Goal: Task Accomplishment & Management: Manage account settings

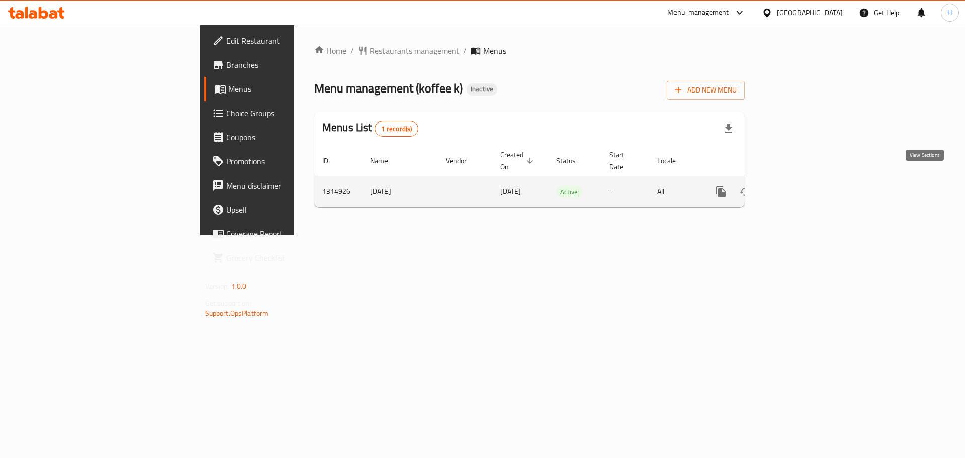
click at [799, 185] on icon "enhanced table" at bounding box center [793, 191] width 12 height 12
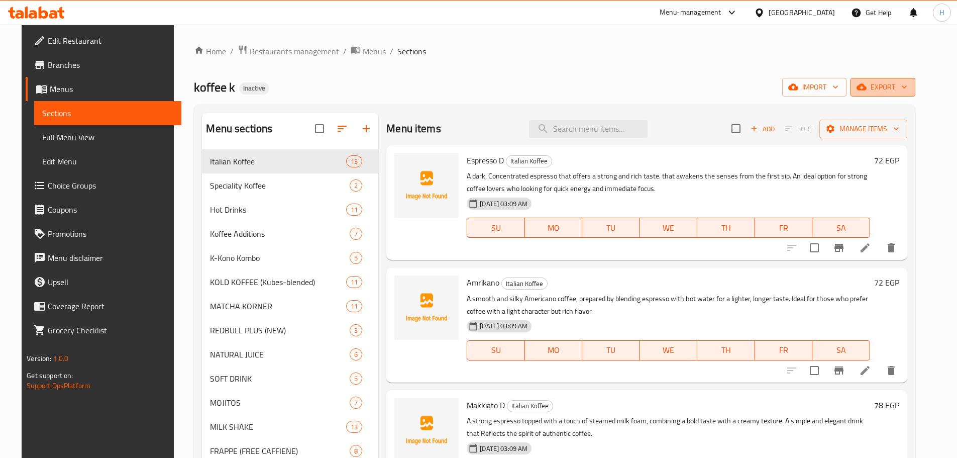
click at [903, 86] on span "export" at bounding box center [883, 87] width 49 height 13
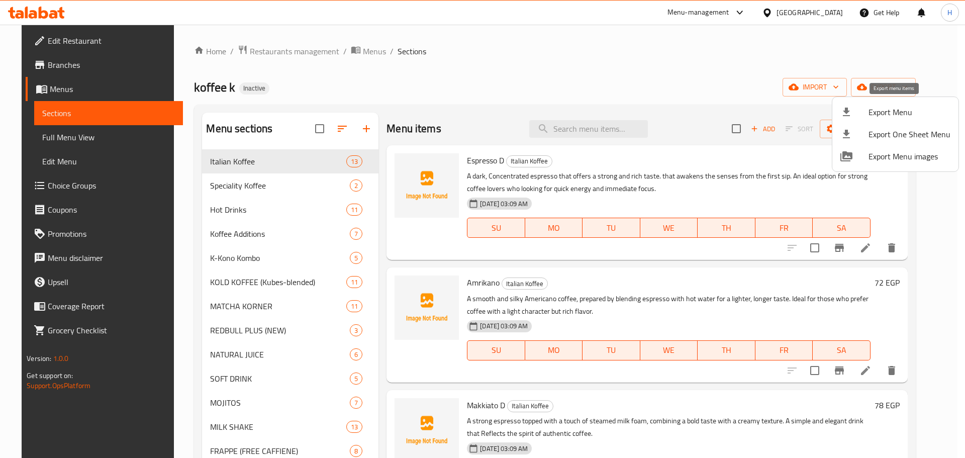
click at [861, 118] on div at bounding box center [854, 112] width 28 height 12
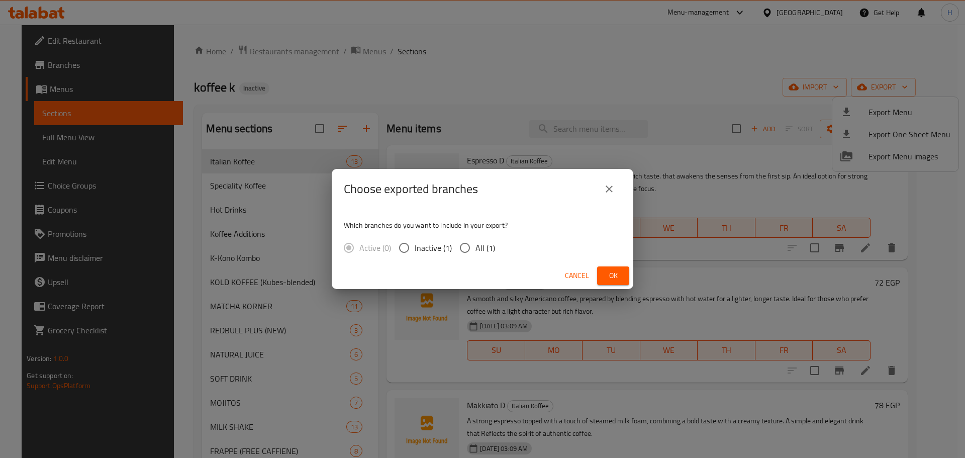
click at [481, 249] on span "All (1)" at bounding box center [485, 248] width 20 height 12
click at [475, 249] on input "All (1)" at bounding box center [464, 247] width 21 height 21
radio input "true"
click at [608, 273] on span "Ok" at bounding box center [613, 275] width 16 height 13
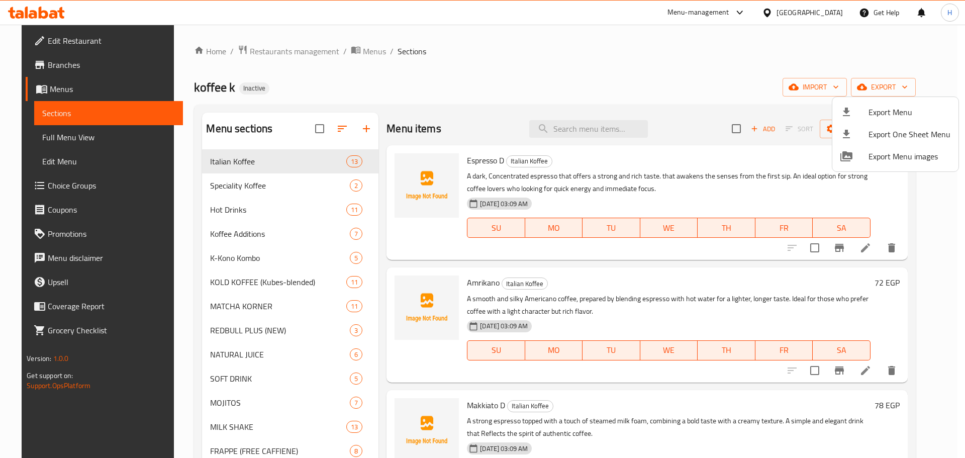
click at [76, 138] on div at bounding box center [482, 229] width 965 height 458
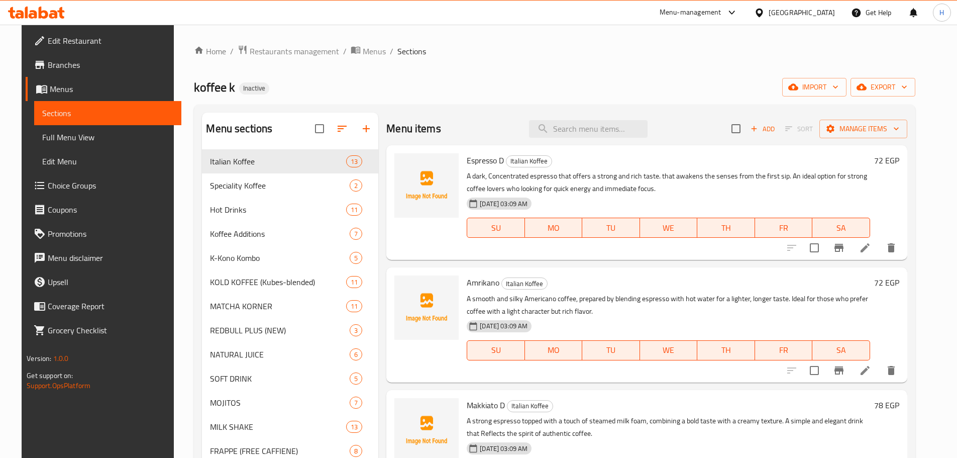
click at [76, 138] on span "Full Menu View" at bounding box center [107, 137] width 131 height 12
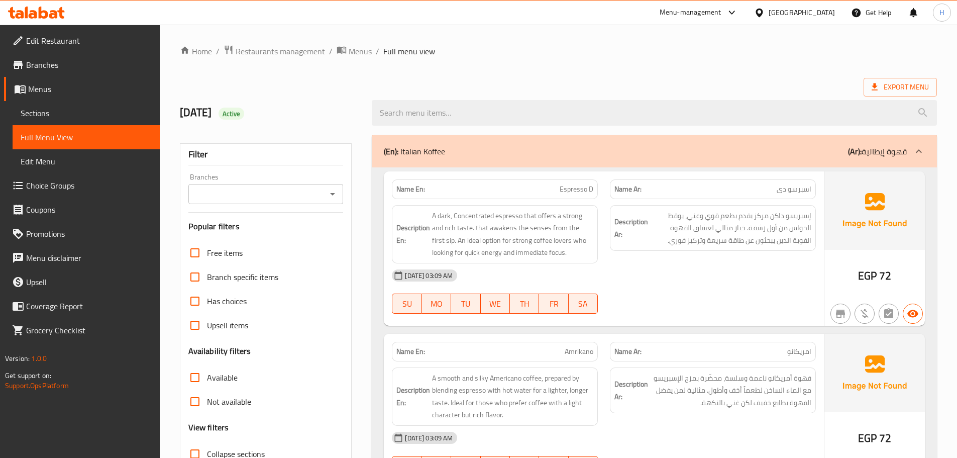
scroll to position [201, 0]
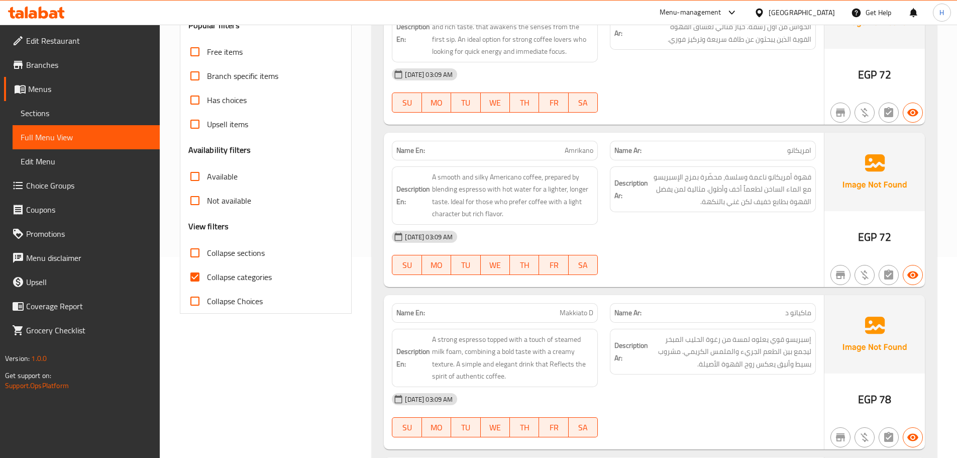
click at [237, 275] on span "Collapse categories" at bounding box center [239, 277] width 65 height 12
click at [207, 275] on input "Collapse categories" at bounding box center [195, 277] width 24 height 24
checkbox input "false"
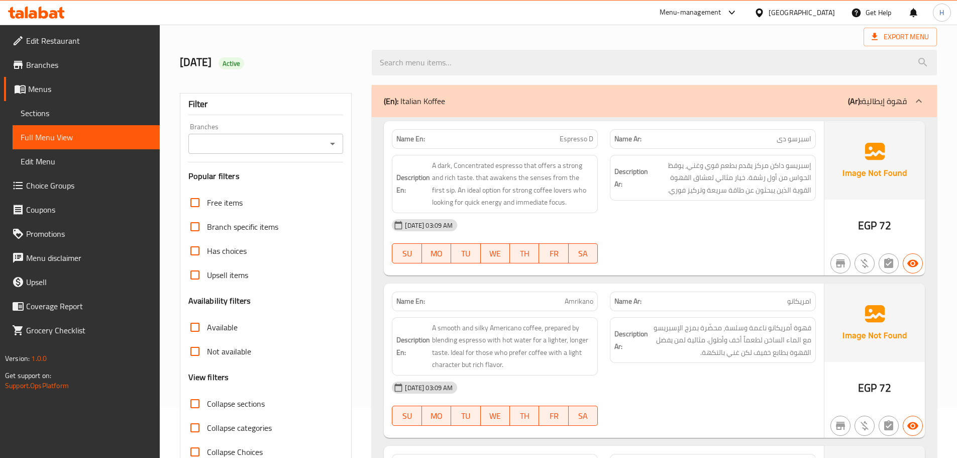
click at [566, 143] on span "Espresso D" at bounding box center [577, 139] width 34 height 11
copy span "Espresso D"
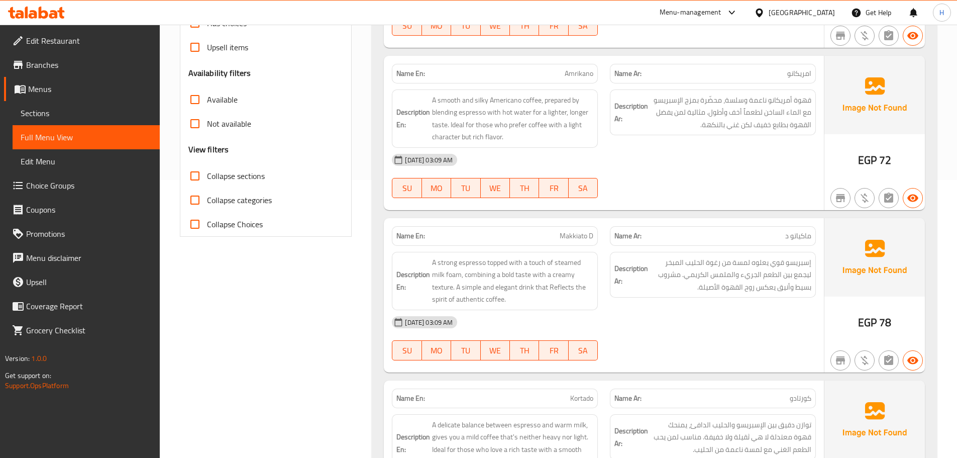
scroll to position [301, 0]
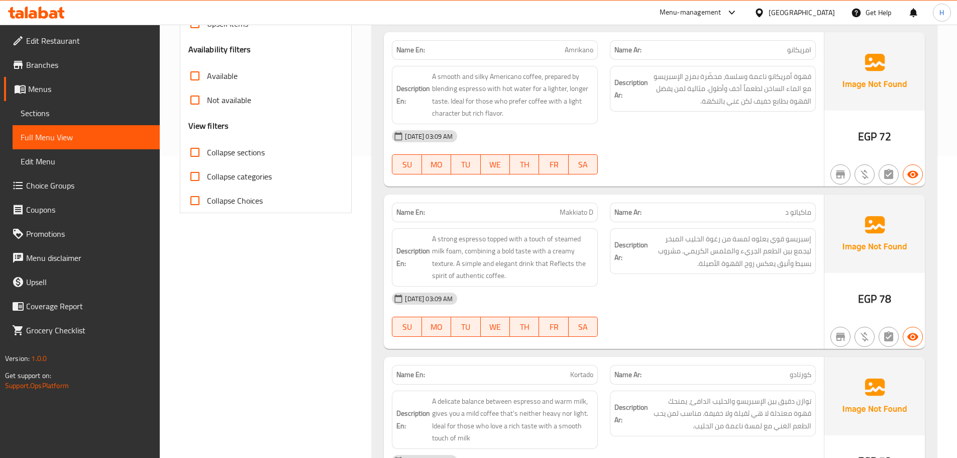
click at [548, 212] on p "Name En: Makkiato D" at bounding box center [494, 212] width 197 height 11
copy span "Makkiato D"
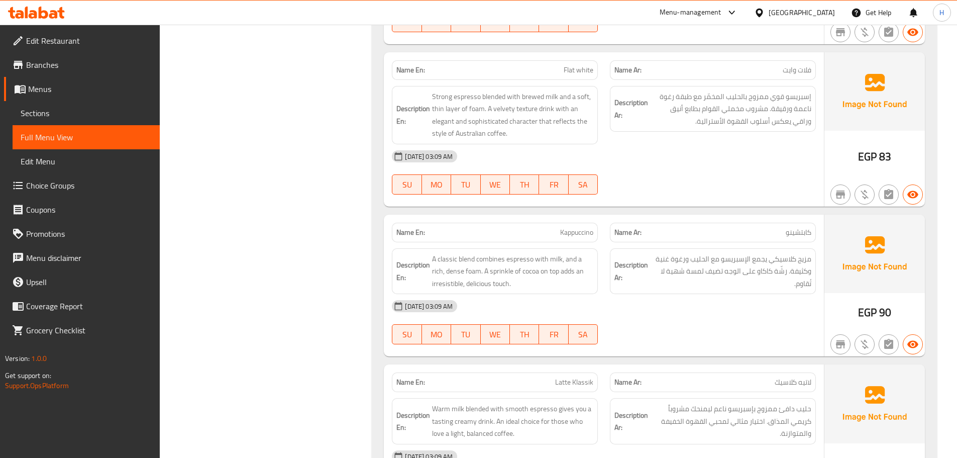
scroll to position [955, 0]
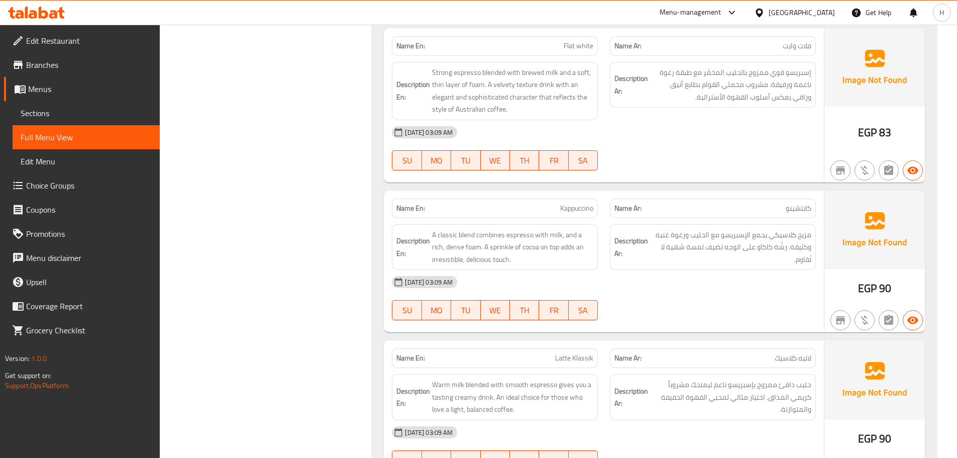
click at [554, 205] on p "Name En: Kappuccino" at bounding box center [494, 208] width 197 height 11
copy span "Kappuccino"
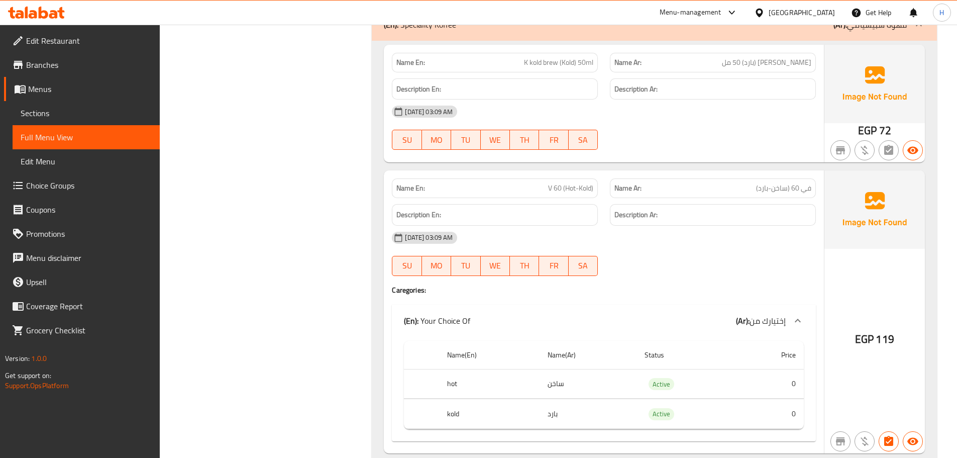
scroll to position [2211, 0]
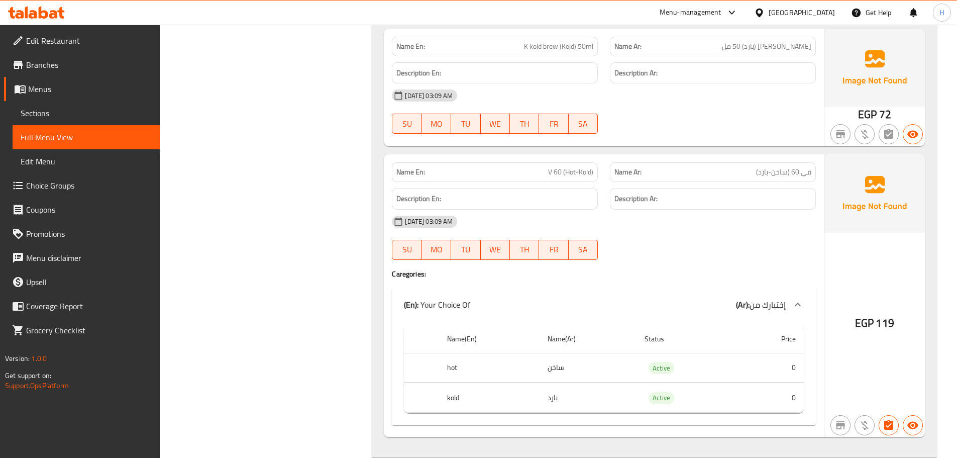
click at [925, 274] on div "Name En: K kold brew (Kold) 50ml Name Ar: كي برو كولد (بارد) 50 مل Description …" at bounding box center [654, 241] width 565 height 433
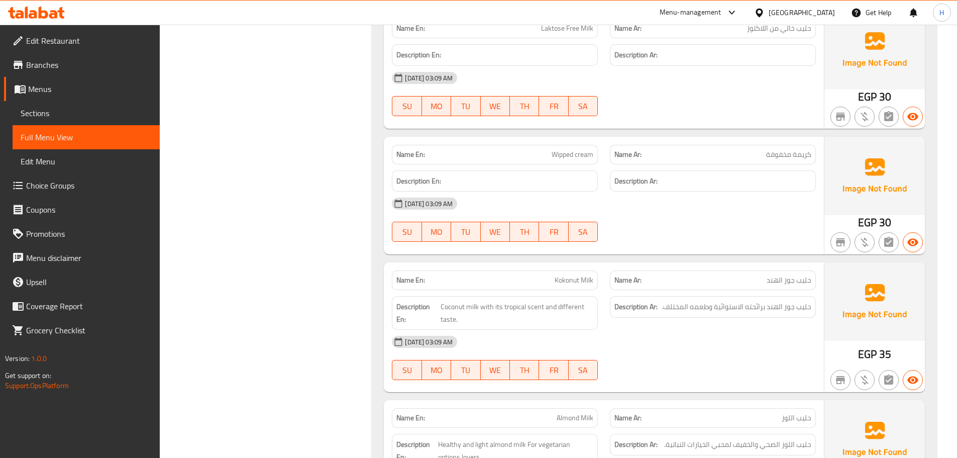
scroll to position [4622, 0]
click at [893, 324] on img at bounding box center [875, 301] width 100 height 78
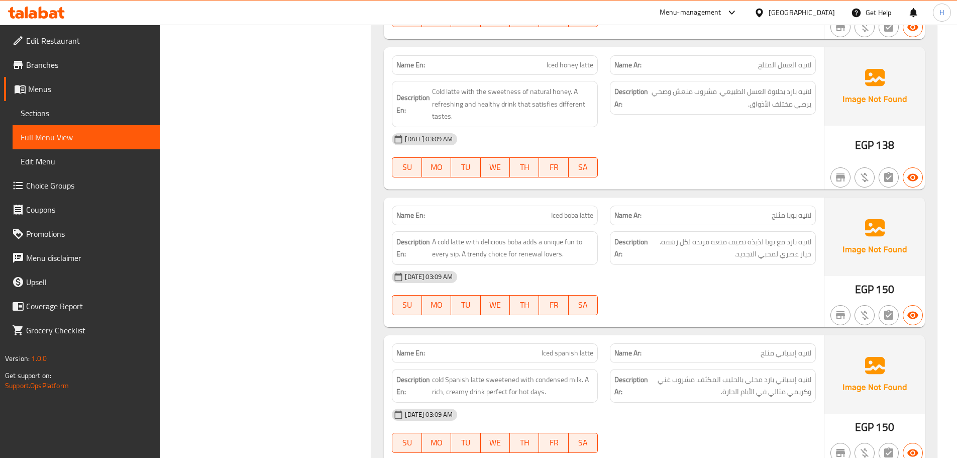
scroll to position [6984, 0]
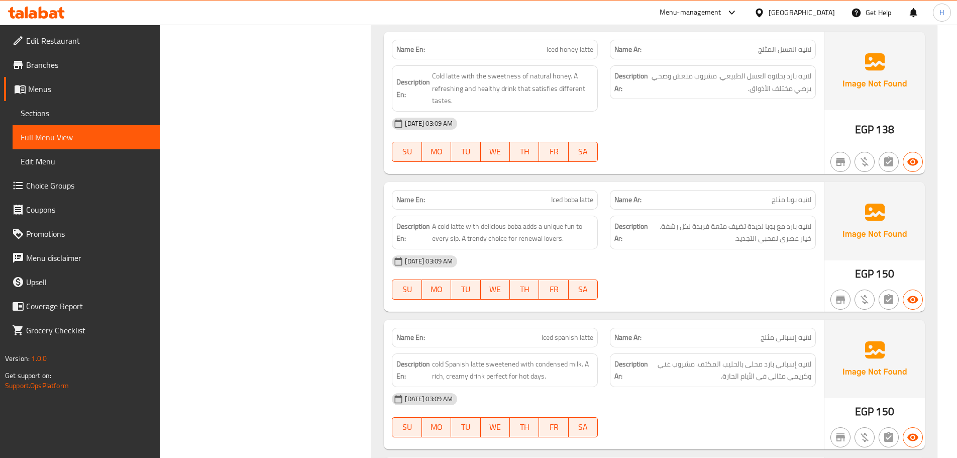
click at [571, 205] on span "Iced boba latte" at bounding box center [572, 199] width 42 height 11
copy span "Iced boba latte"
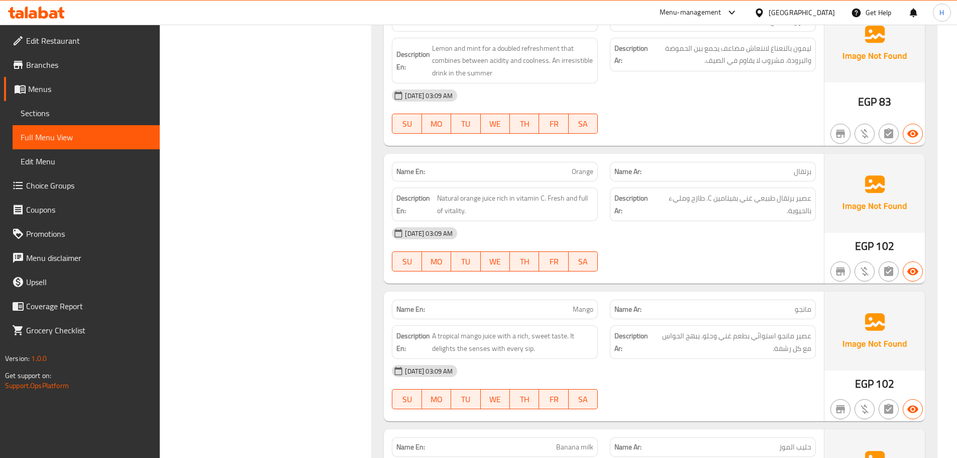
scroll to position [11204, 0]
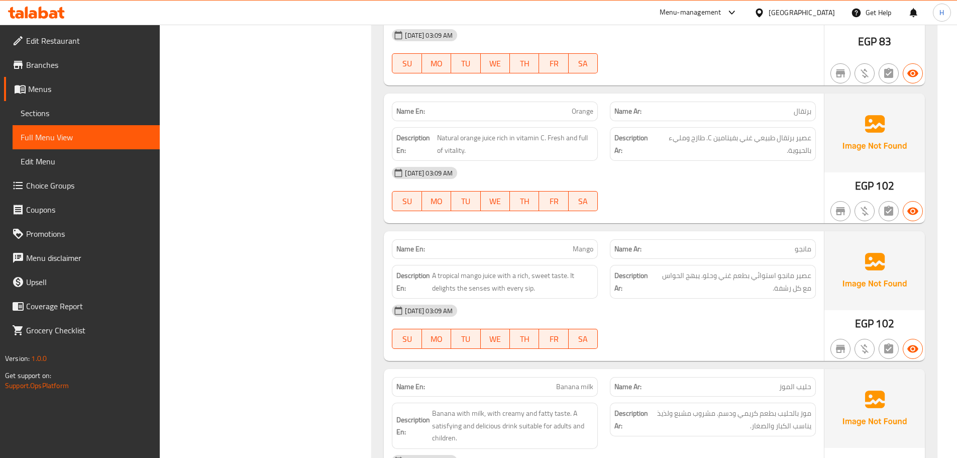
click at [559, 245] on p "Name En: Mango" at bounding box center [494, 249] width 197 height 11
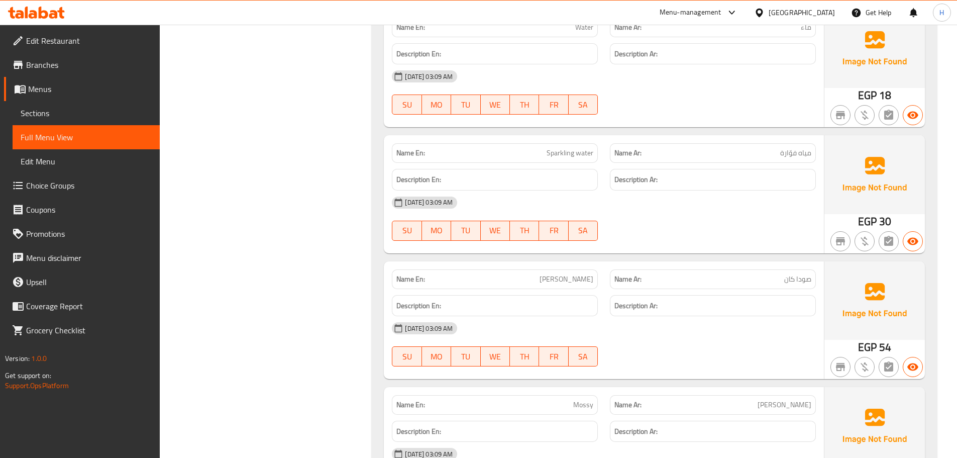
scroll to position [12059, 0]
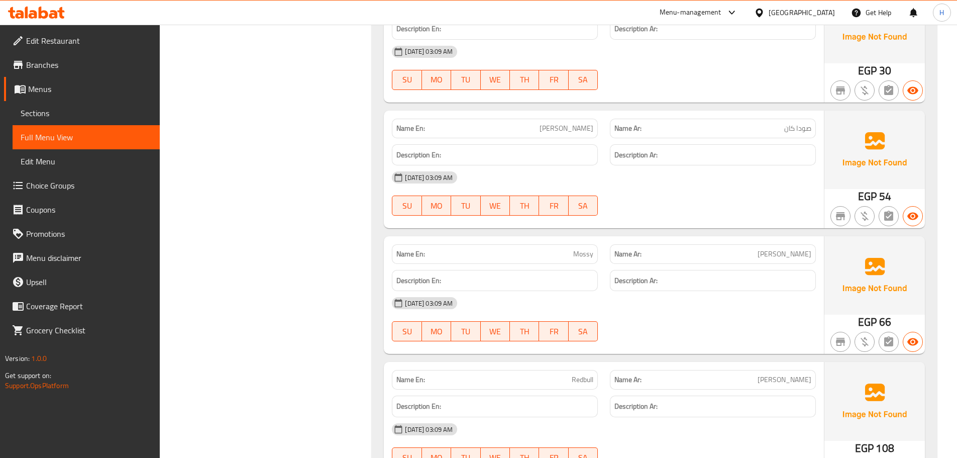
click at [580, 253] on span "Mossy" at bounding box center [583, 254] width 20 height 11
copy span "Mossy"
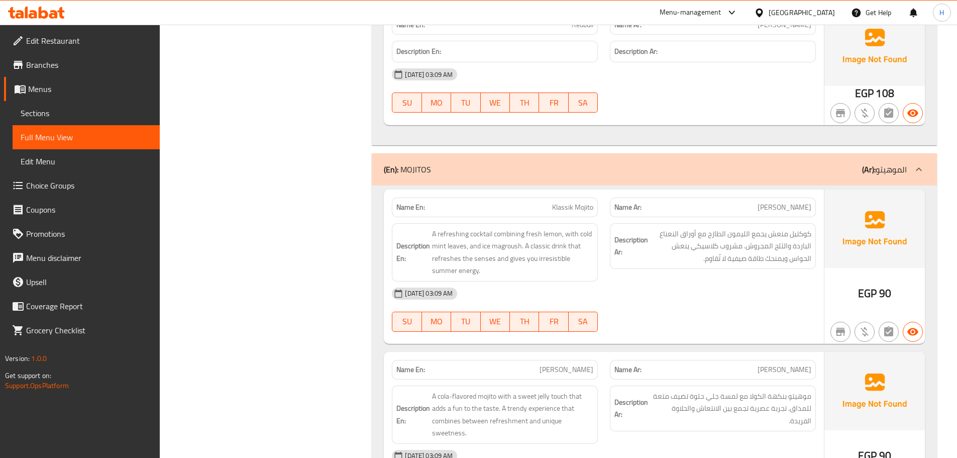
scroll to position [12461, 0]
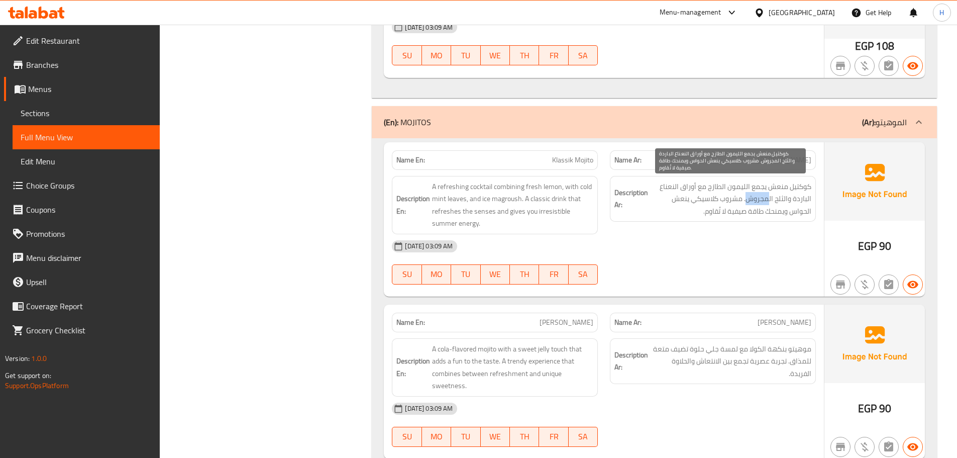
drag, startPoint x: 770, startPoint y: 201, endPoint x: 749, endPoint y: 202, distance: 21.6
click at [749, 202] on span "كوكتيل منعش يجمع الليمون الطازج مع أوراق النعناع الباردة والثلج المجروش. مشروب …" at bounding box center [730, 198] width 161 height 37
copy span "مجروش"
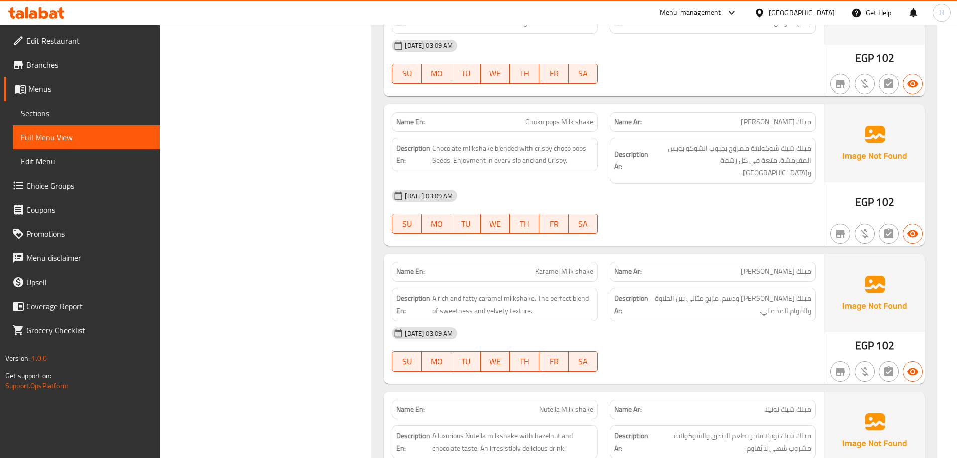
scroll to position [14621, 0]
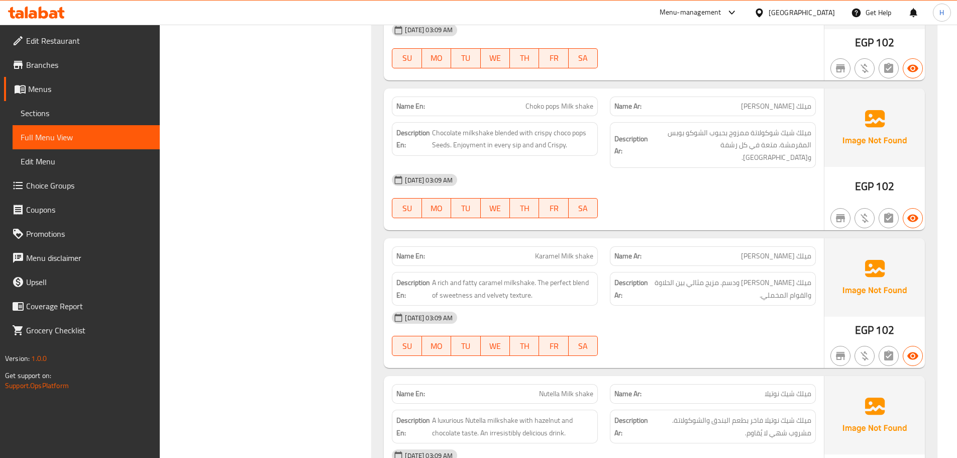
click at [547, 101] on span "Choko pops Milk shake" at bounding box center [560, 106] width 68 height 11
copy span "Choko pops Milk shake"
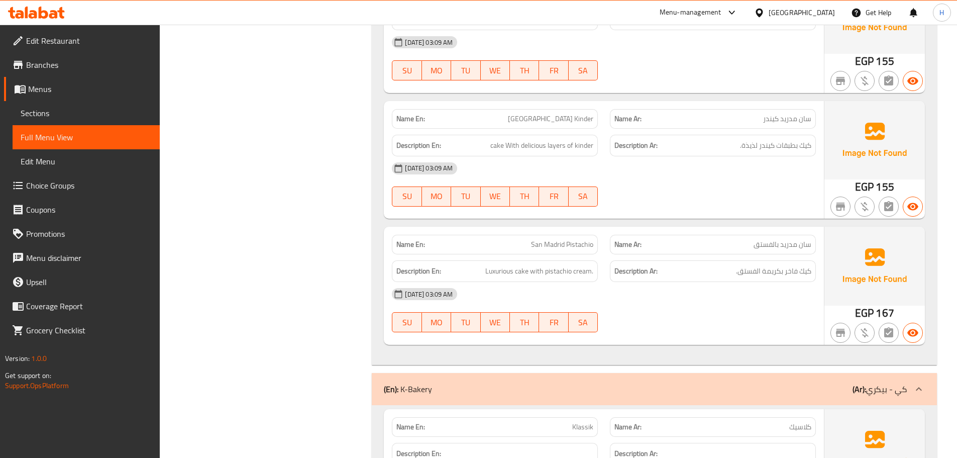
scroll to position [19595, 0]
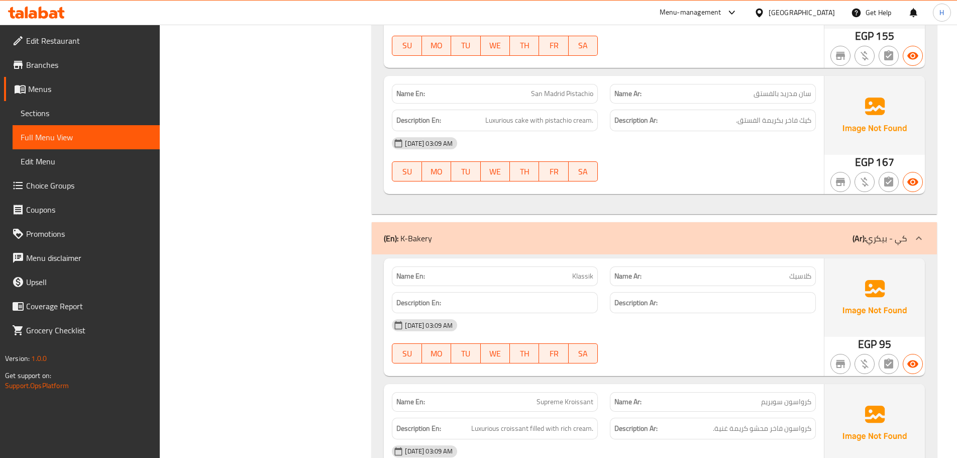
click at [587, 271] on span "Klassik" at bounding box center [582, 276] width 21 height 11
copy span "Klassik"
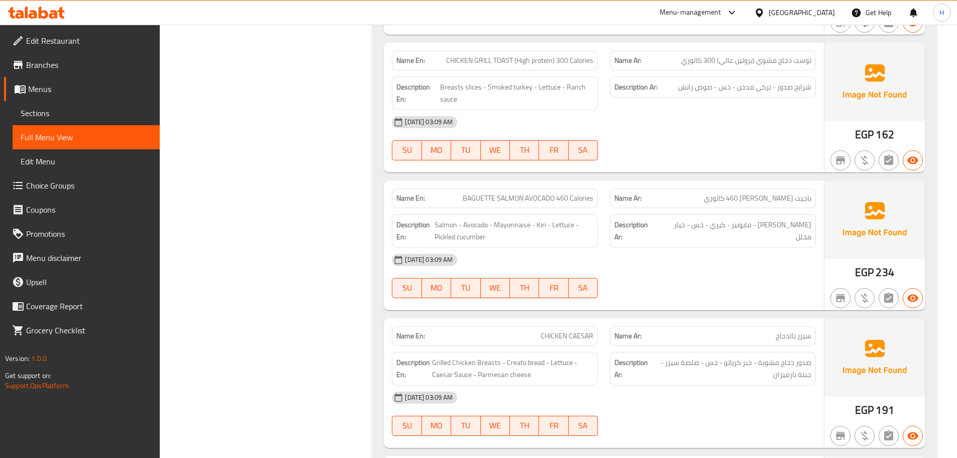
scroll to position [27835, 0]
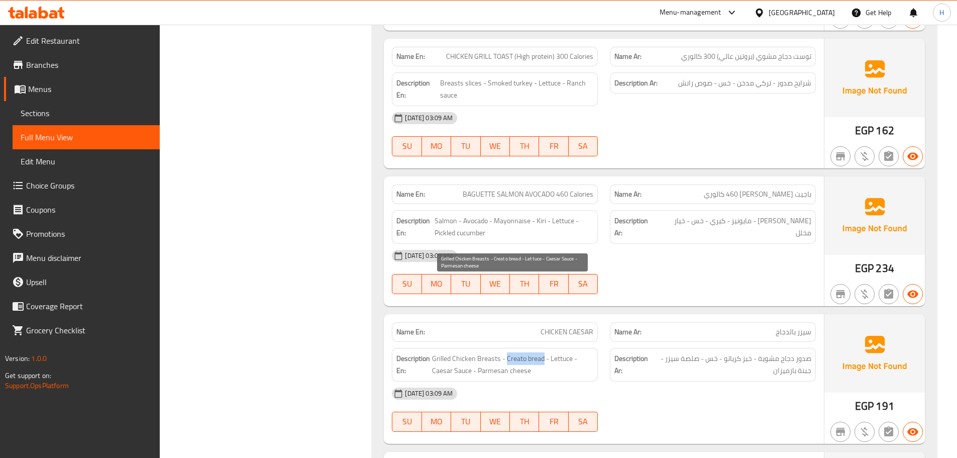
drag, startPoint x: 506, startPoint y: 284, endPoint x: 544, endPoint y: 283, distance: 38.2
click at [544, 352] on span "Grilled Chicken Breasts - Creato bread - Lettuce - Caesar Sauce - Parmesan chee…" at bounding box center [512, 364] width 161 height 25
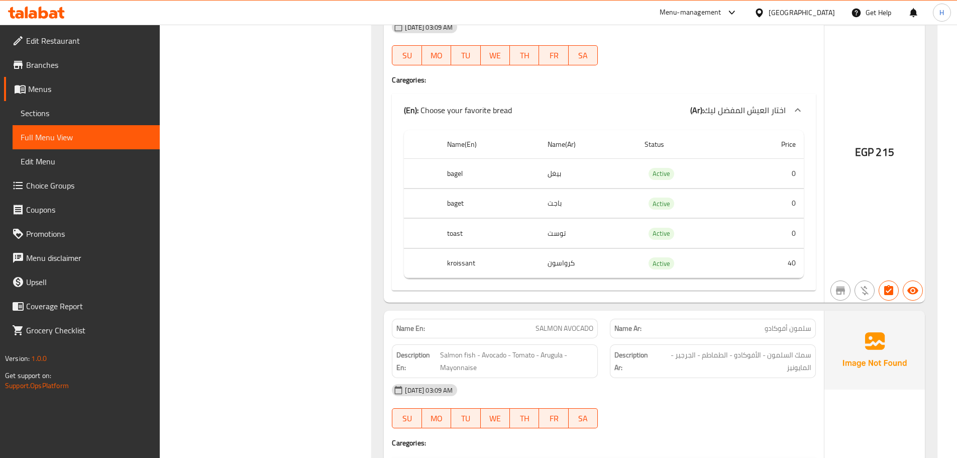
scroll to position [26958, 0]
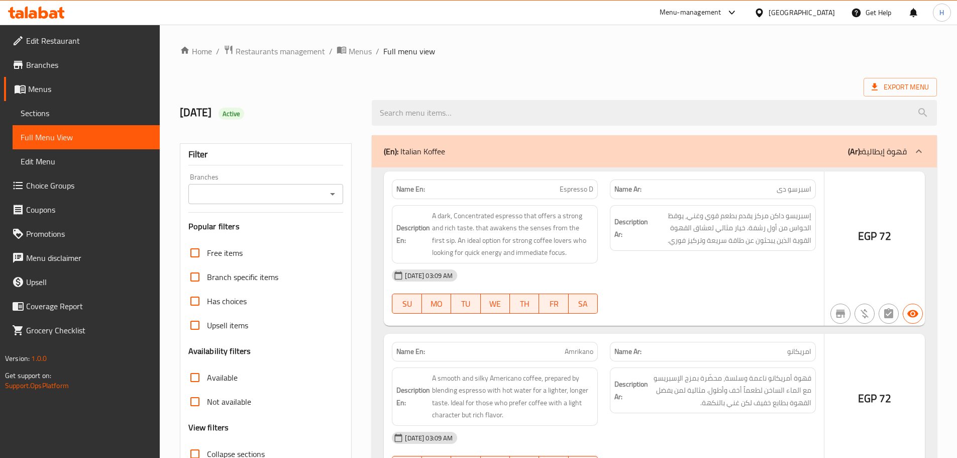
click at [78, 119] on div at bounding box center [478, 229] width 957 height 458
click at [76, 114] on div at bounding box center [478, 229] width 957 height 458
click at [63, 114] on div at bounding box center [478, 229] width 957 height 458
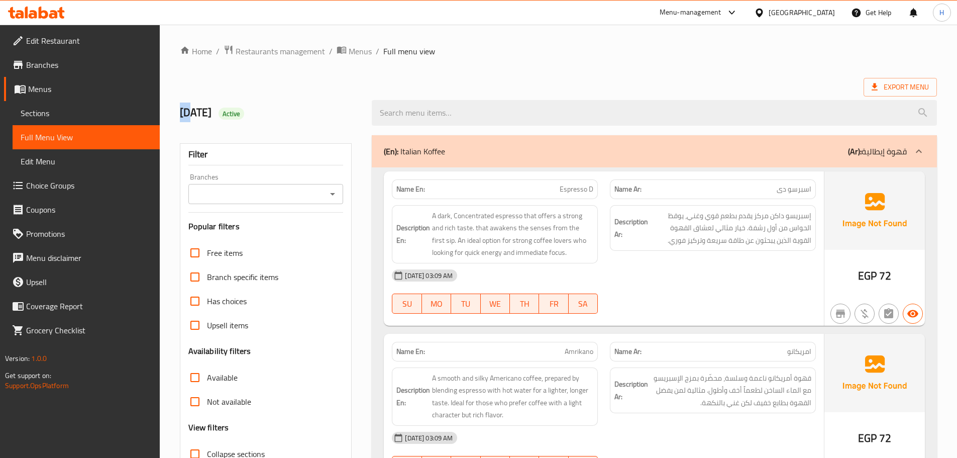
click at [63, 112] on span "Sections" at bounding box center [86, 113] width 131 height 12
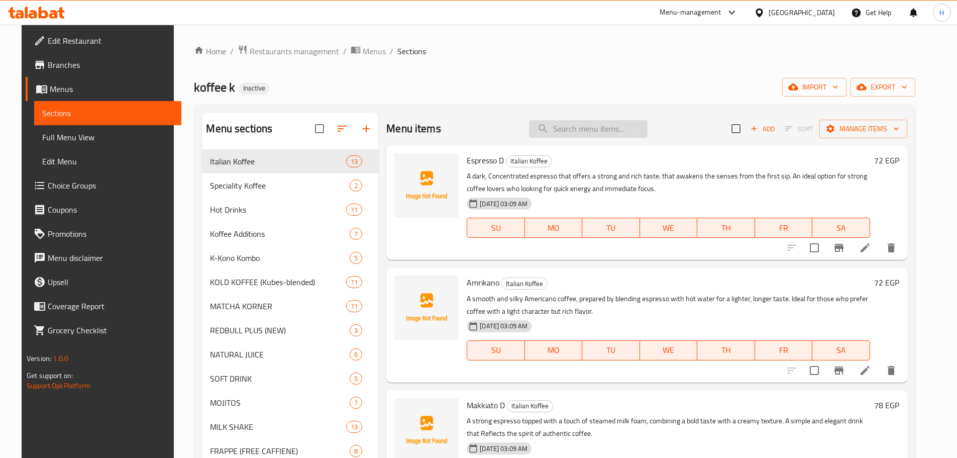
click at [592, 128] on input "search" at bounding box center [588, 129] width 119 height 18
paste input "Espresso D"
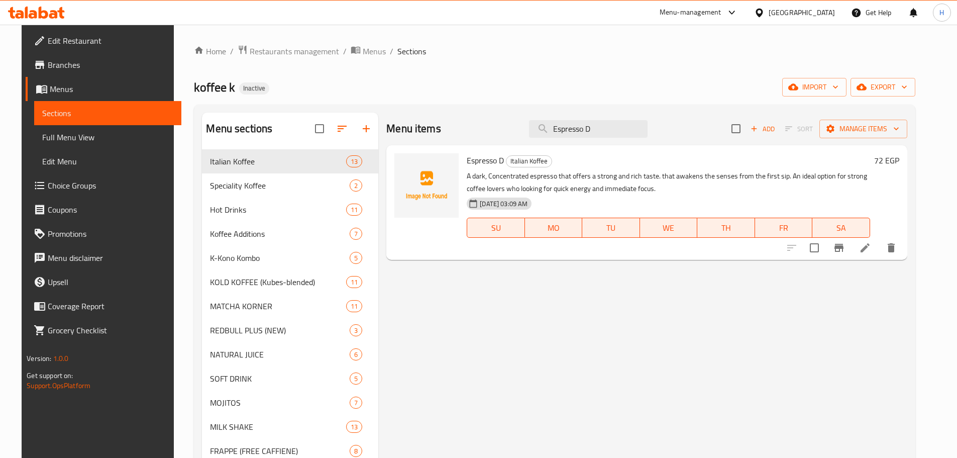
type input "Espresso D"
click at [879, 240] on li at bounding box center [865, 248] width 28 height 18
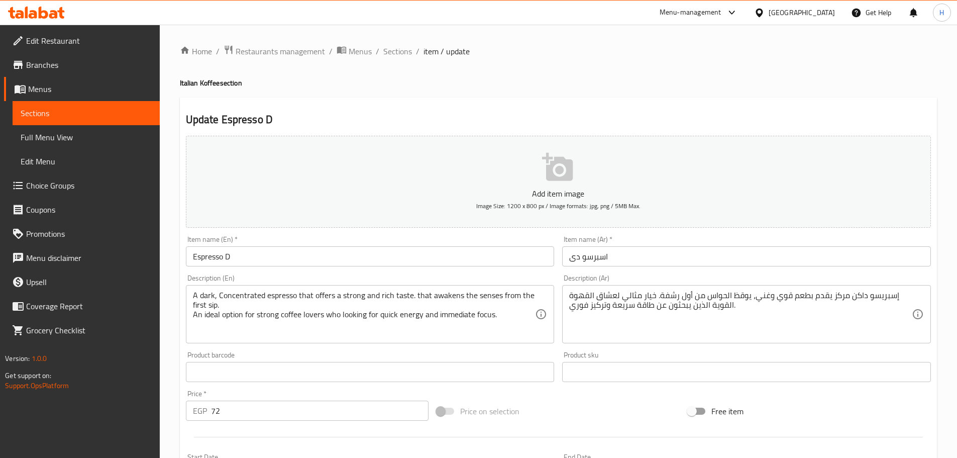
drag, startPoint x: 744, startPoint y: 303, endPoint x: 724, endPoint y: 296, distance: 21.3
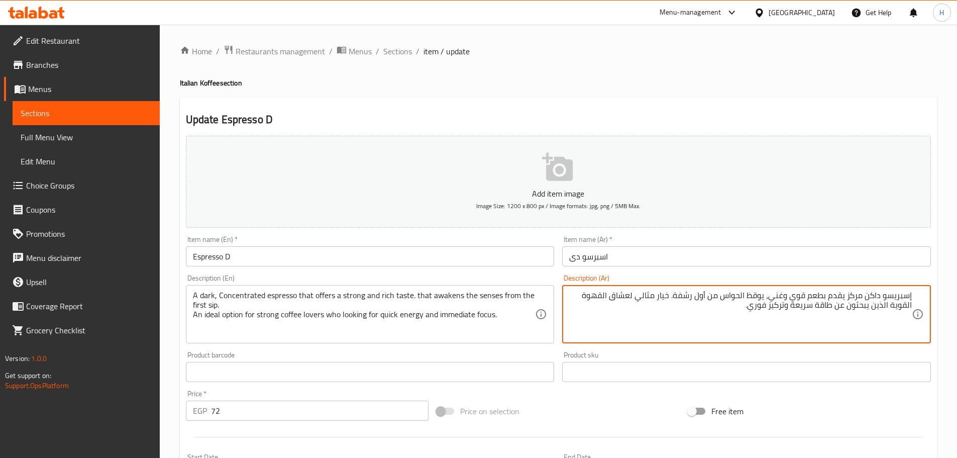
drag, startPoint x: 767, startPoint y: 296, endPoint x: 580, endPoint y: 310, distance: 186.9
click at [580, 310] on textarea "إسبريسو داكن مركز يقدم بطعم قوي وغني، يوقظ الحواس من أول رشفة. خيار مثالي لعشاق…" at bounding box center [740, 314] width 343 height 48
type textarea "إسبريسو داكن مركز يقدم بطعم قوي وغني،"
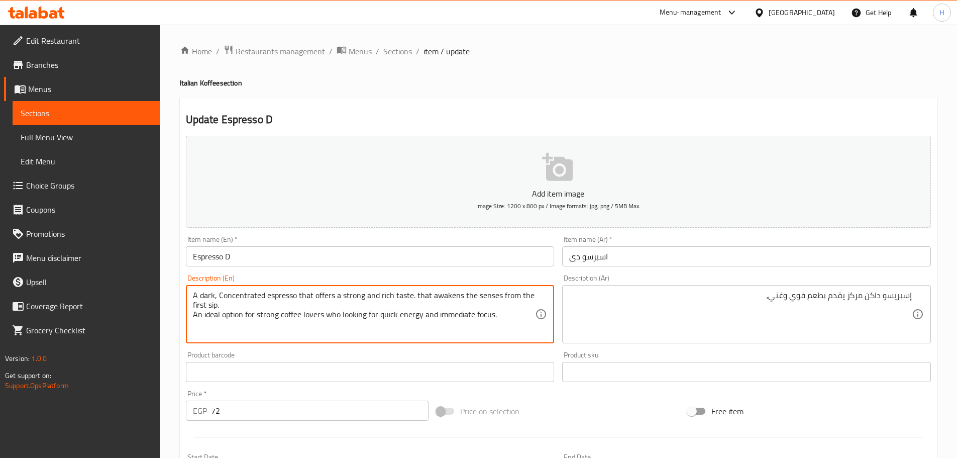
drag, startPoint x: 417, startPoint y: 295, endPoint x: 506, endPoint y: 341, distance: 100.0
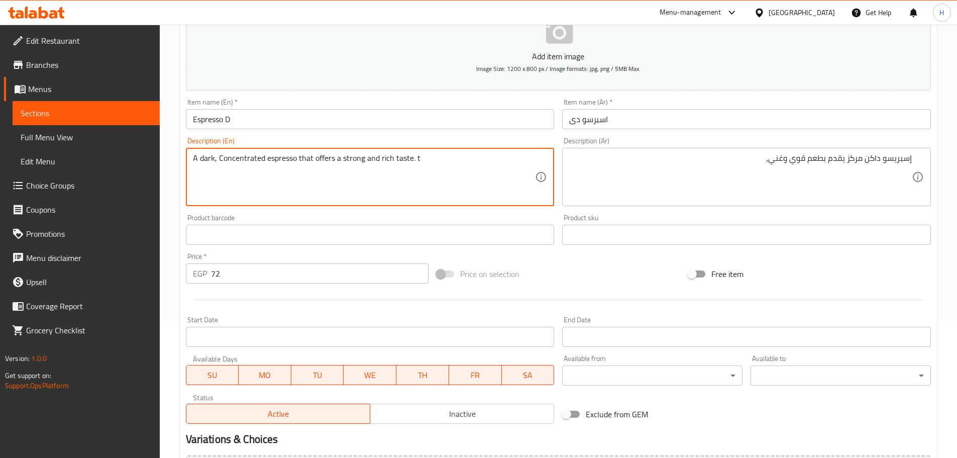
scroll to position [252, 0]
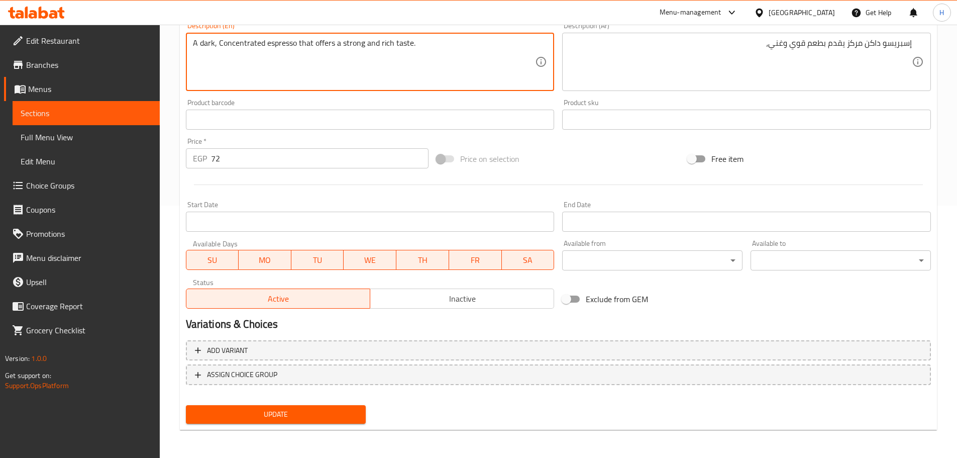
type textarea "A dark, Concentrated espresso that offers a strong and rich taste."
click at [340, 421] on button "Update" at bounding box center [276, 414] width 180 height 19
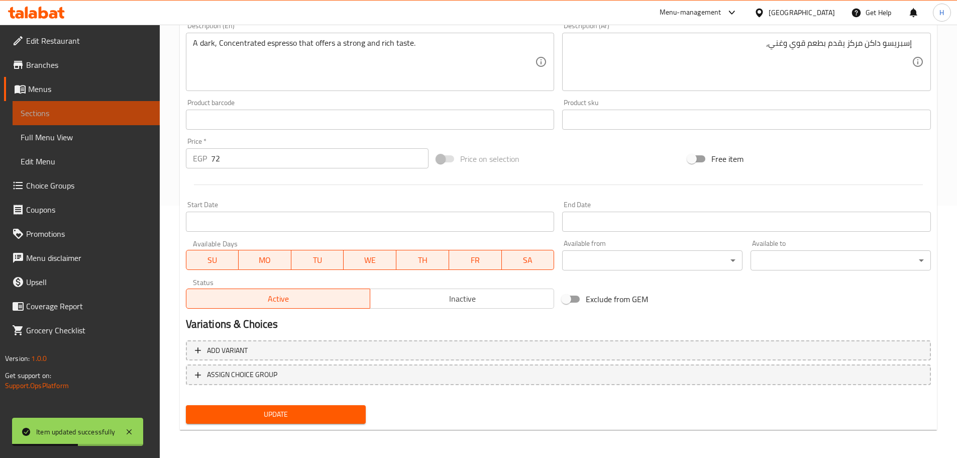
click at [135, 111] on span "Sections" at bounding box center [86, 113] width 131 height 12
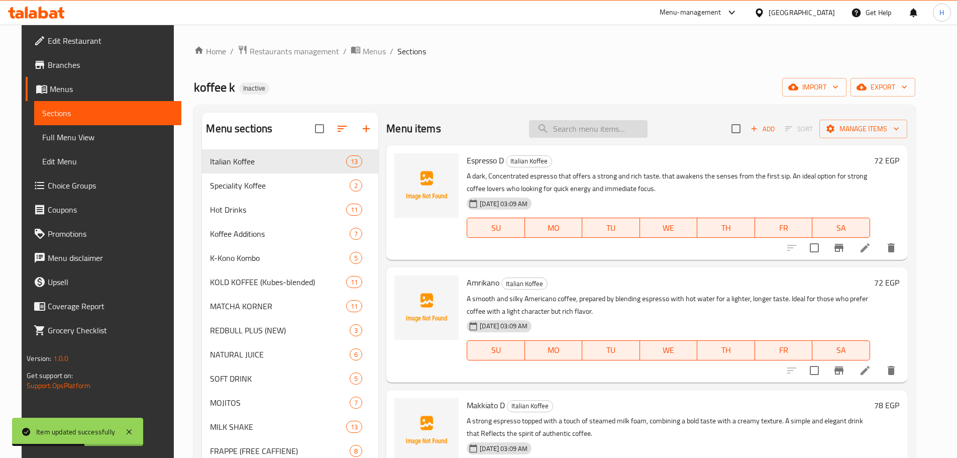
click at [605, 126] on input "search" at bounding box center [588, 129] width 119 height 18
paste input "Makkiato D"
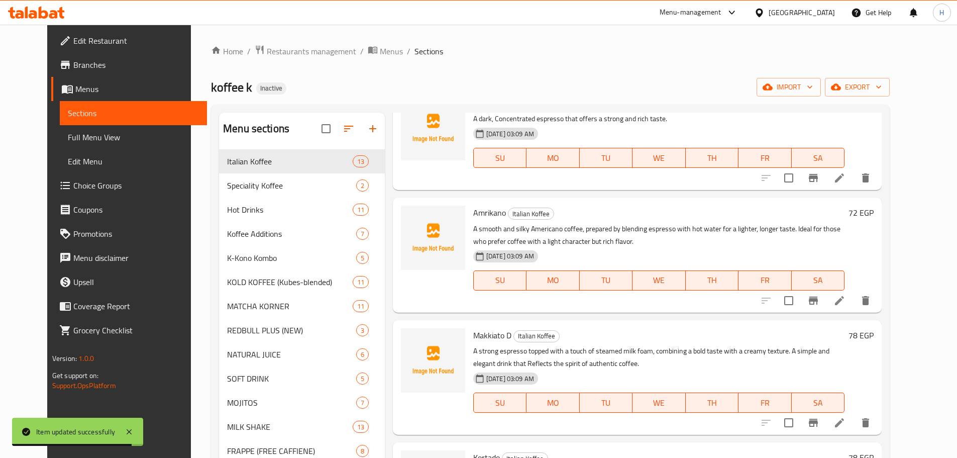
scroll to position [100, 0]
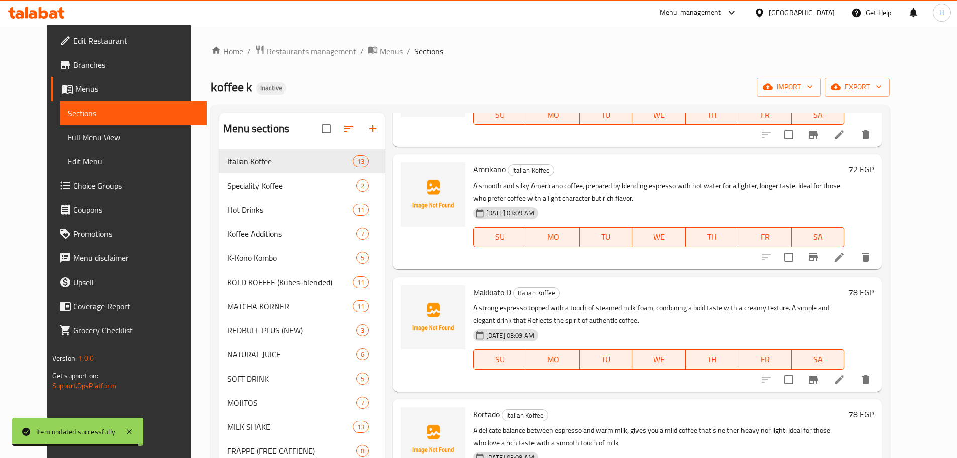
type input "Makkiato D"
click at [854, 371] on li at bounding box center [840, 379] width 28 height 18
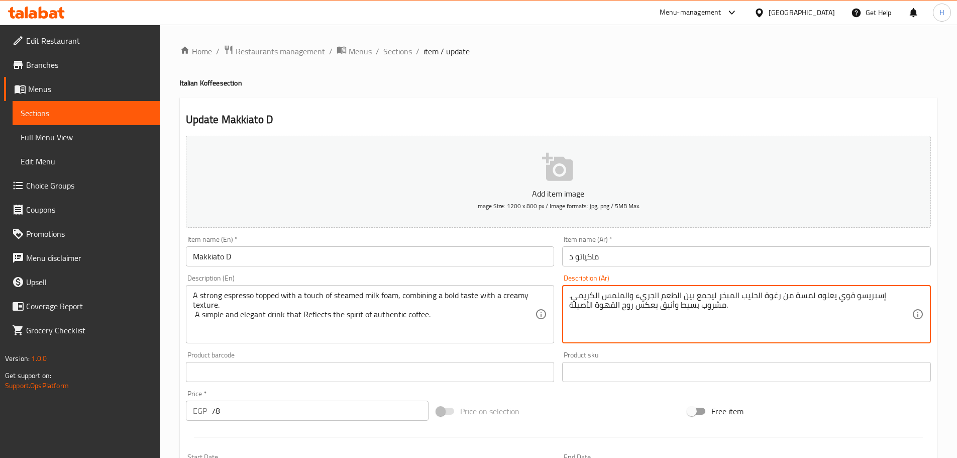
click at [672, 296] on textarea "إسبريسو قوي يعلوه لمسة من رغوة الحليب المبخر ليجمع بين الطعم الجريء والملمس الك…" at bounding box center [740, 314] width 343 height 48
click at [677, 296] on textarea "إسبريسو قوي يعلوه لمسة من رغوة الحليب المبخر ليجمع بين الطعم بولد والملمس الكري…" at bounding box center [740, 314] width 343 height 48
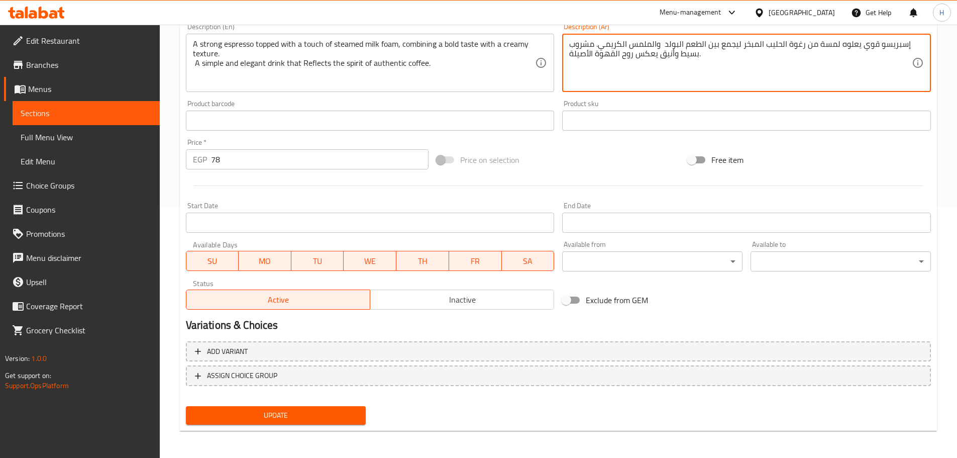
scroll to position [252, 0]
type textarea "إسبريسو قوي يعلوه لمسة من رغوة الحليب المبخر ليجمع بين الطعم البولد والملمس الك…"
click at [337, 408] on span "Update" at bounding box center [276, 414] width 164 height 13
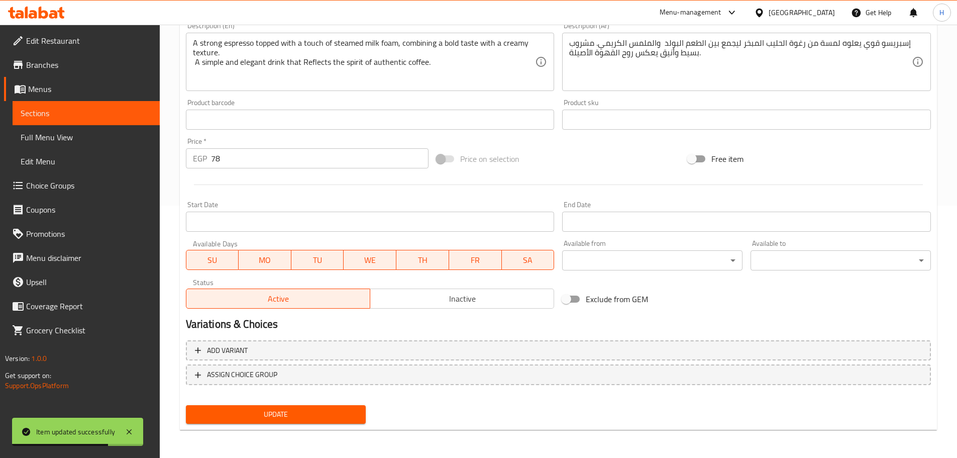
click at [79, 113] on span "Sections" at bounding box center [86, 113] width 131 height 12
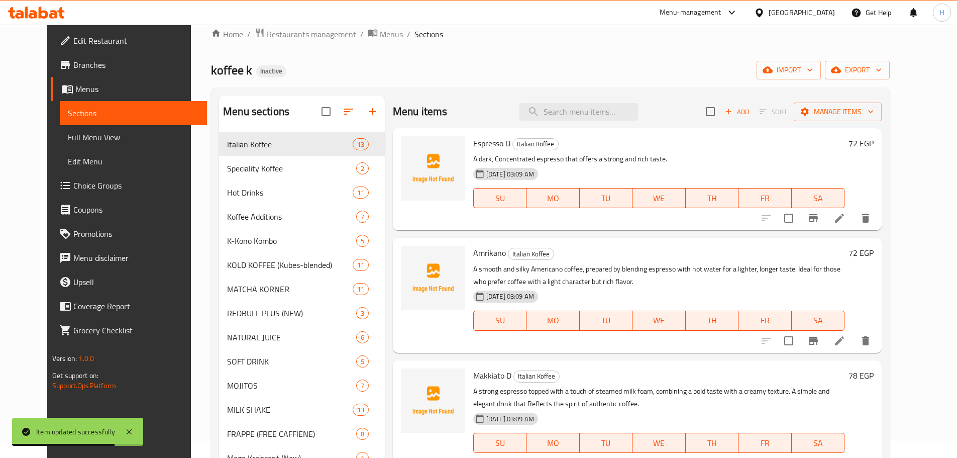
scroll to position [5, 0]
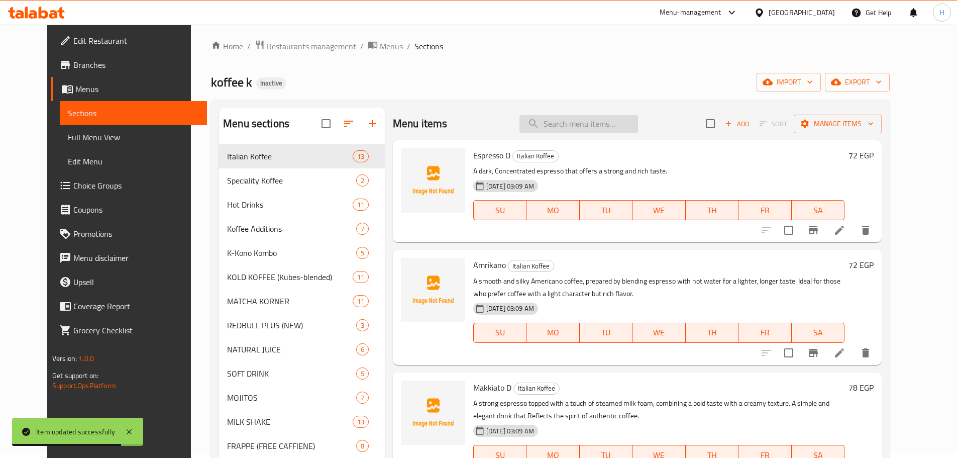
click at [614, 121] on input "search" at bounding box center [579, 124] width 119 height 18
paste input "Kappuccino"
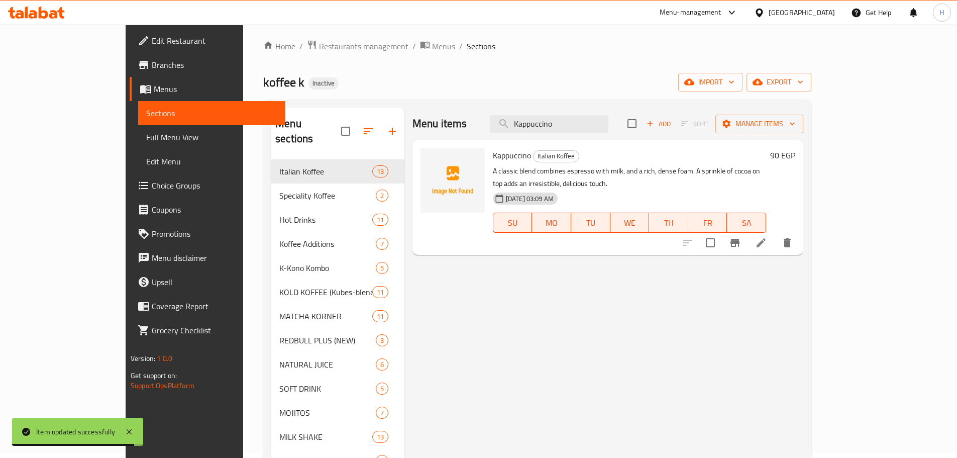
type input "Kappuccino"
click at [766, 238] on icon at bounding box center [761, 242] width 9 height 9
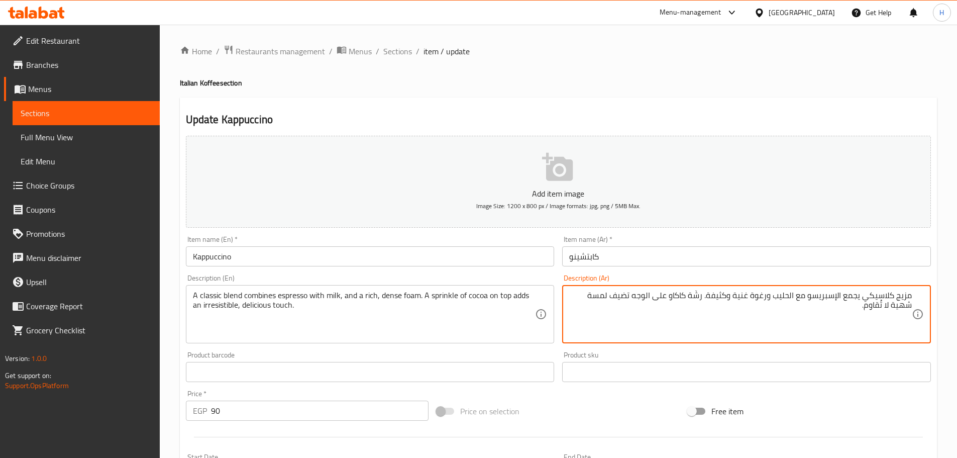
click at [695, 296] on textarea "مزيج كلاسيكي يجمع الإسبريسو مع الحليب ورغوة غنية وكثيفة. رشّة كاكاو على الوجه ت…" at bounding box center [740, 314] width 343 height 48
drag, startPoint x: 607, startPoint y: 296, endPoint x: 641, endPoint y: 298, distance: 33.8
click at [641, 298] on textarea "مزيج كلاسيكي يجمع الإسبريسو مع الحليب ورغوة غنية وكثيفة. [PERSON_NAME] من كاكاو…" at bounding box center [740, 314] width 343 height 48
drag, startPoint x: 605, startPoint y: 294, endPoint x: 549, endPoint y: 302, distance: 56.3
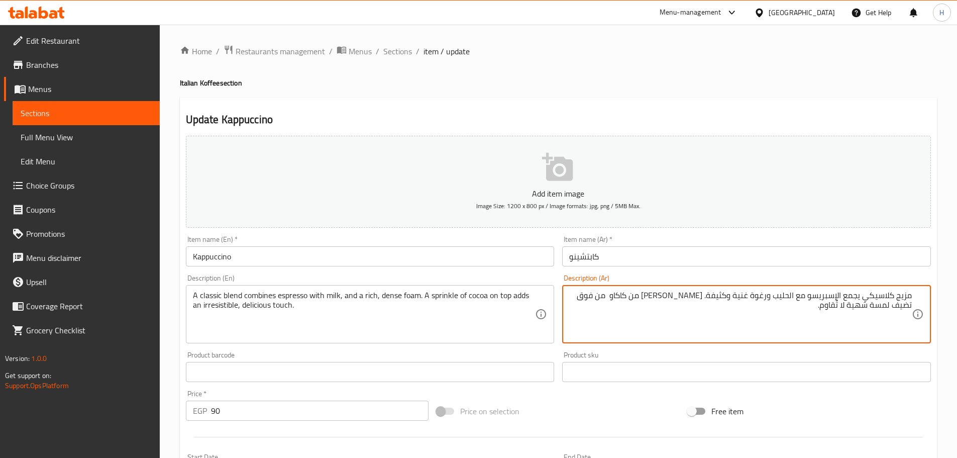
click at [549, 302] on div "Add item image Image Size: 1200 x 800 px / Image formats: jpg, png / 5MB Max. I…" at bounding box center [558, 348] width 753 height 433
click at [595, 302] on textarea "مزيج كلاسيكي يجمع الإسبريسو مع الحليب ورغوة غنية وكثيفة. [PERSON_NAME] من كاكاو…" at bounding box center [740, 314] width 343 height 48
drag, startPoint x: 609, startPoint y: 294, endPoint x: 571, endPoint y: 308, distance: 40.4
click at [571, 308] on textarea "مزيج كلاسيكي يجمع الإسبريسو مع الحليب ورغوة غنية وكثيفة. [PERSON_NAME] من كاكاو…" at bounding box center [740, 314] width 343 height 48
type textarea "مزيج كلاسيكي يجمع الإسبريسو مع الحليب ورغوة غنية وكثيفة. سبرينكل من كاكاو من فوق"
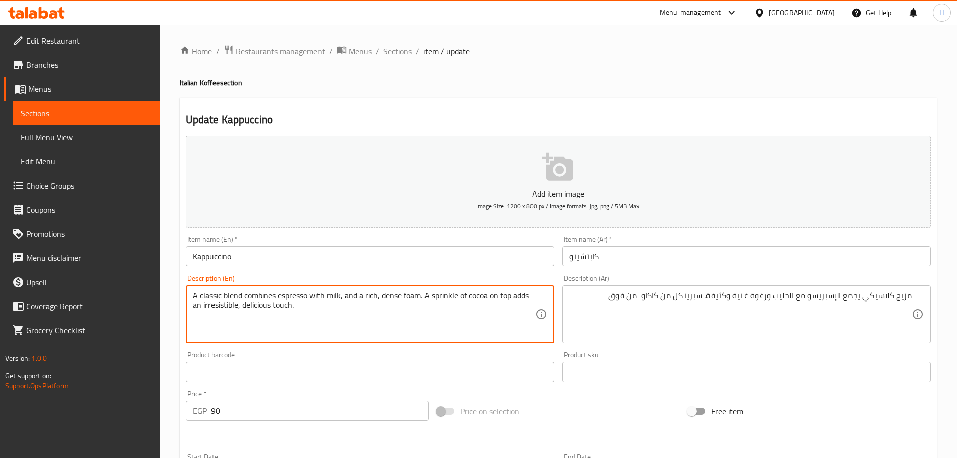
drag, startPoint x: 511, startPoint y: 296, endPoint x: 528, endPoint y: 320, distance: 28.9
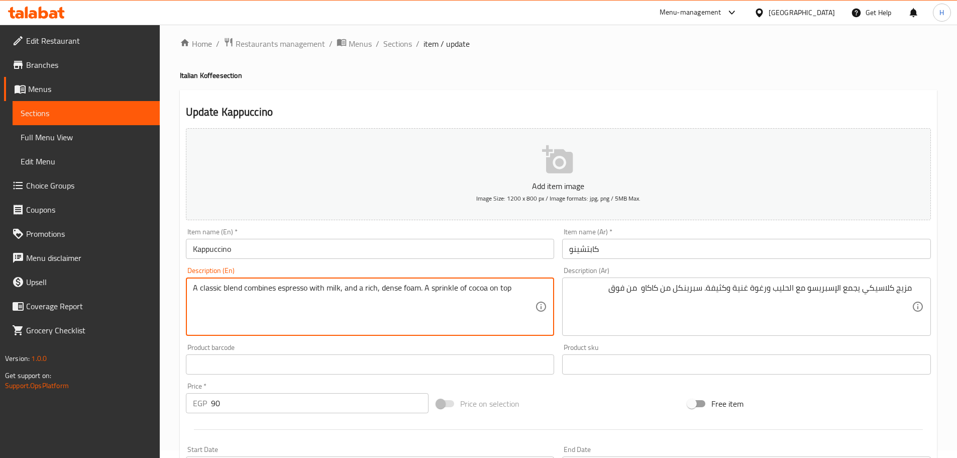
scroll to position [252, 0]
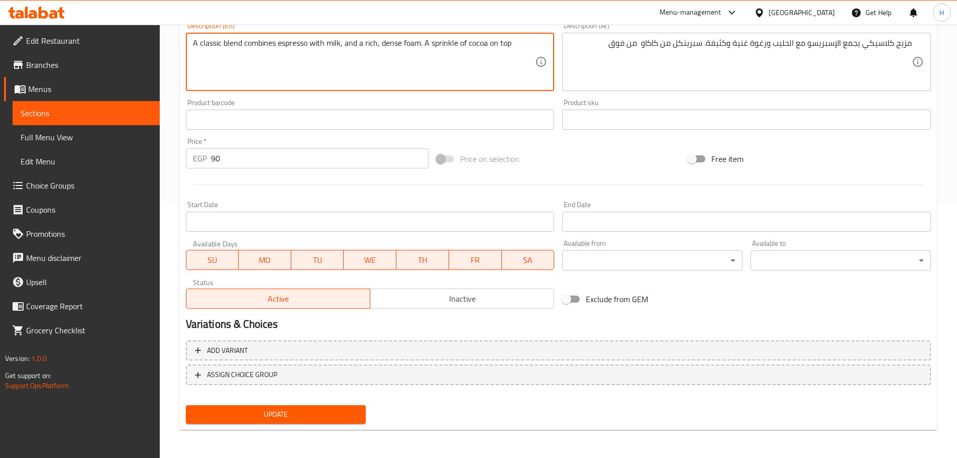
type textarea "A classic blend combines espresso with milk, and a rich, dense foam. A sprinkle…"
click at [310, 421] on button "Update" at bounding box center [276, 414] width 180 height 19
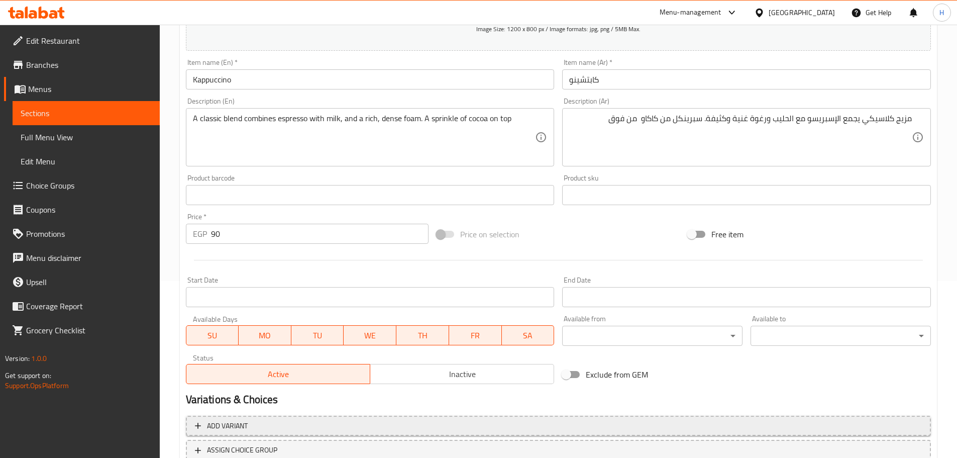
scroll to position [152, 0]
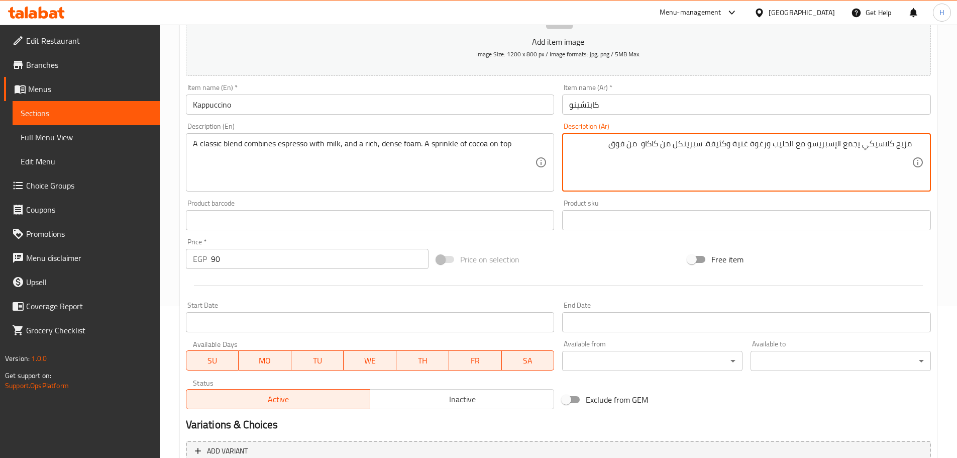
click at [890, 139] on textarea "مزيج كلاسيكي يجمع الإسبريسو مع الحليب ورغوة غنية وكثيفة. سبرينكل من كاكاو من فوق" at bounding box center [740, 163] width 343 height 48
click at [889, 139] on textarea "مزيج كلاسيكي يجمع الإسبريسو مع الحليب ورغوة غنية وكثيفة. سبرينكل من كاكاو من فوق" at bounding box center [740, 163] width 343 height 48
paste textarea "شّة كاكاو على الوجه تضيف لمسة شهية لا تُقاوم."
drag, startPoint x: 859, startPoint y: 157, endPoint x: 910, endPoint y: 161, distance: 51.9
click at [910, 161] on textarea "مزيج كلاسيكي يجمع الإسبريسو مع الحليب ورغوة غنية وكثيفة. رشّة كاكاو على الوجه ت…" at bounding box center [740, 163] width 343 height 48
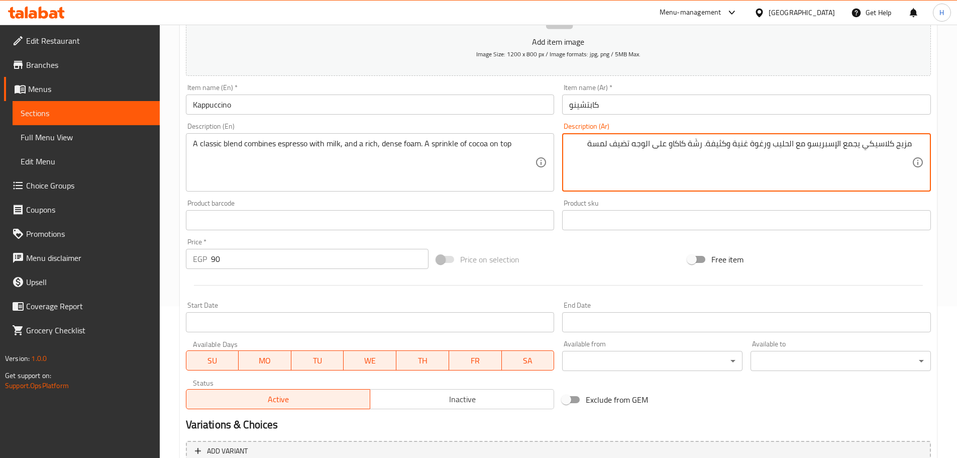
click at [594, 145] on textarea "مزيج كلاسيكي يجمع الإسبريسو مع الحليب ورغوة غنية وكثيفة. رشّة كاكاو على الوجه ت…" at bounding box center [740, 163] width 343 height 48
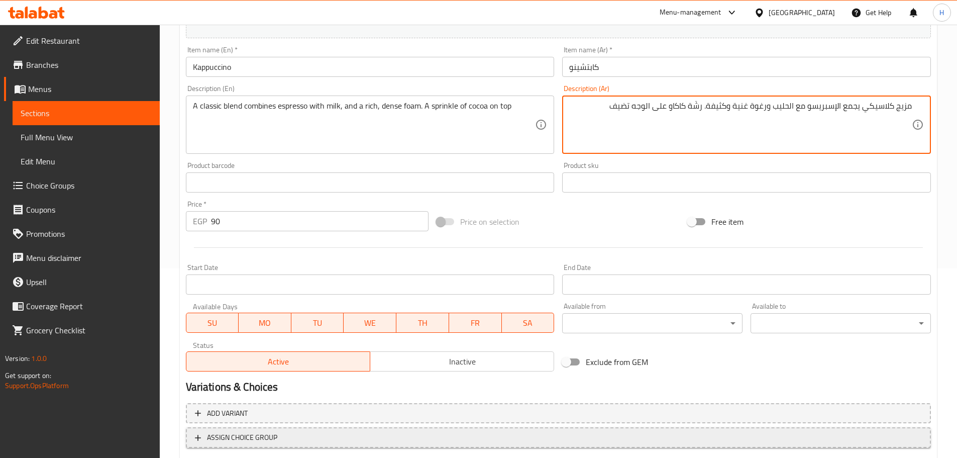
scroll to position [252, 0]
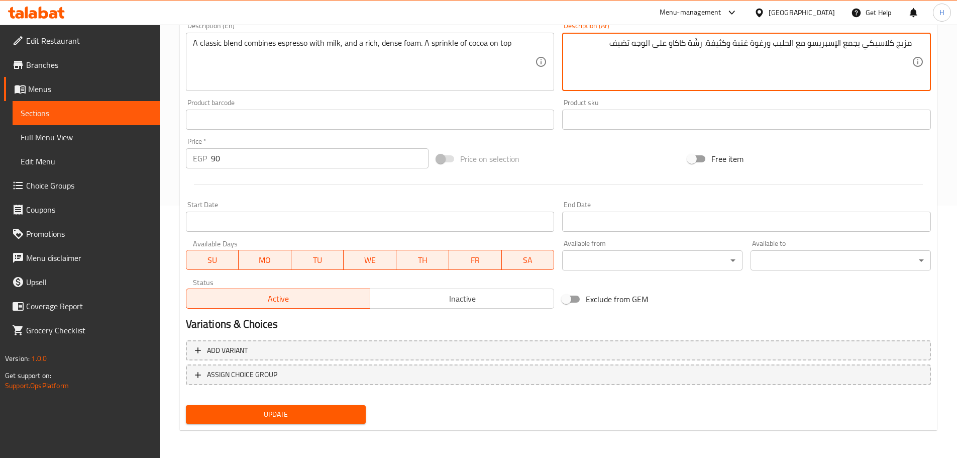
click at [621, 40] on textarea "مزيج كلاسيكي يجمع الإسبريسو مع الحليب ورغوة غنية وكثيفة. رشّة كاكاو على الوجه ت…" at bounding box center [740, 62] width 343 height 48
type textarea "مزيج كلاسيكي يجمع الإسبريسو مع الحليب ورغوة غنية وكثيفة. رشّة كاكاو على الوجه"
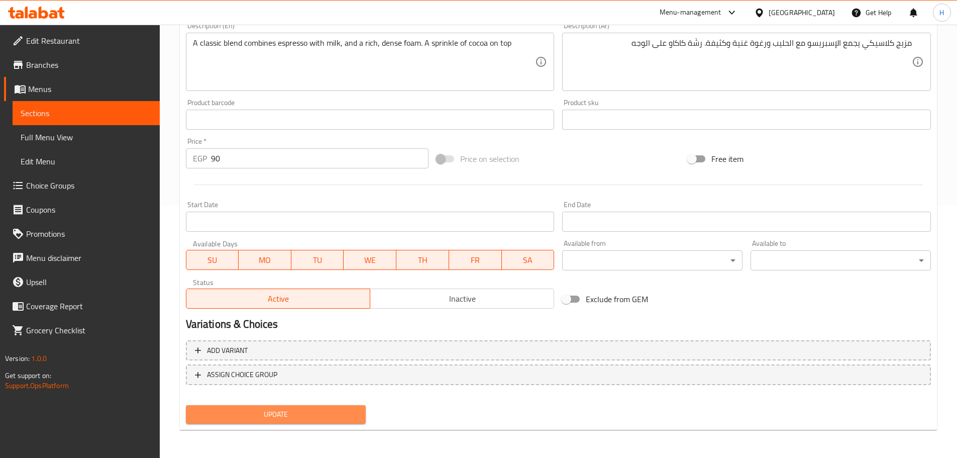
click at [334, 411] on span "Update" at bounding box center [276, 414] width 164 height 13
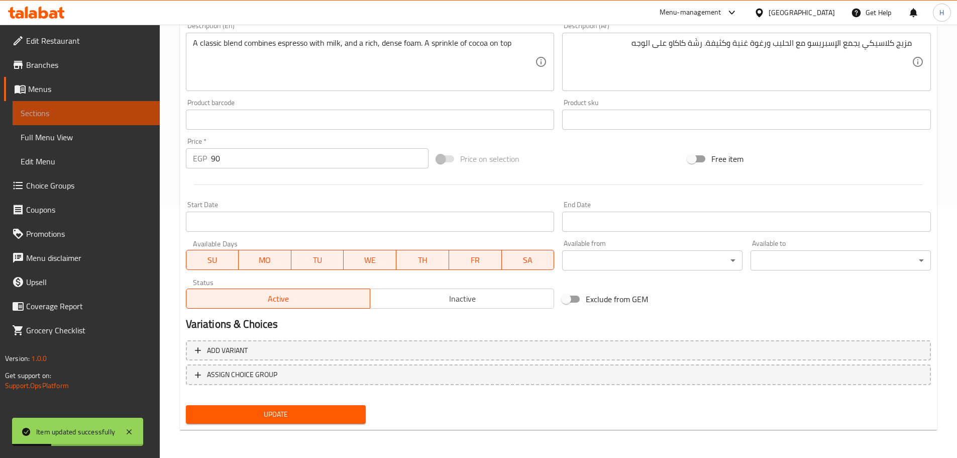
click at [143, 118] on span "Sections" at bounding box center [86, 113] width 131 height 12
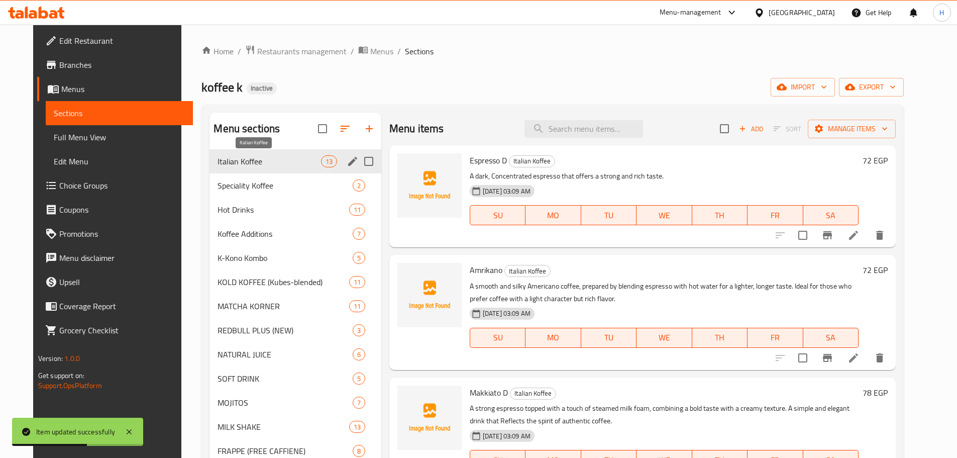
click at [239, 159] on span "Italian Koffee" at bounding box center [269, 161] width 103 height 12
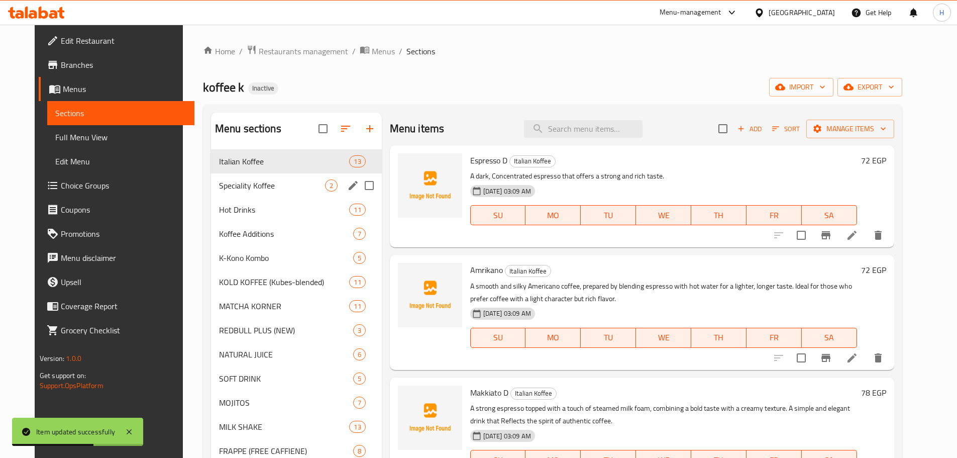
click at [244, 177] on div "Speciality Koffee 2" at bounding box center [296, 185] width 171 height 24
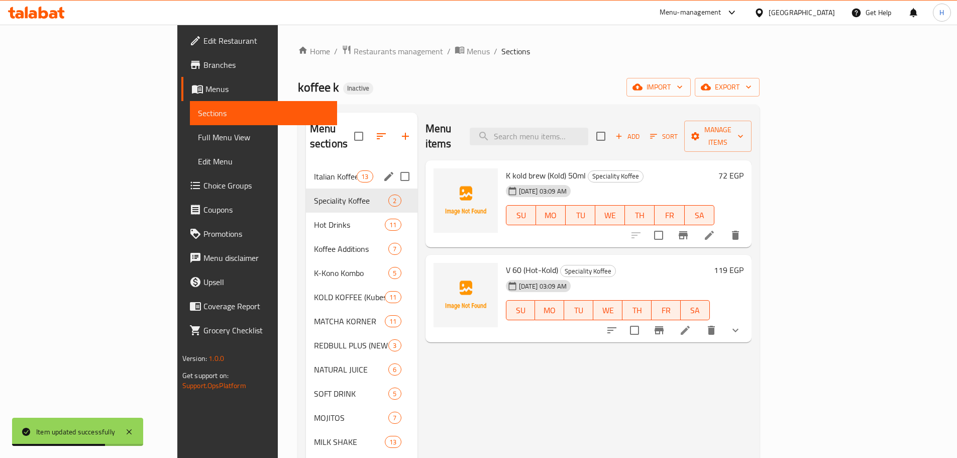
click at [306, 164] on div "Italian Koffee 13" at bounding box center [362, 176] width 112 height 24
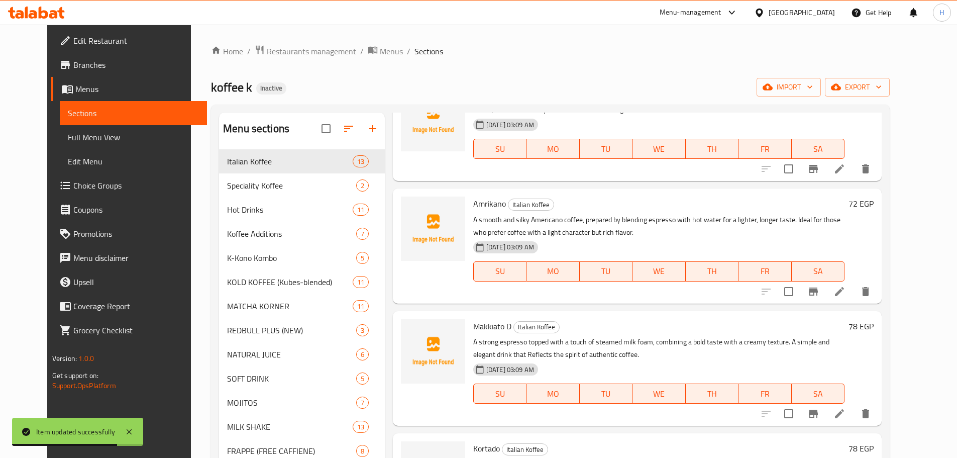
scroll to position [151, 0]
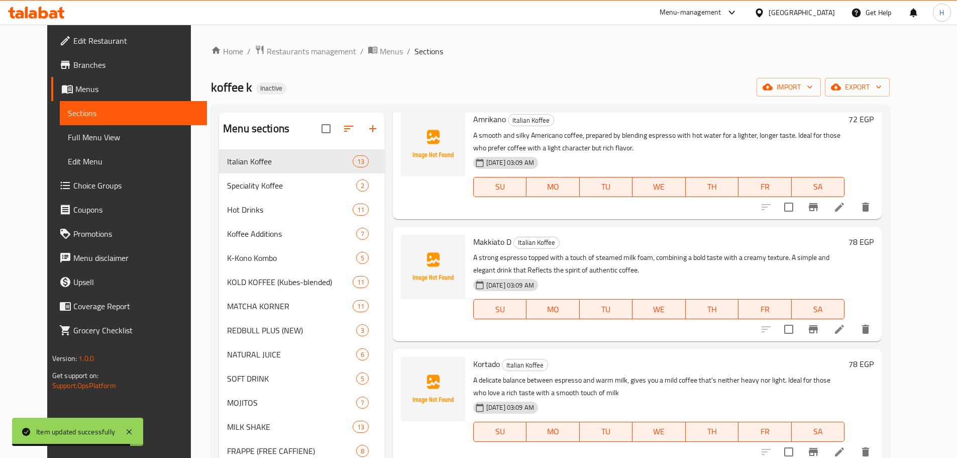
click at [854, 330] on li at bounding box center [840, 329] width 28 height 18
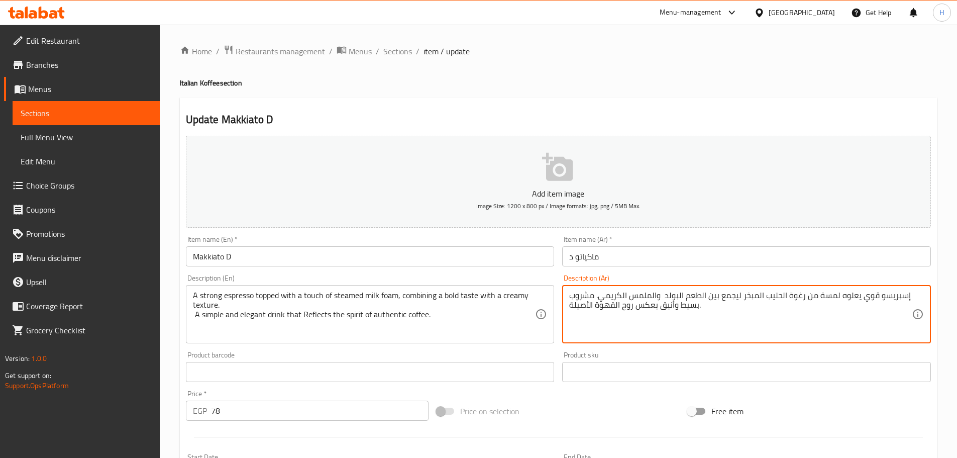
click at [897, 292] on textarea "إسبريسو قوي يعلوه لمسة من رغوة الحليب المبخر ليجمع بين الطعم البولد والملمس الك…" at bounding box center [740, 314] width 343 height 48
paste textarea "ريء"
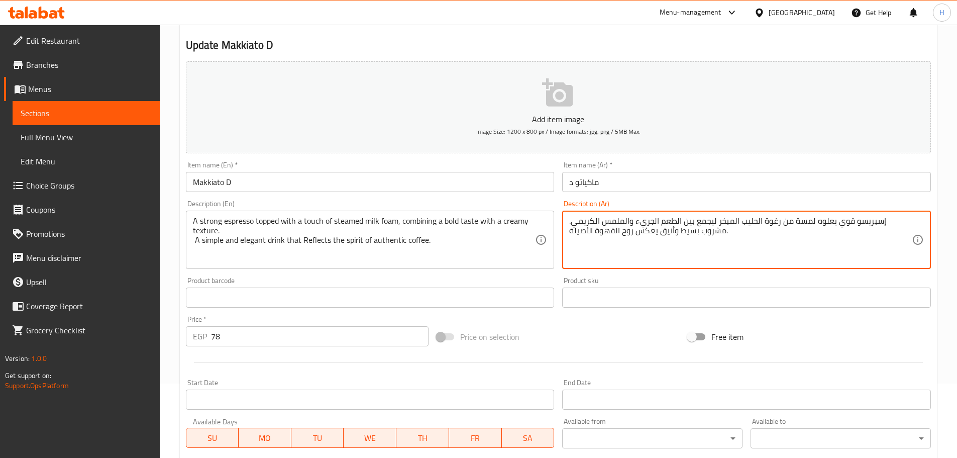
scroll to position [252, 0]
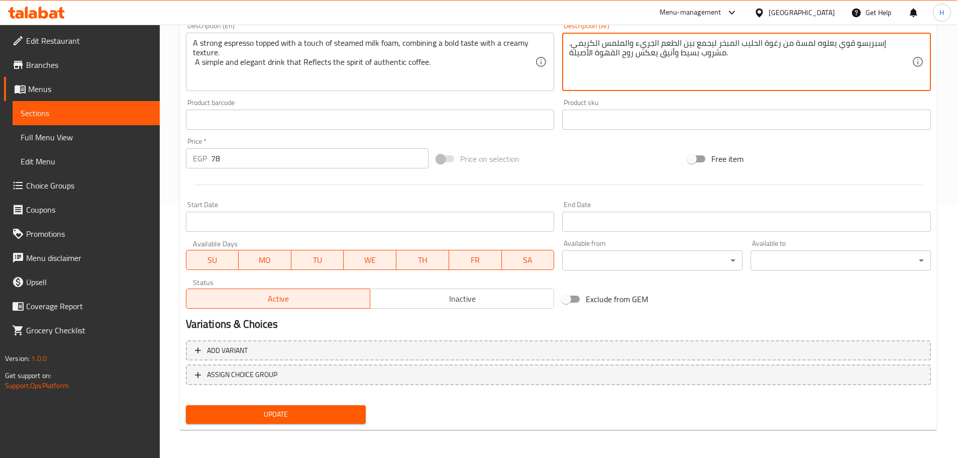
type textarea "إسبريسو قوي يعلوه لمسة من رغوة الحليب المبخر ليجمع بين الطعم الجريء والملمس الك…"
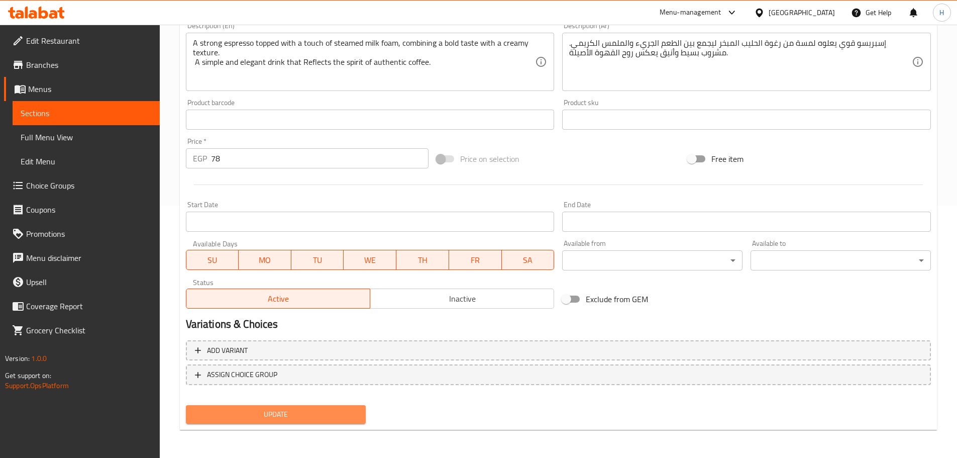
click at [351, 414] on span "Update" at bounding box center [276, 414] width 164 height 13
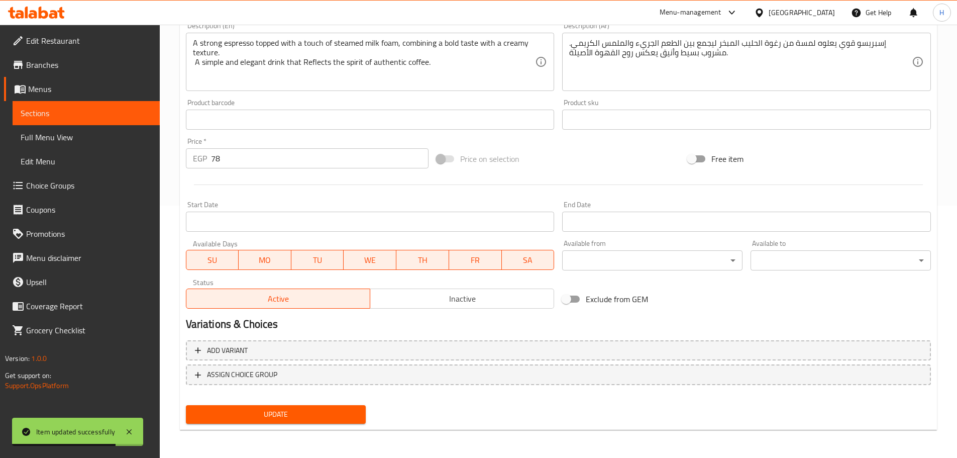
click at [133, 114] on span "Sections" at bounding box center [86, 113] width 131 height 12
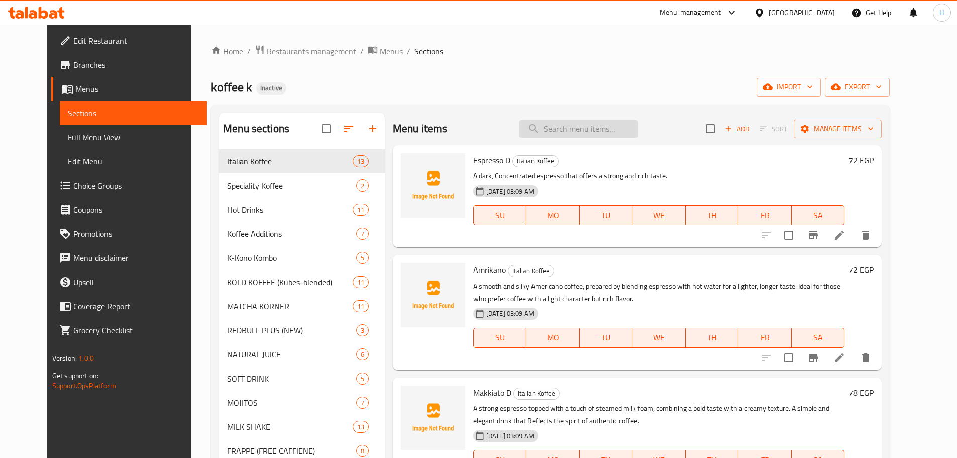
click at [594, 129] on input "search" at bounding box center [579, 129] width 119 height 18
paste input "Iced boba latte"
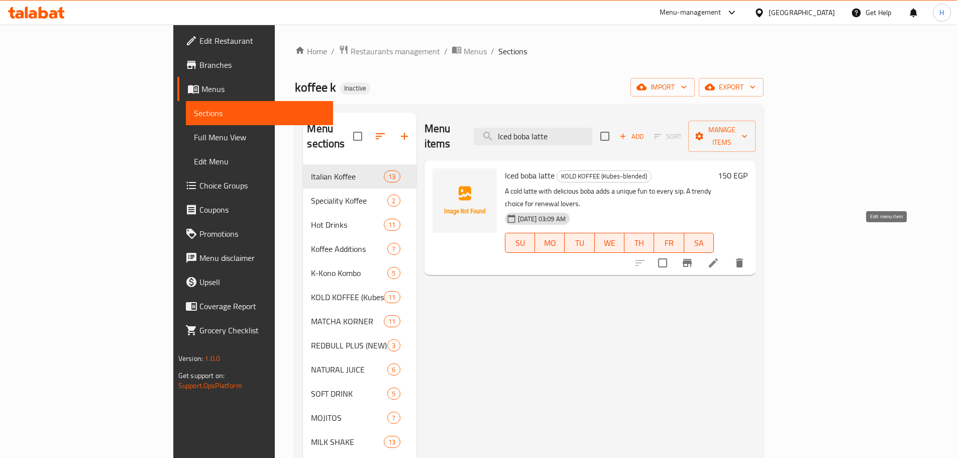
type input "Iced boba latte"
click at [719, 257] on icon at bounding box center [713, 263] width 12 height 12
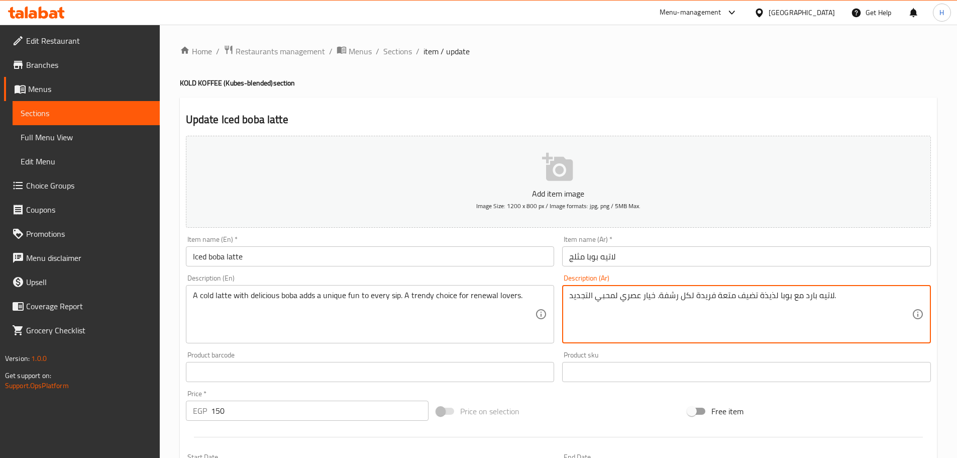
click at [799, 301] on textarea "لاتيه بارد مع بوبا لذيذة تضيف متعة فريدة لكل رشفة. خيار عصري لمحبي التجديد." at bounding box center [740, 314] width 343 height 48
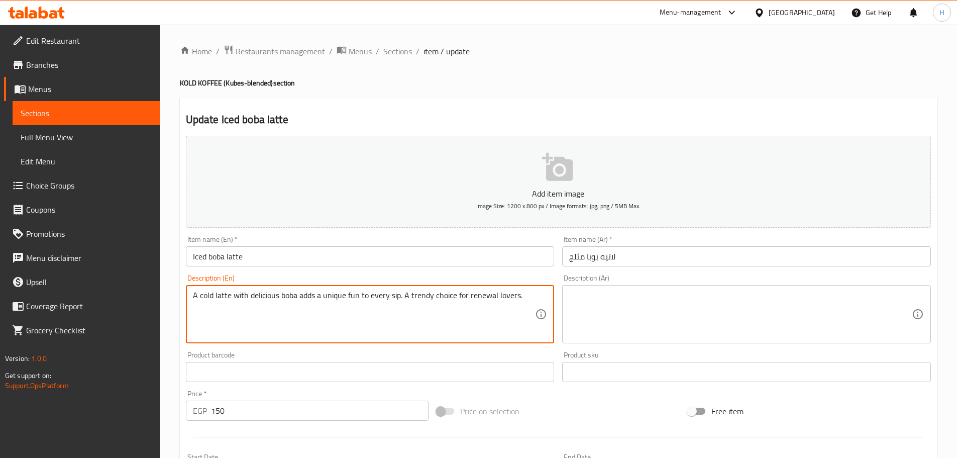
click at [446, 310] on textarea "A cold latte with delicious boba adds a unique fun to every sip. A trendy choic…" at bounding box center [364, 314] width 343 height 48
click at [435, 266] on input "Iced boba latte" at bounding box center [370, 256] width 369 height 20
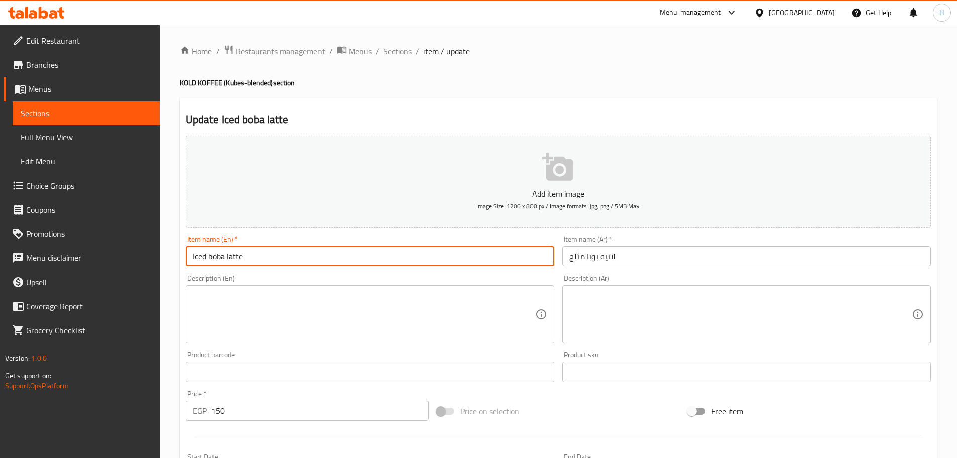
click at [435, 266] on input "Iced boba latte" at bounding box center [370, 256] width 369 height 20
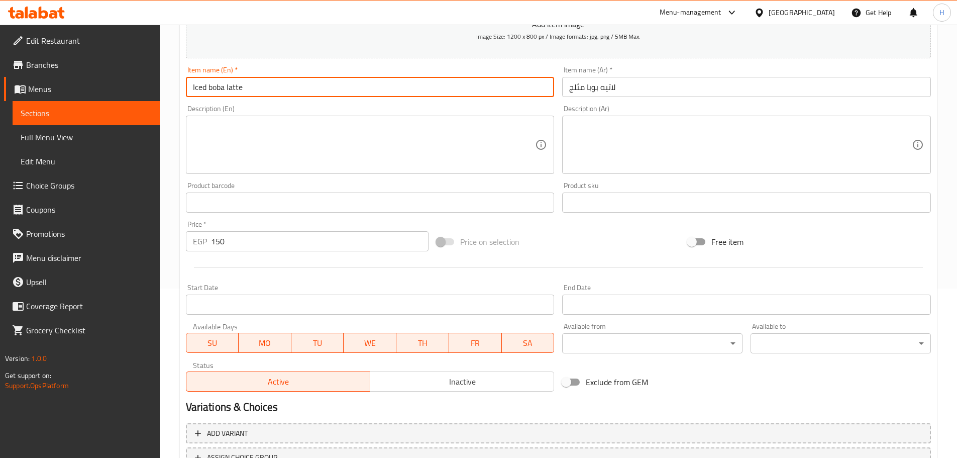
scroll to position [251, 0]
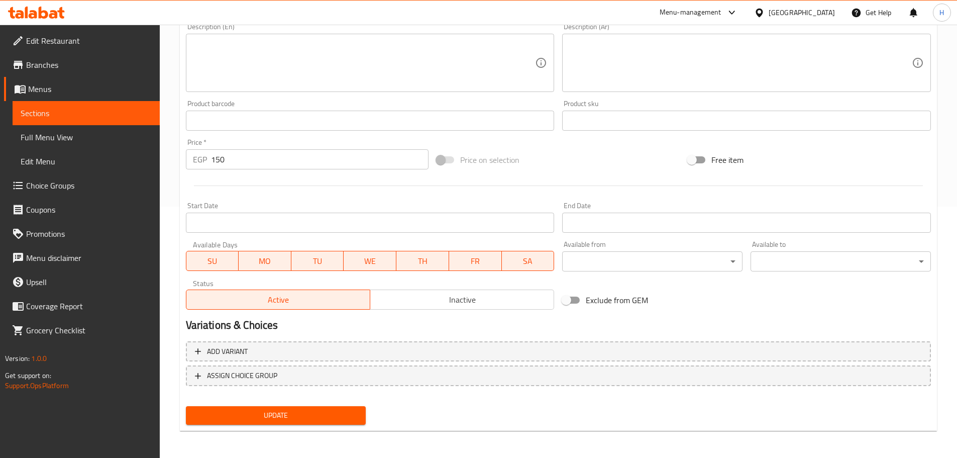
click at [351, 414] on span "Update" at bounding box center [276, 415] width 164 height 13
click at [139, 116] on span "Sections" at bounding box center [86, 113] width 131 height 12
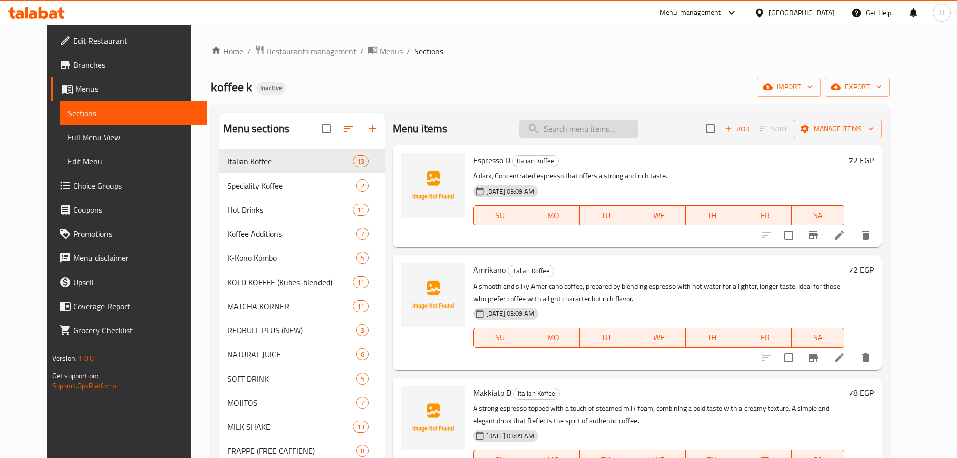
click at [578, 128] on input "search" at bounding box center [579, 129] width 119 height 18
paste input "Mossy"
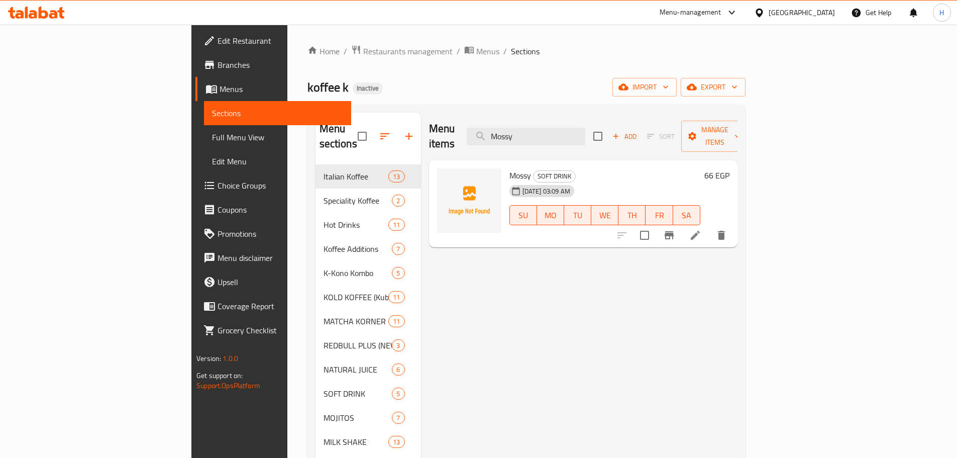
type input "Mossy"
click at [709, 228] on li at bounding box center [695, 235] width 28 height 18
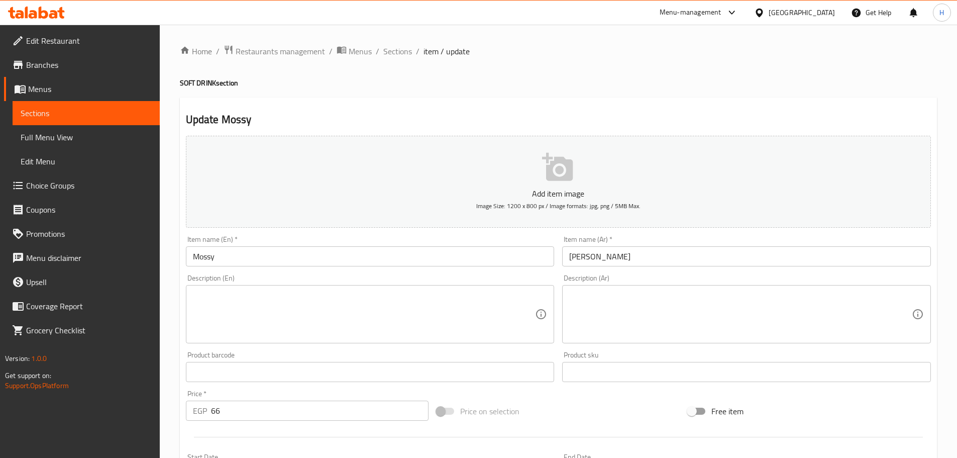
click at [211, 263] on input "Mossy" at bounding box center [370, 256] width 369 height 20
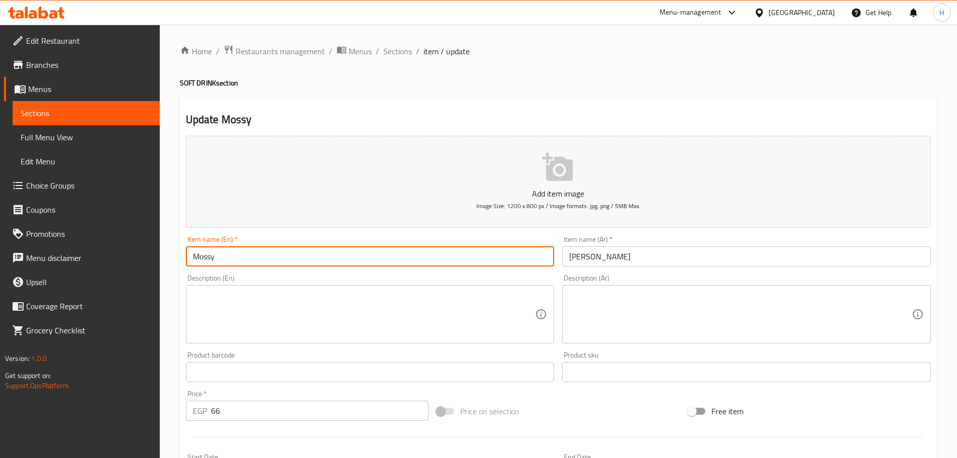
click at [211, 263] on input "Mossy" at bounding box center [370, 256] width 369 height 20
paste input "OUSSY"
type input "MOUSSY"
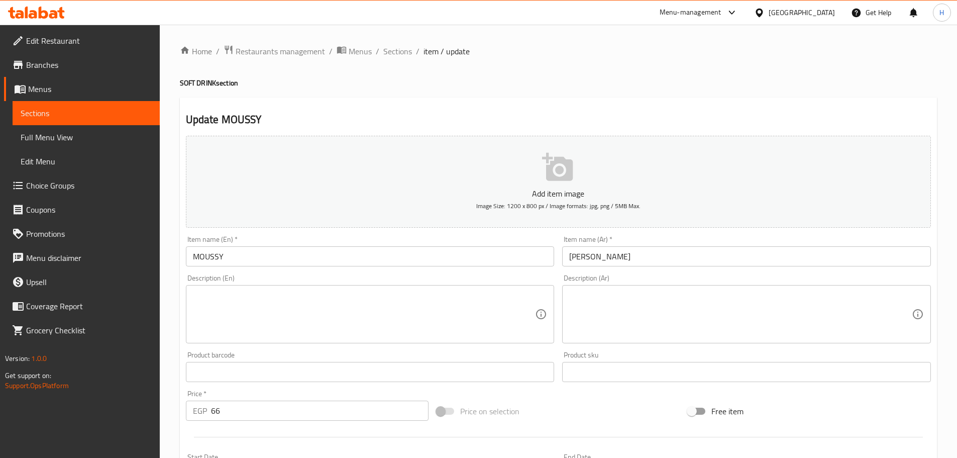
click at [276, 271] on div "Description (En) Description (En)" at bounding box center [370, 308] width 377 height 77
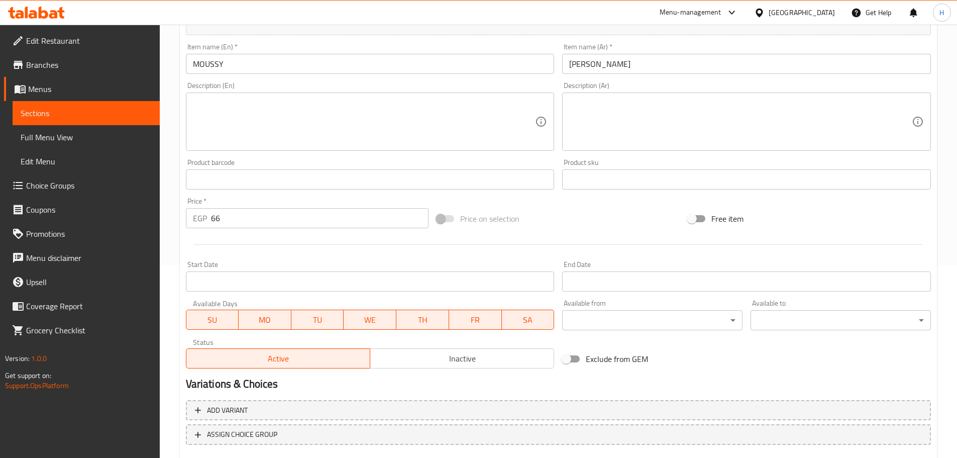
scroll to position [252, 0]
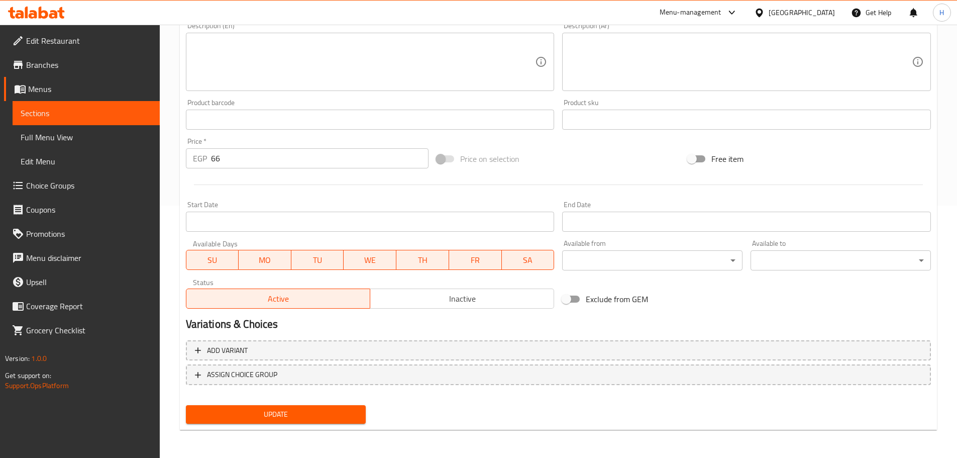
click at [313, 424] on div "Update" at bounding box center [276, 414] width 188 height 27
click at [353, 405] on button "Update" at bounding box center [276, 414] width 180 height 19
click at [258, 407] on button "Update" at bounding box center [276, 414] width 180 height 19
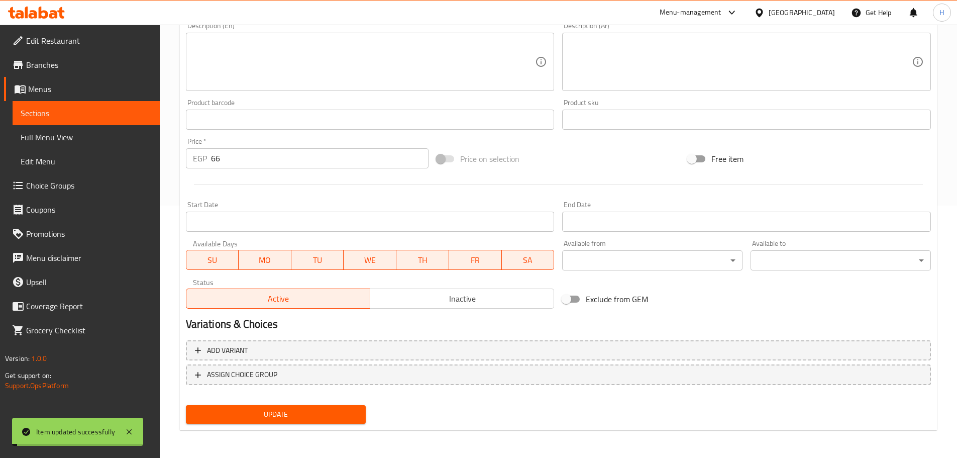
click at [123, 124] on link "Sections" at bounding box center [86, 113] width 147 height 24
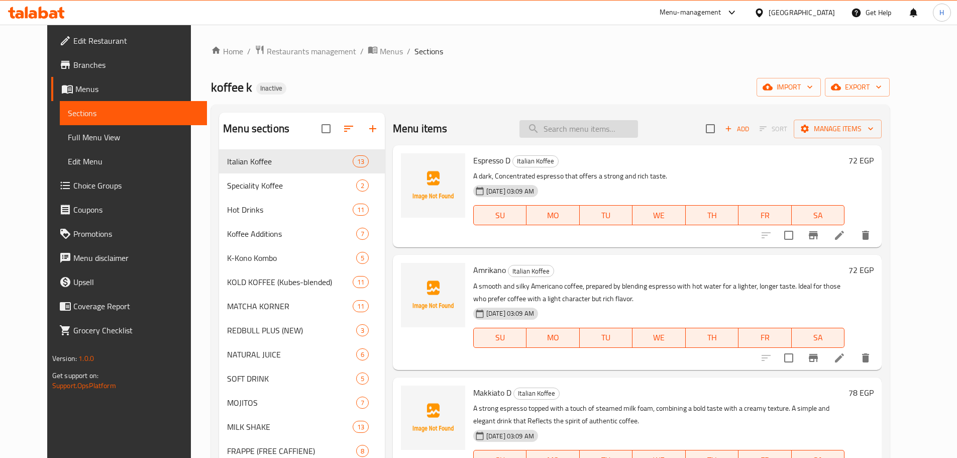
click at [619, 122] on input "search" at bounding box center [579, 129] width 119 height 18
paste input "Choko pops Milk shake"
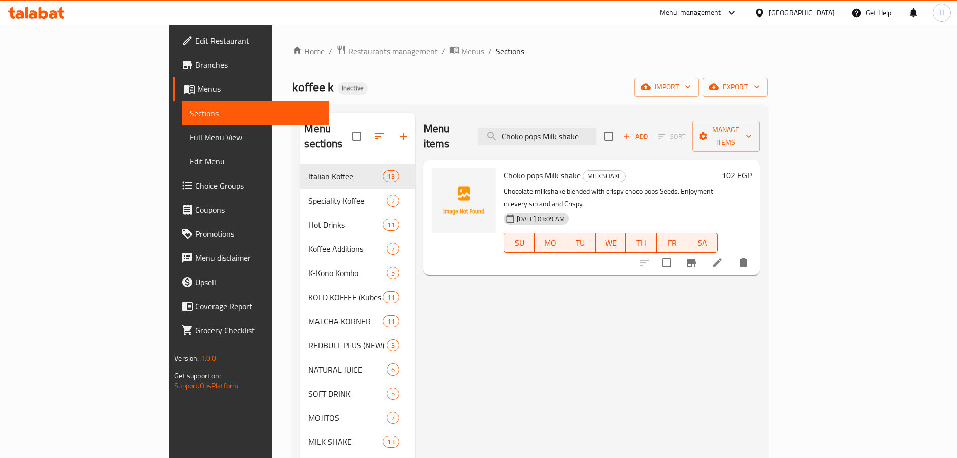
type input "Choko pops Milk shake"
click at [724, 257] on icon at bounding box center [717, 263] width 12 height 12
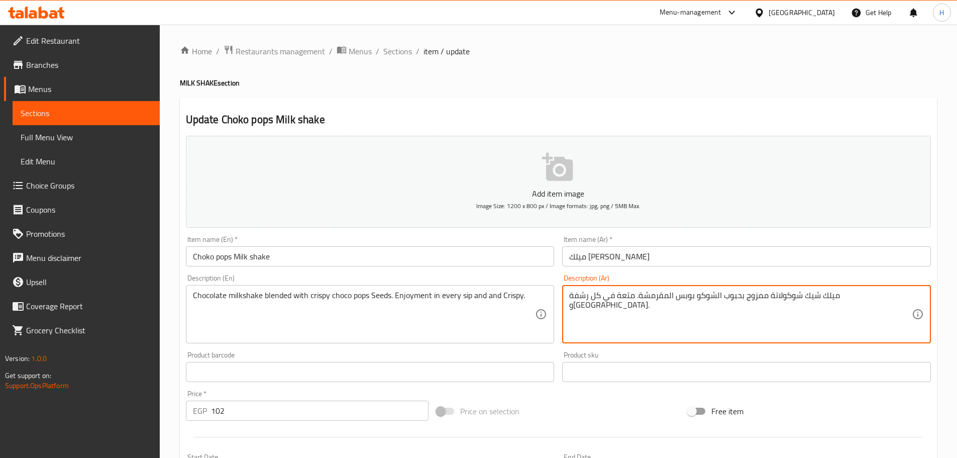
drag, startPoint x: 666, startPoint y: 295, endPoint x: 557, endPoint y: 293, distance: 109.6
type textarea "ميلك شيك شوكولاتة ممزوج بحبوب الشوكو بوبس المقرمشة.."
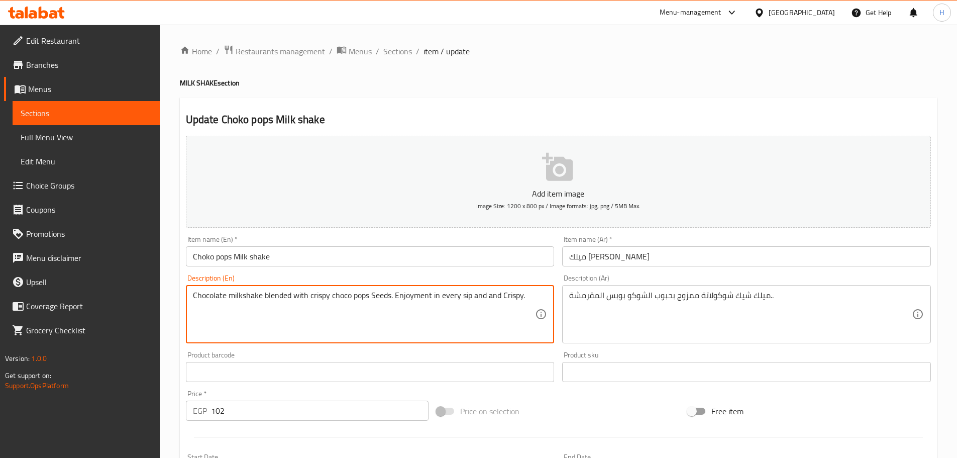
drag, startPoint x: 424, startPoint y: 298, endPoint x: 529, endPoint y: 296, distance: 105.0
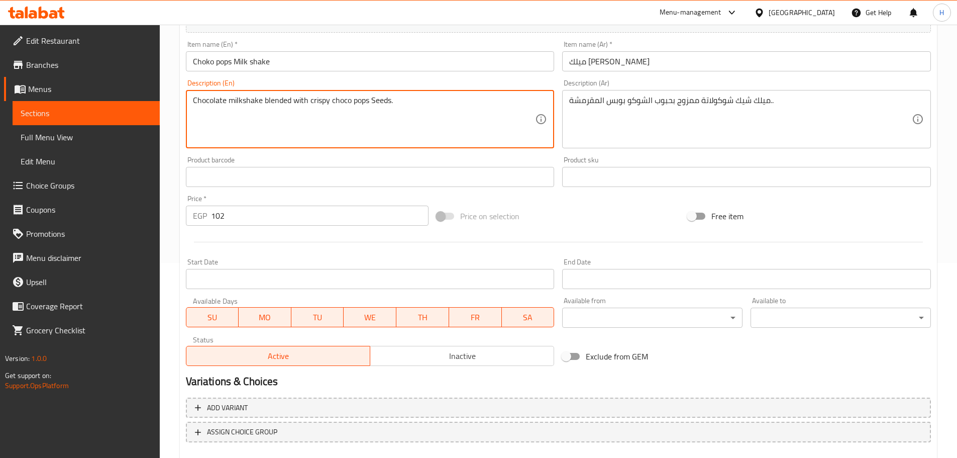
scroll to position [252, 0]
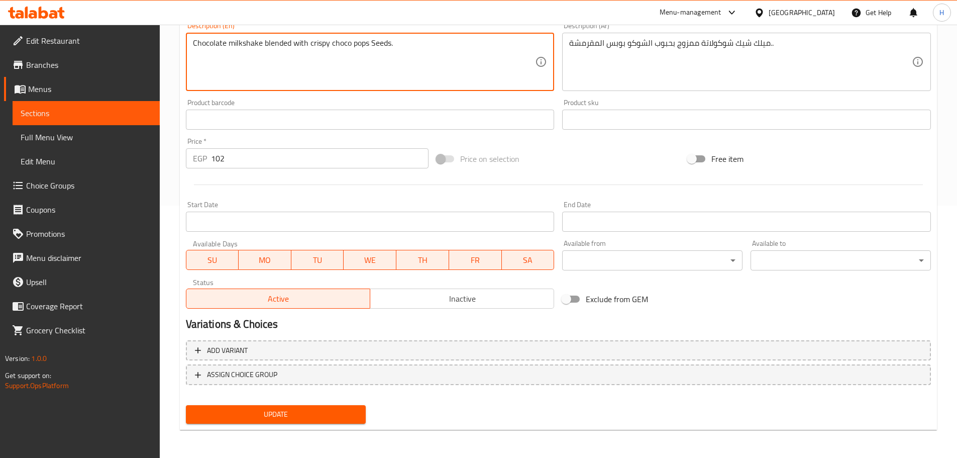
type textarea "Chocolate milkshake blended with crispy choco pops Seeds."
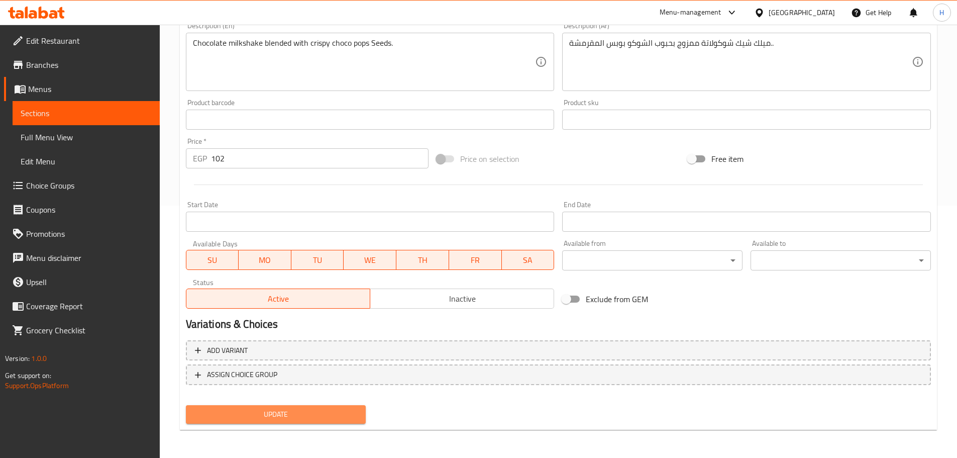
click at [340, 413] on span "Update" at bounding box center [276, 414] width 164 height 13
click at [343, 406] on button "Update" at bounding box center [276, 414] width 180 height 19
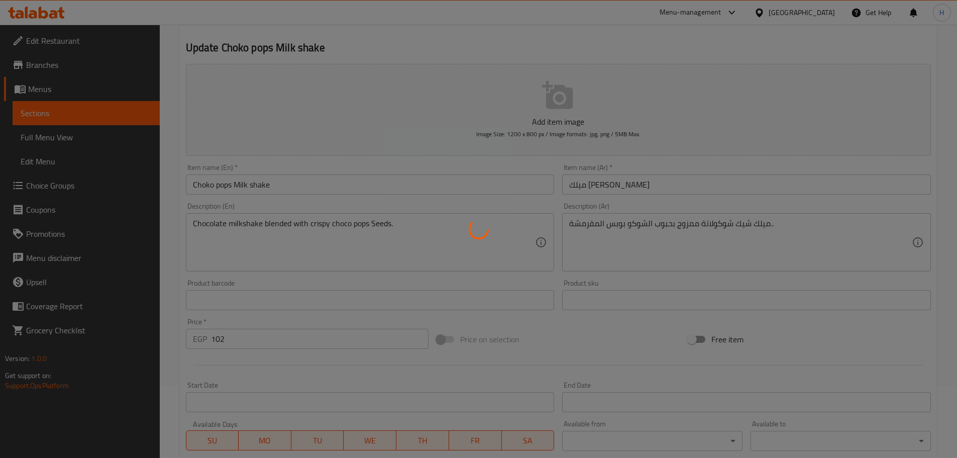
scroll to position [51, 0]
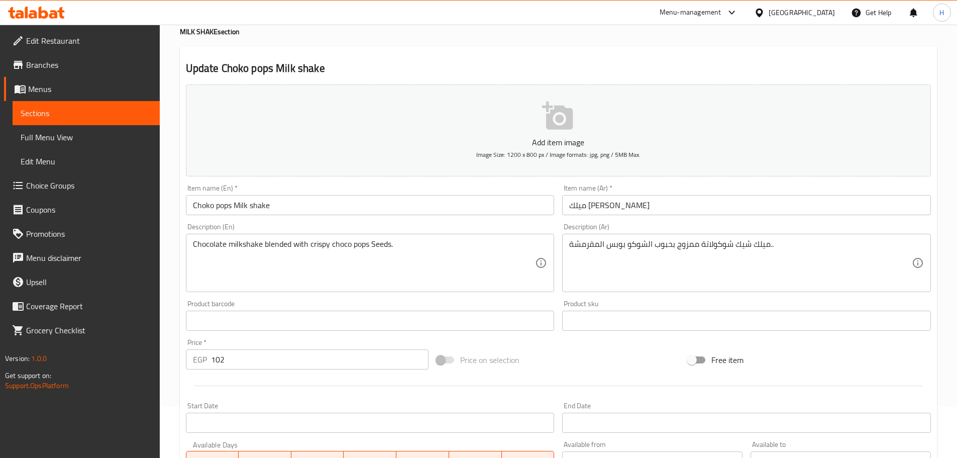
click at [81, 112] on span "Sections" at bounding box center [86, 113] width 131 height 12
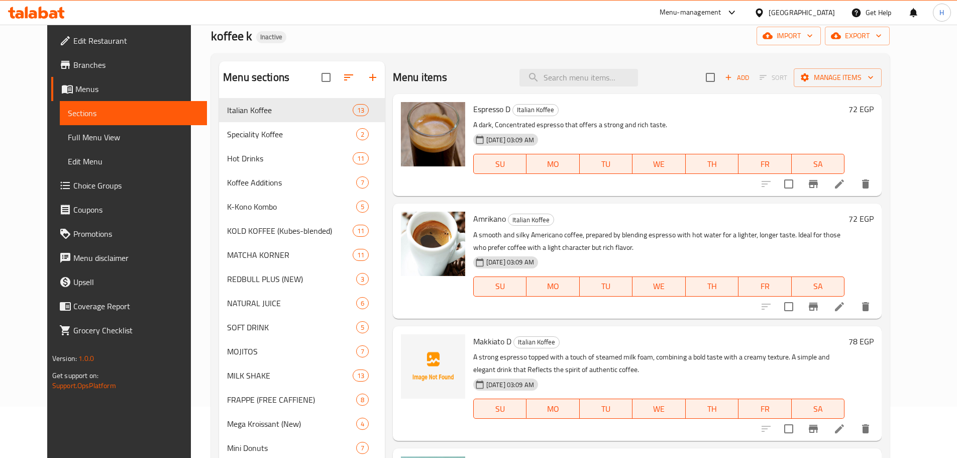
scroll to position [50, 0]
click at [601, 75] on input "search" at bounding box center [579, 79] width 119 height 18
paste input "Klassik"
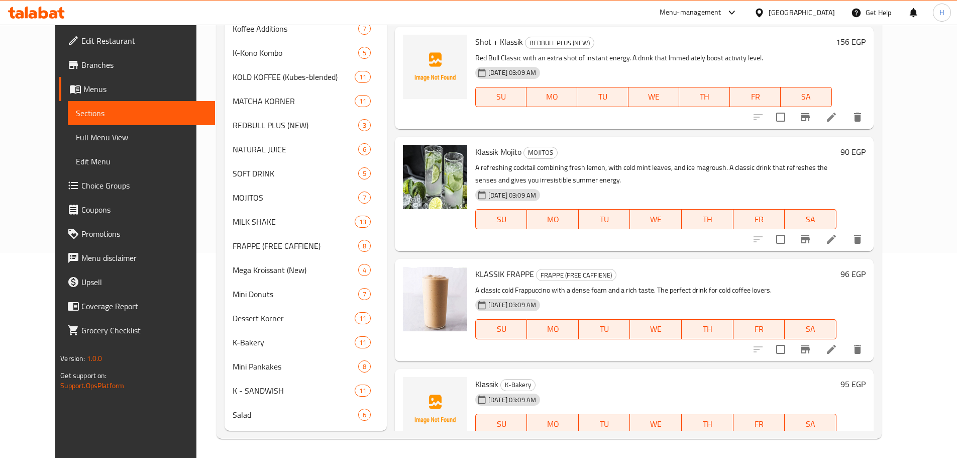
scroll to position [206, 0]
type input "Klassik"
click at [506, 378] on span "K-Bakery" at bounding box center [518, 384] width 34 height 12
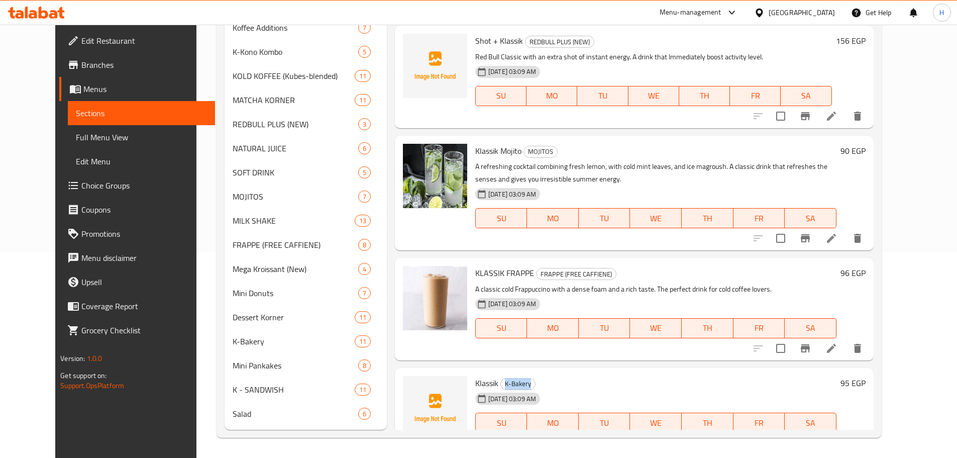
copy div "K-Bakery"
click at [838, 437] on icon at bounding box center [832, 443] width 12 height 12
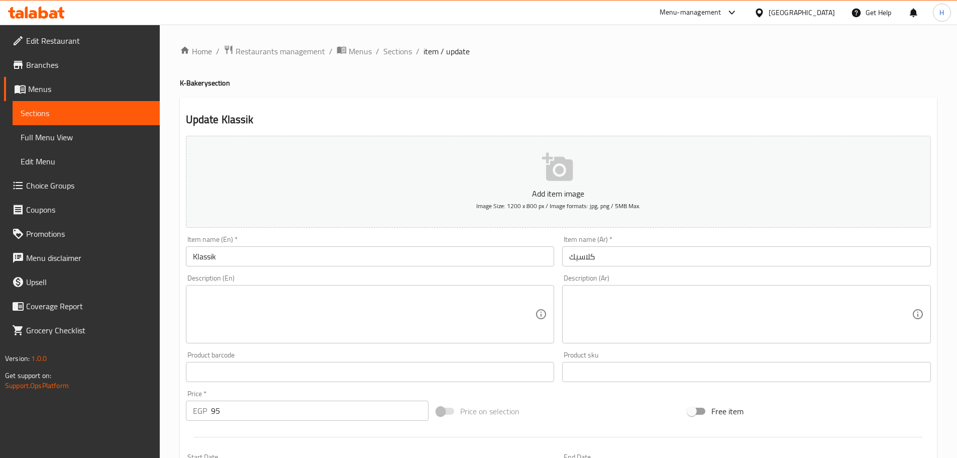
click at [311, 256] on input "Klassik" at bounding box center [370, 256] width 369 height 20
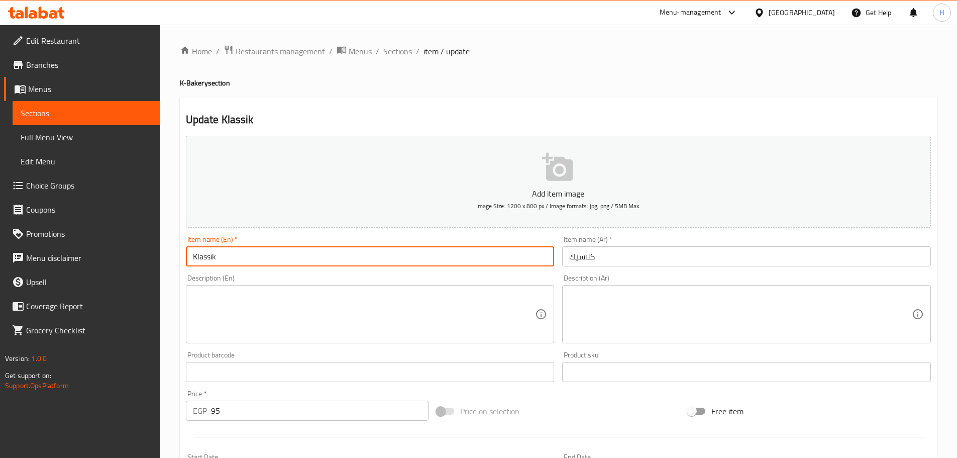
click at [191, 256] on input "Klassik" at bounding box center [370, 256] width 369 height 20
paste input "-BakeryK"
type input "K-Bakery Klassik"
click at [610, 259] on input "كلاسيك" at bounding box center [746, 256] width 369 height 20
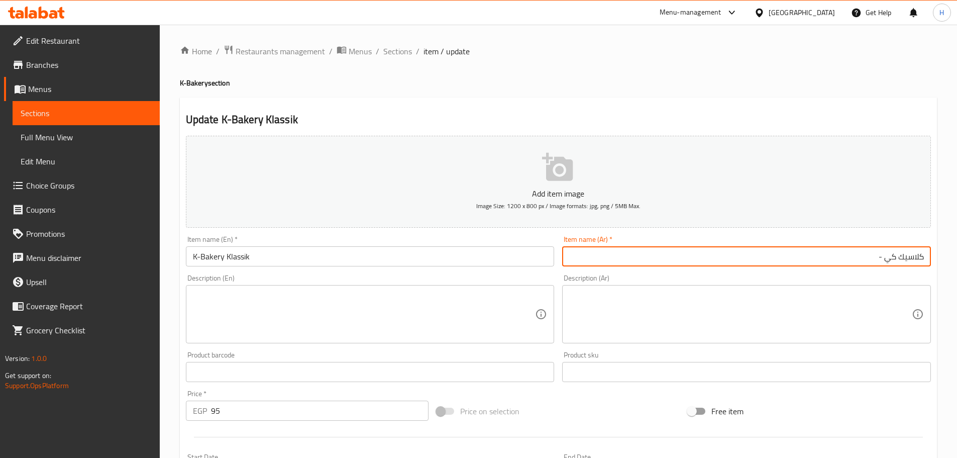
drag, startPoint x: 879, startPoint y: 258, endPoint x: 895, endPoint y: 259, distance: 16.1
click at [895, 259] on input "كلاسيك كي -" at bounding box center [746, 256] width 369 height 20
click at [928, 257] on input "كلاسيك" at bounding box center [746, 256] width 369 height 20
drag, startPoint x: 885, startPoint y: 257, endPoint x: 956, endPoint y: 260, distance: 70.4
click at [956, 260] on div "Home / Restaurants management / Menus / Sections / item / update K-Bakery secti…" at bounding box center [558, 367] width 797 height 685
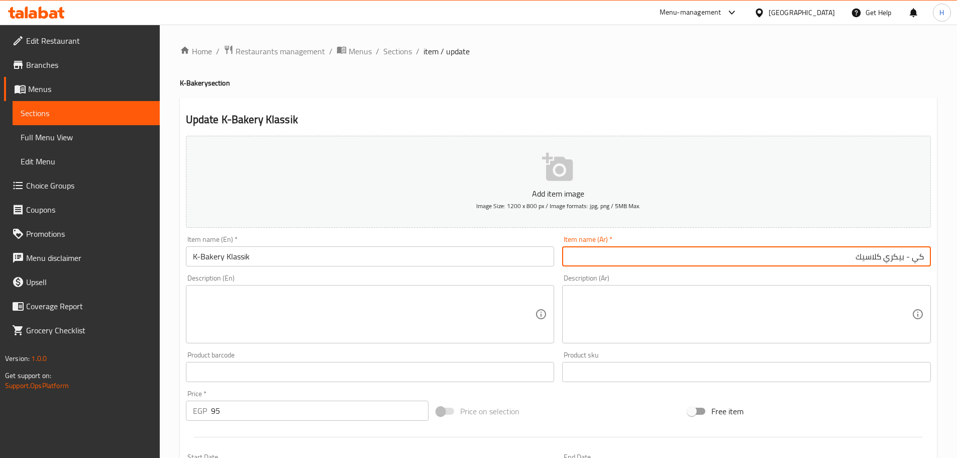
type input "كي - بيكري كلاسيك"
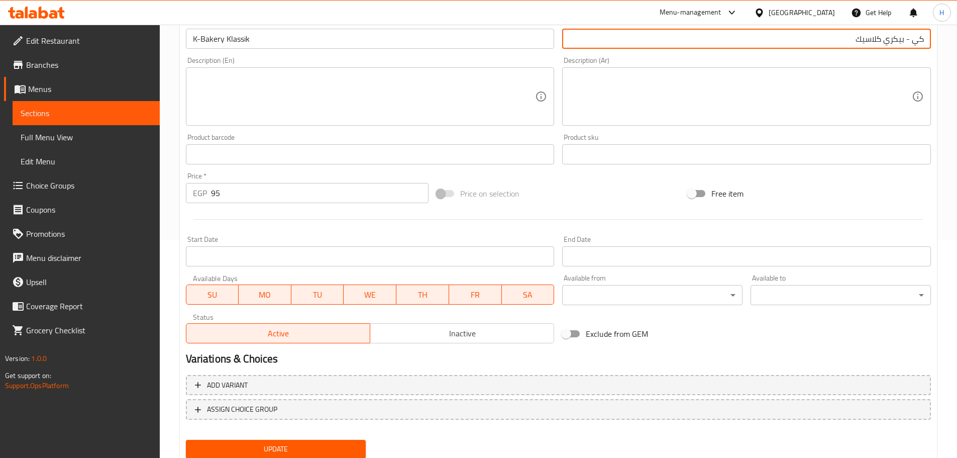
scroll to position [252, 0]
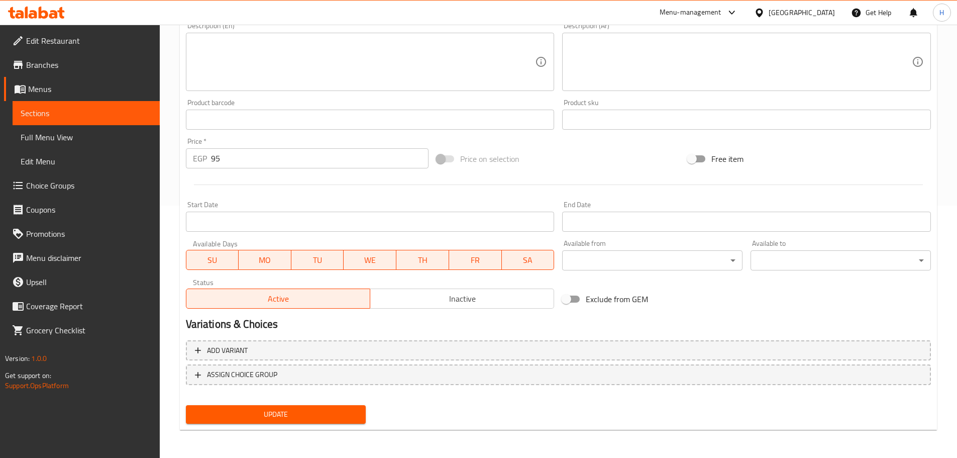
click at [350, 420] on span "Update" at bounding box center [276, 414] width 164 height 13
click at [63, 112] on span "Sections" at bounding box center [86, 113] width 131 height 12
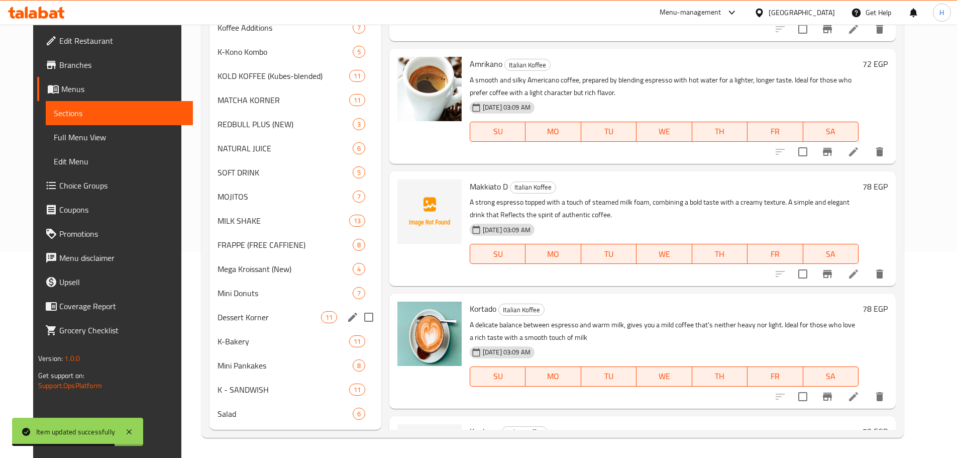
scroll to position [50, 0]
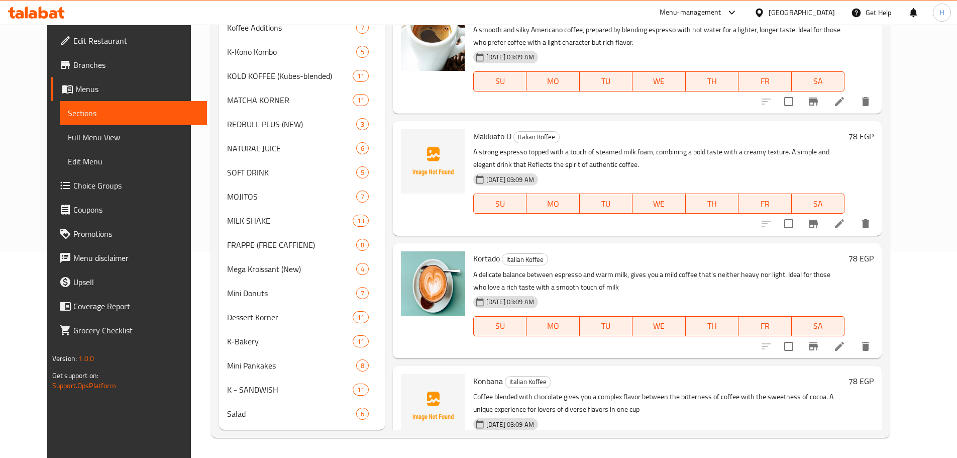
click at [110, 135] on span "Full Menu View" at bounding box center [133, 137] width 131 height 12
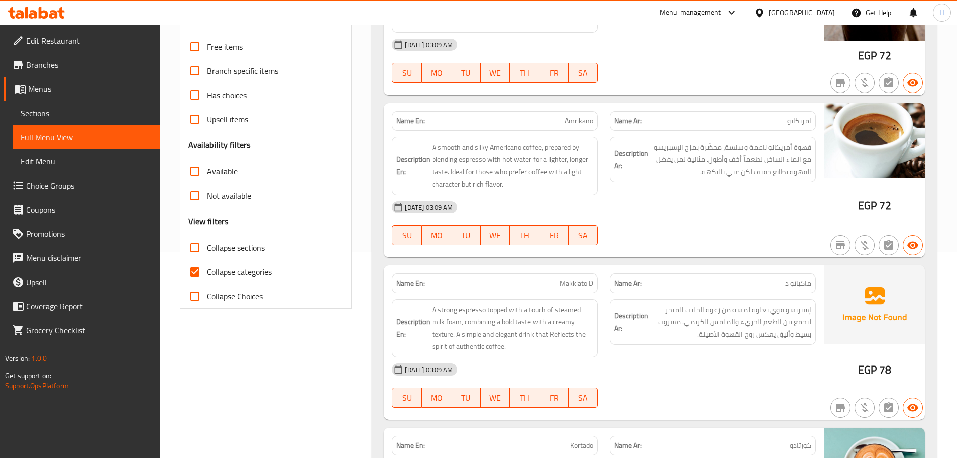
drag, startPoint x: 232, startPoint y: 272, endPoint x: 674, endPoint y: 321, distance: 445.4
click at [232, 272] on span "Collapse categories" at bounding box center [239, 272] width 65 height 12
click at [207, 272] on input "Collapse categories" at bounding box center [195, 272] width 24 height 24
checkbox input "false"
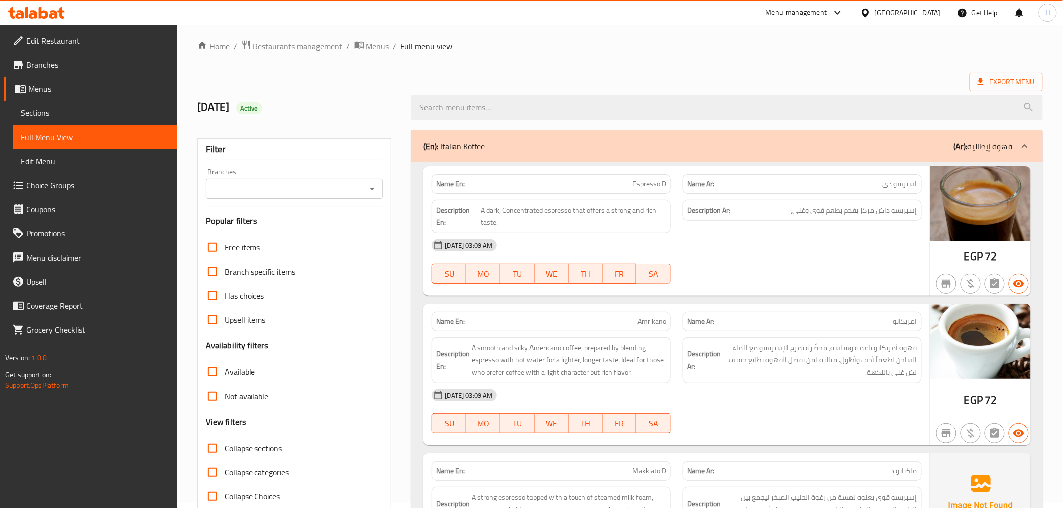
drag, startPoint x: 962, startPoint y: 1, endPoint x: 726, endPoint y: 261, distance: 352.1
click at [726, 261] on div "[DATE] 03:09 AM SU MO TU WE TH FR SA" at bounding box center [677, 262] width 502 height 56
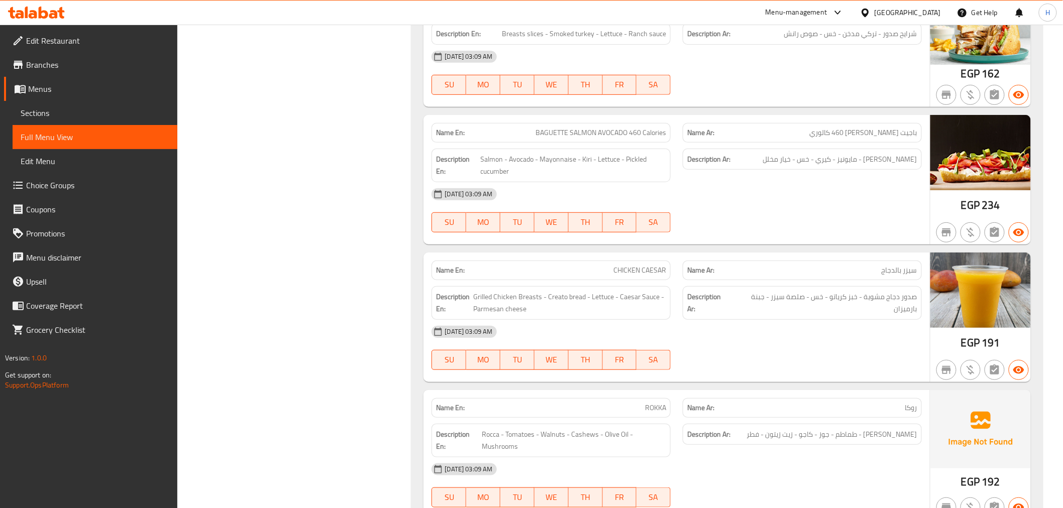
scroll to position [27183, 0]
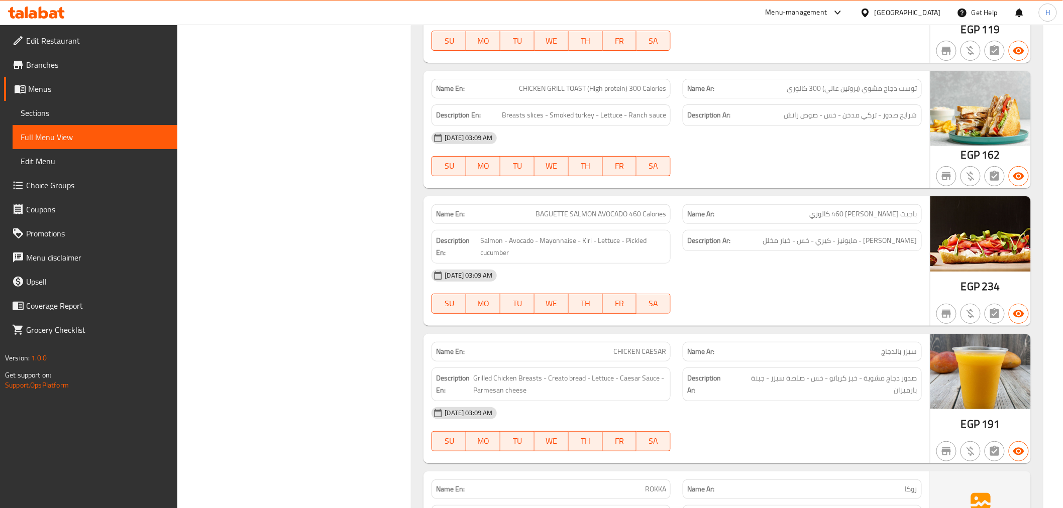
click at [48, 108] on span "Sections" at bounding box center [95, 113] width 149 height 12
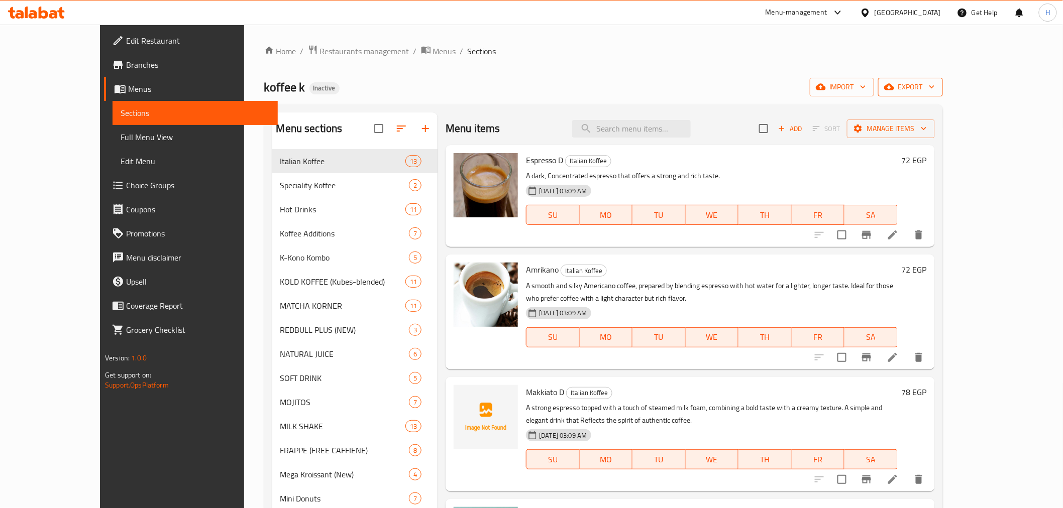
click at [943, 93] on button "export" at bounding box center [910, 87] width 65 height 19
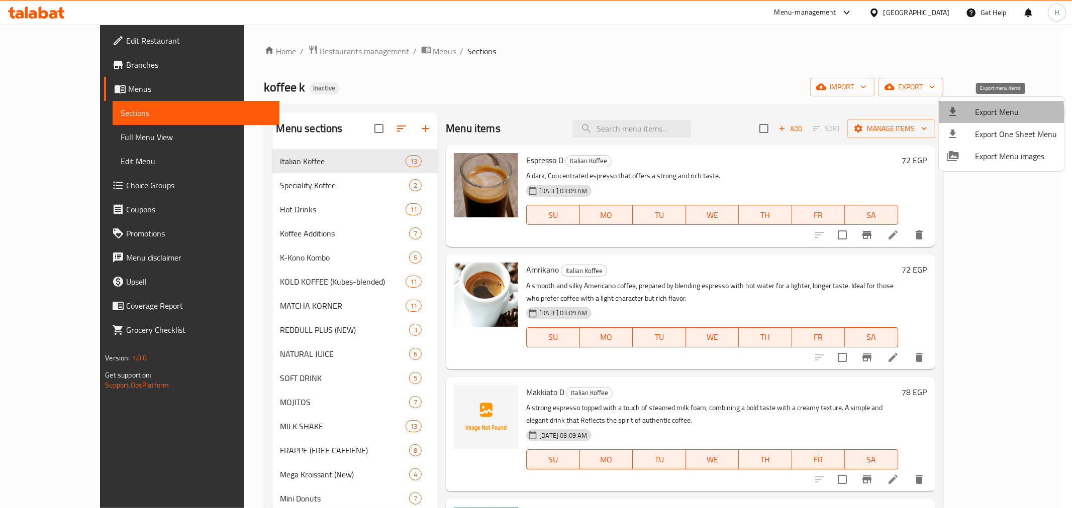
click at [957, 113] on span "Export Menu" at bounding box center [1016, 112] width 82 height 12
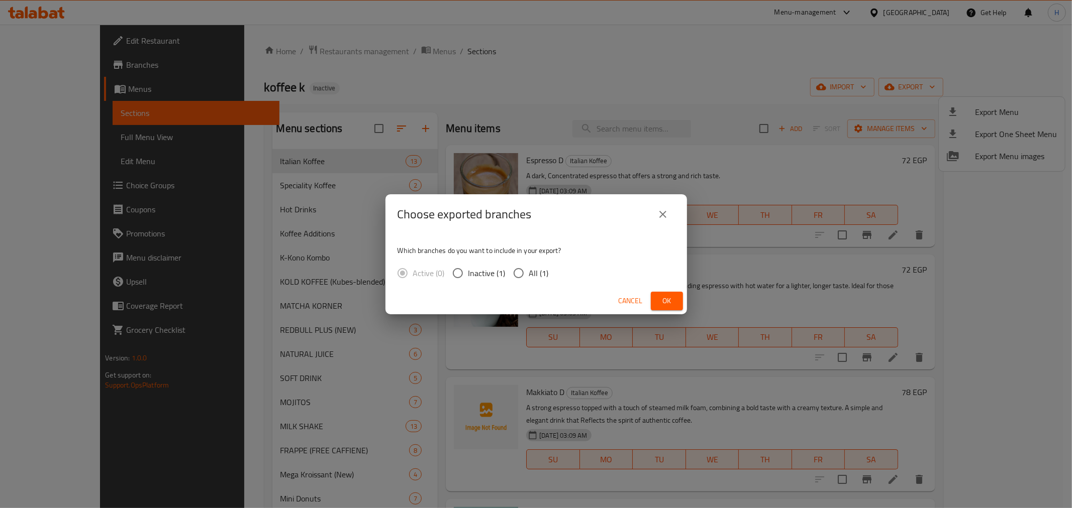
click at [543, 270] on span "All (1)" at bounding box center [539, 273] width 20 height 12
click at [529, 270] on input "All (1)" at bounding box center [518, 273] width 21 height 21
radio input "true"
click at [654, 297] on button "Ok" at bounding box center [667, 301] width 32 height 19
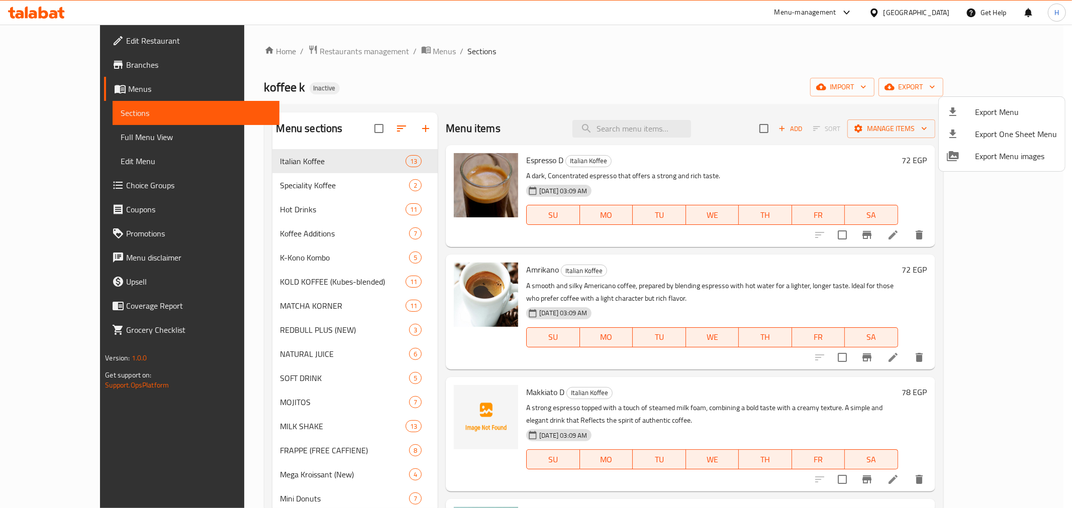
click at [90, 65] on div at bounding box center [536, 254] width 1072 height 508
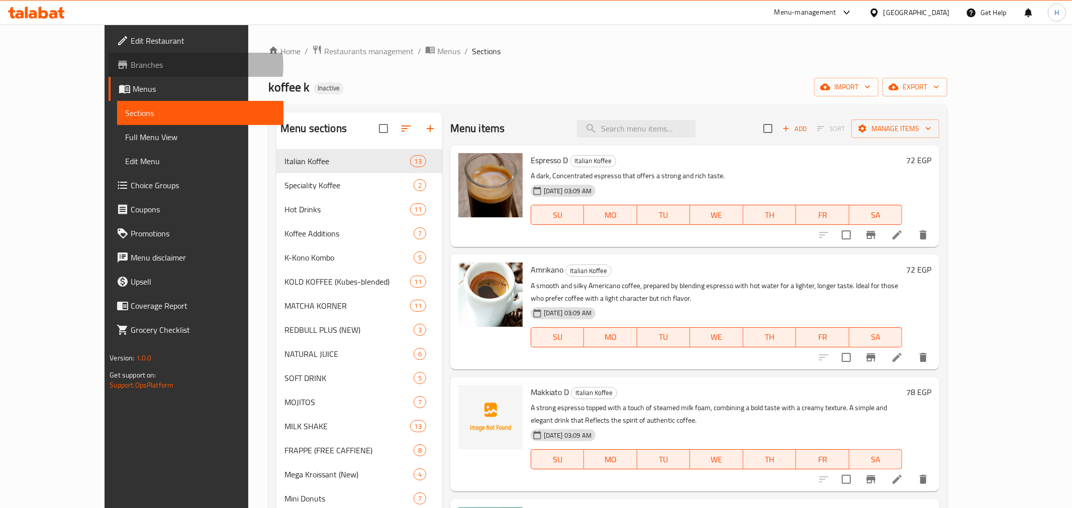
click at [131, 65] on span "Branches" at bounding box center [203, 65] width 145 height 12
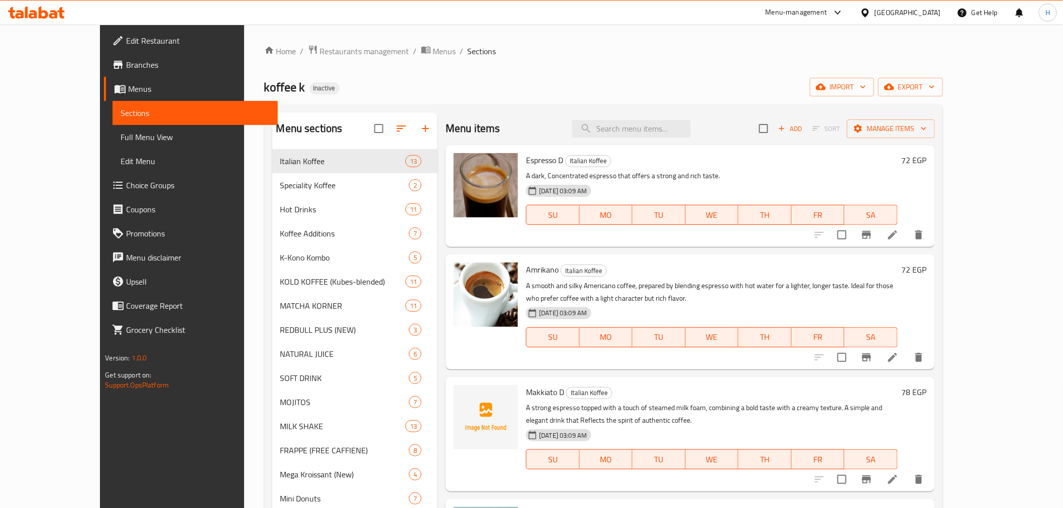
click at [126, 65] on span "Branches" at bounding box center [197, 65] width 143 height 12
click at [126, 42] on span "Edit Restaurant" at bounding box center [197, 41] width 143 height 12
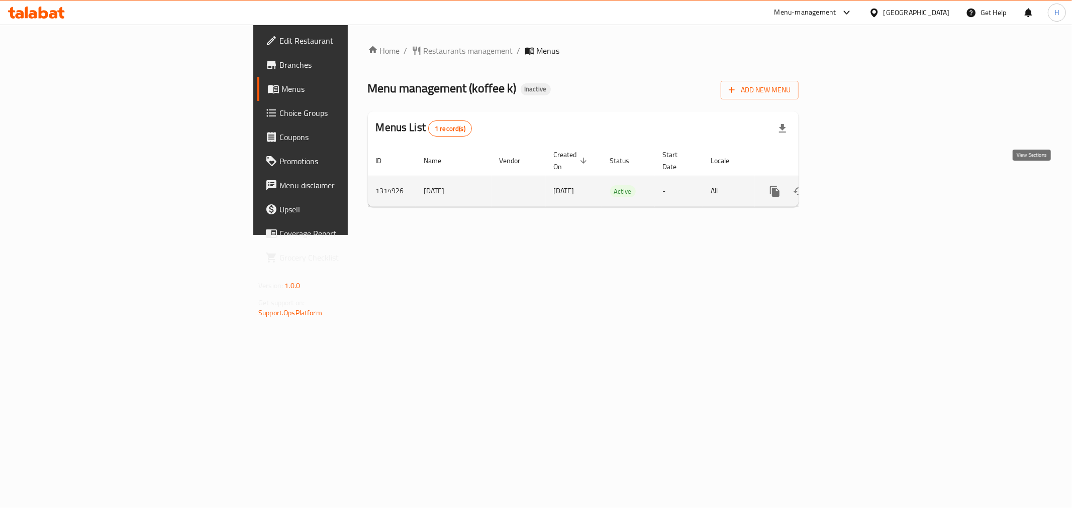
click at [853, 185] on icon "enhanced table" at bounding box center [847, 191] width 12 height 12
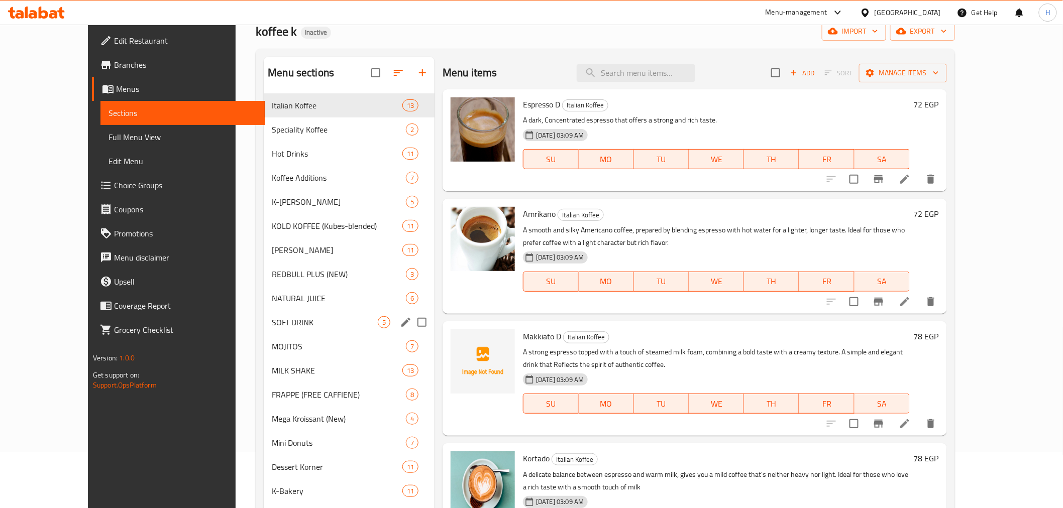
scroll to position [112, 0]
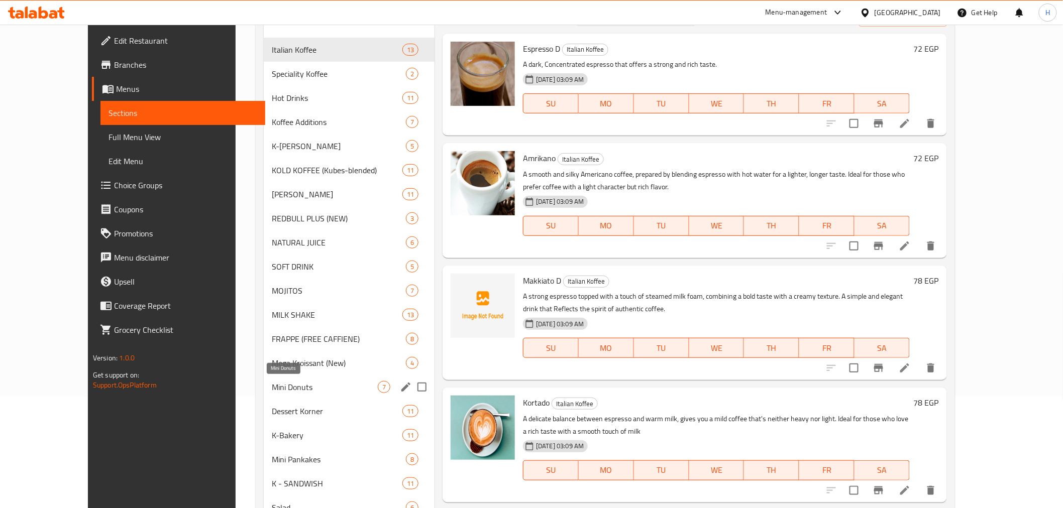
click at [272, 384] on span "Mini Donuts" at bounding box center [325, 387] width 106 height 12
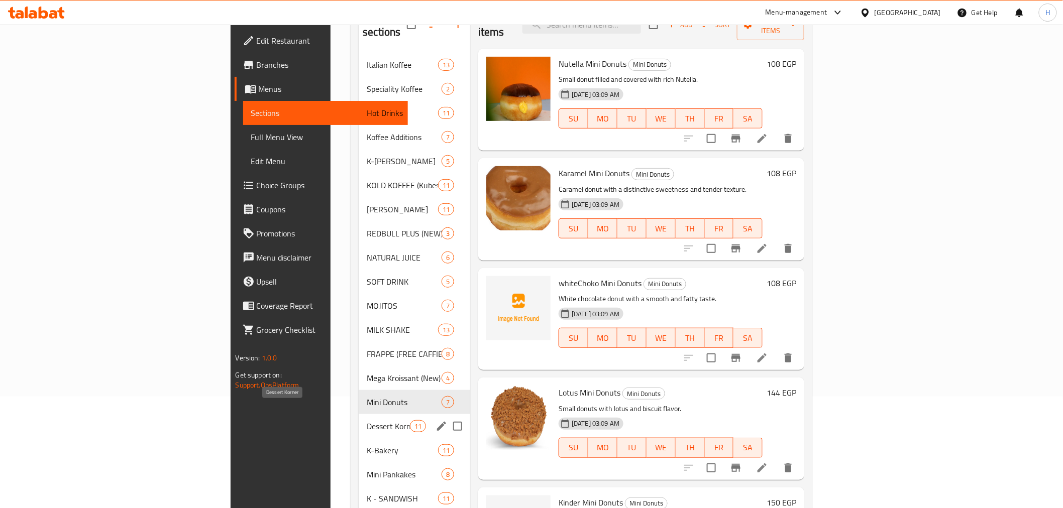
click at [367, 421] on span "Dessert Korner" at bounding box center [388, 427] width 43 height 12
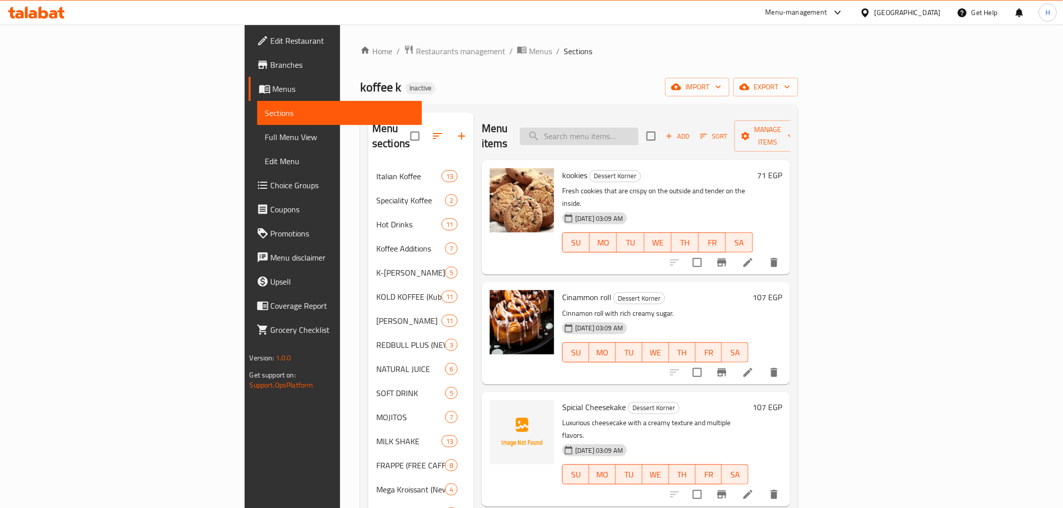
click at [639, 128] on input "search" at bounding box center [579, 137] width 119 height 18
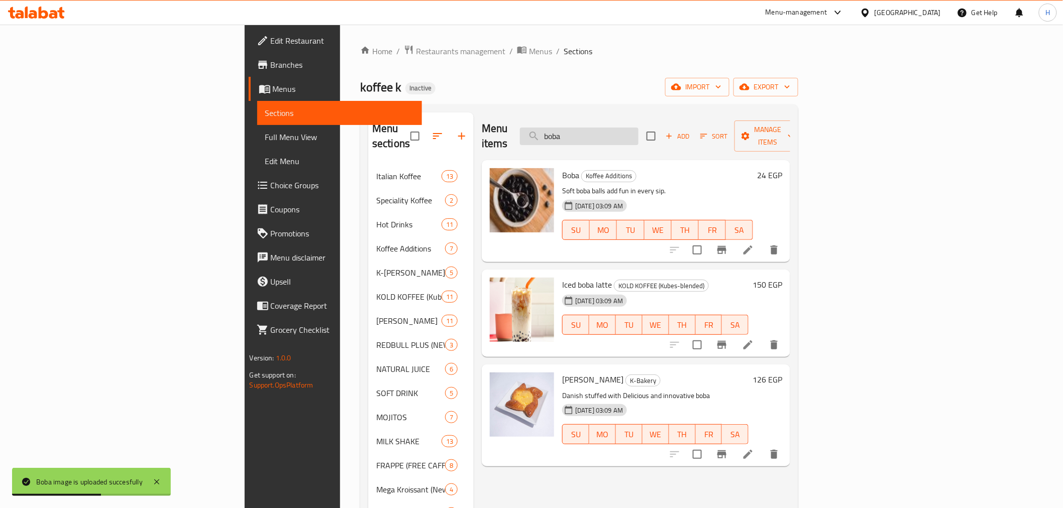
drag, startPoint x: 653, startPoint y: 132, endPoint x: 639, endPoint y: 135, distance: 14.4
click at [600, 131] on div "Menu items boba Add Sort Manage items" at bounding box center [636, 137] width 308 height 48
paste input "White Moch"
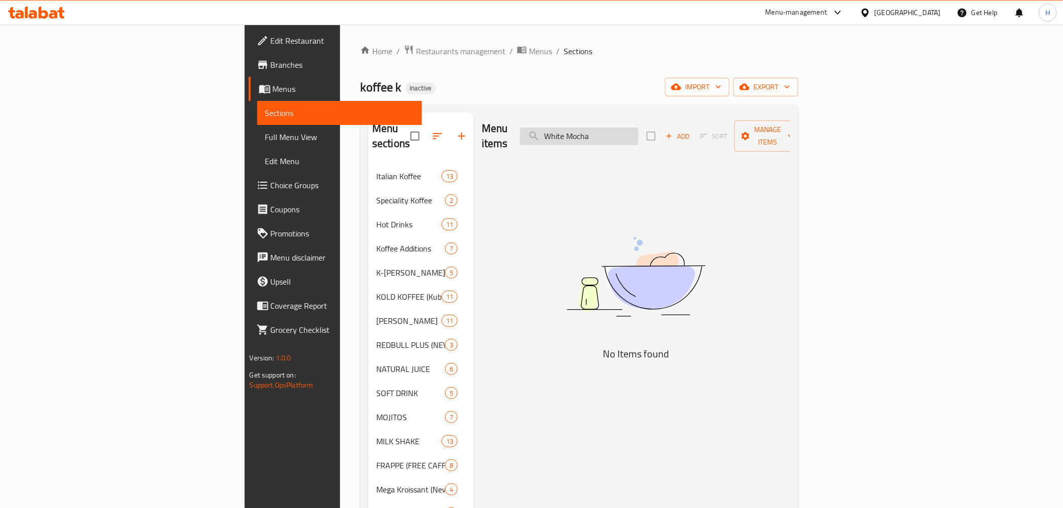
click at [639, 128] on input "White Mocha" at bounding box center [579, 137] width 119 height 18
paste input "https://docs.google.com/spreadsheets/d/1bEWy--3c21kyeUBUWCjKF2aATPdUtSHK/edit?g…"
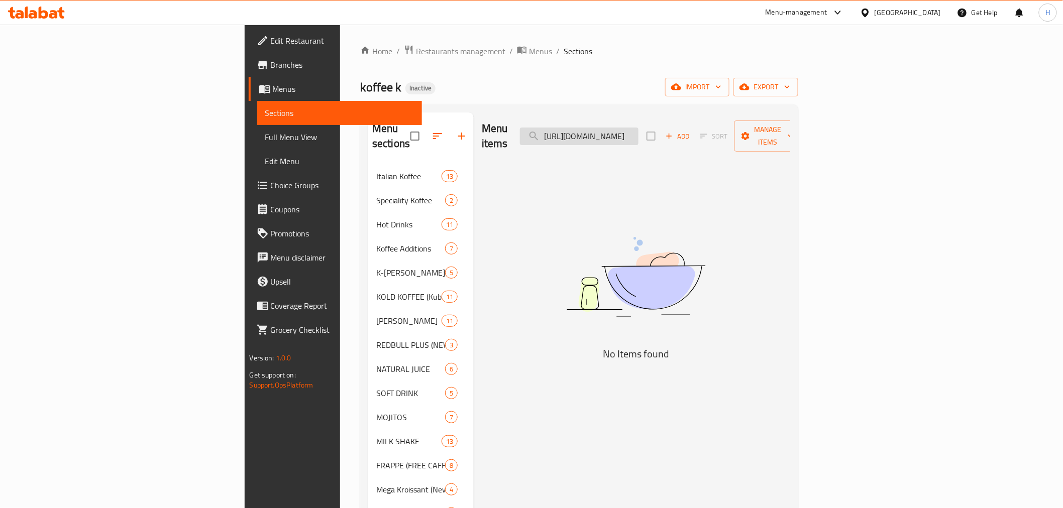
click at [639, 129] on input "https://docs.google.com/spreadsheets/d/1bEWy--3c21kyeUBUWCjKF2aATPdUtSHK/edit?g…" at bounding box center [579, 137] width 119 height 18
paste input "[PERSON_NAME]"
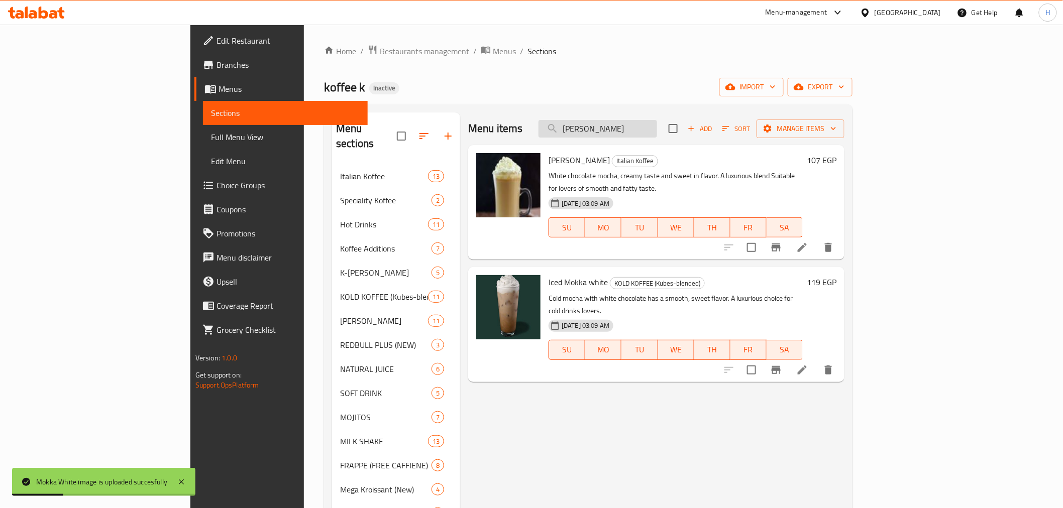
click at [657, 126] on input "[PERSON_NAME]" at bounding box center [598, 129] width 119 height 18
paste input "Spanish Lat"
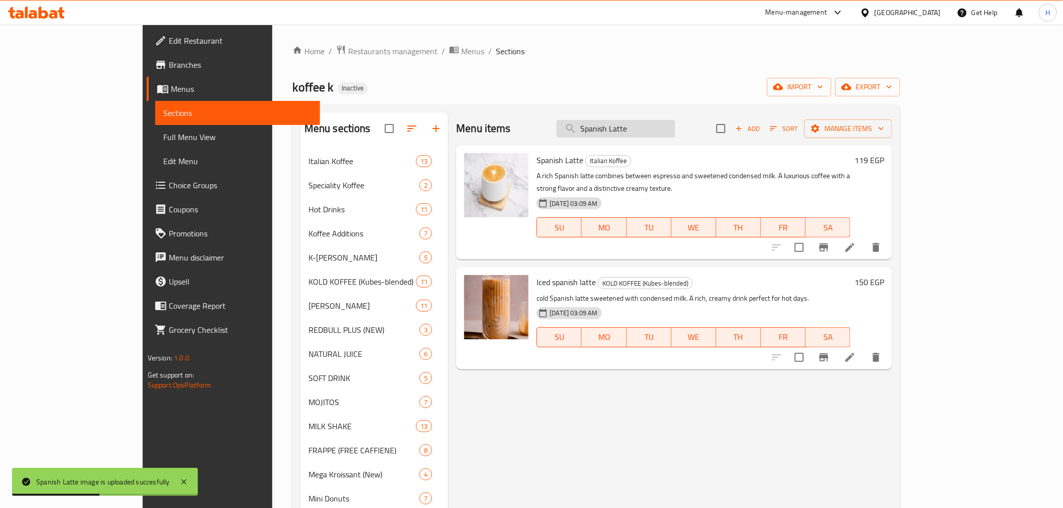
drag, startPoint x: 702, startPoint y: 120, endPoint x: 612, endPoint y: 123, distance: 90.5
click at [612, 123] on input "Spanish Latte" at bounding box center [616, 129] width 119 height 18
paste input "Almond Milk"
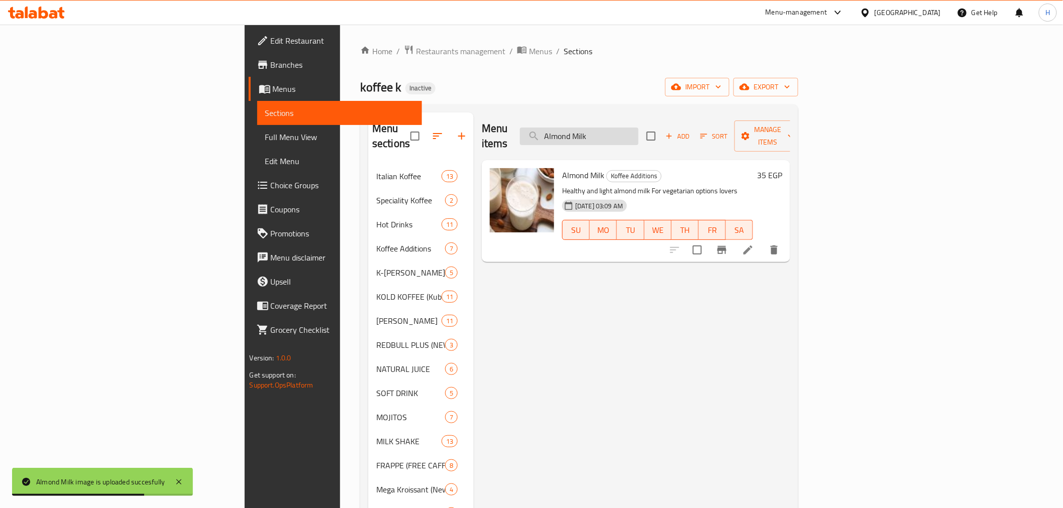
click at [639, 128] on input "Almond Milk" at bounding box center [579, 137] width 119 height 18
paste input "Fruit salad"
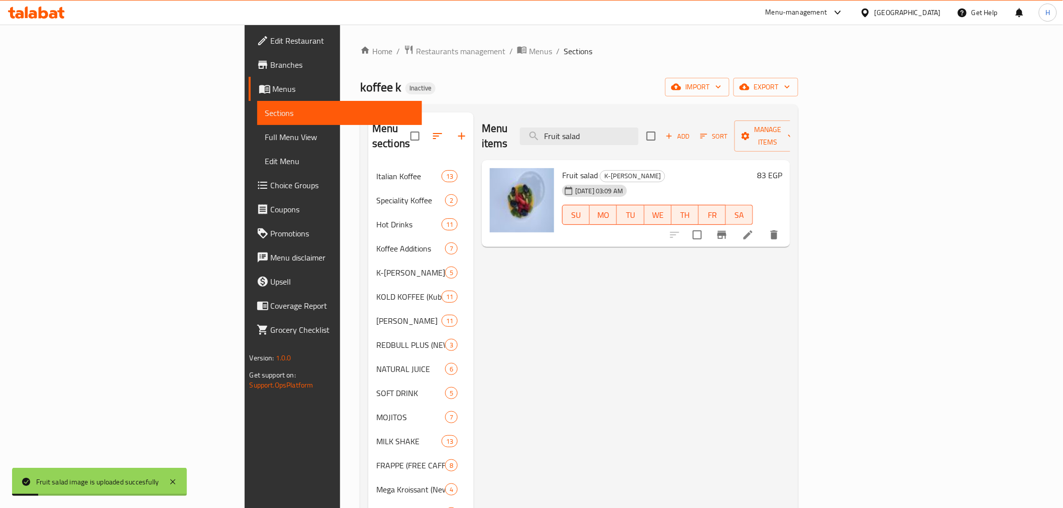
click at [660, 118] on div "Menu items Fruit salad Add Sort Manage items" at bounding box center [636, 137] width 308 height 48
click at [639, 128] on input "Fruit salad" at bounding box center [579, 137] width 119 height 18
paste input "Avocado"
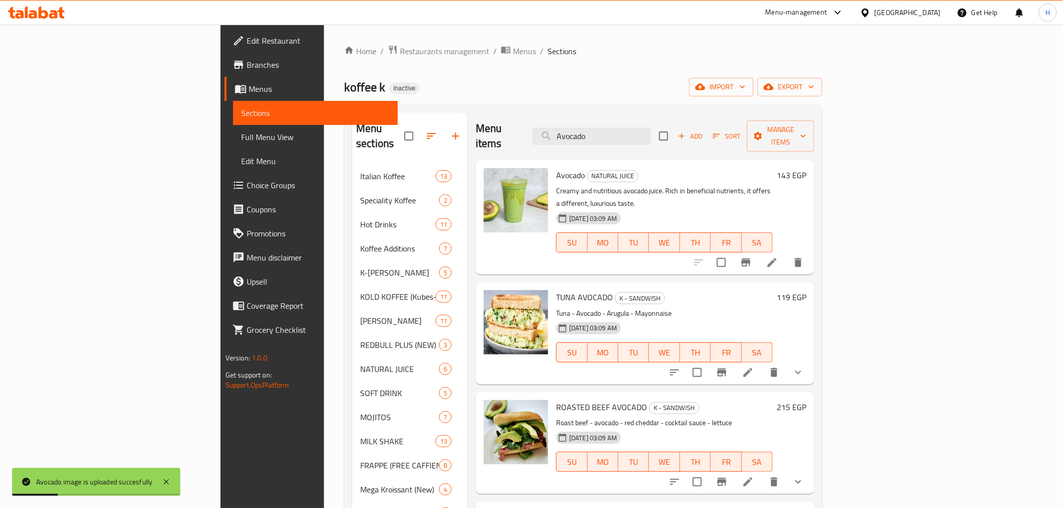
drag, startPoint x: 680, startPoint y: 126, endPoint x: 601, endPoint y: 129, distance: 79.4
click at [601, 129] on div "Menu items Avocado Add Sort Manage items" at bounding box center [645, 137] width 339 height 48
paste input "Mang"
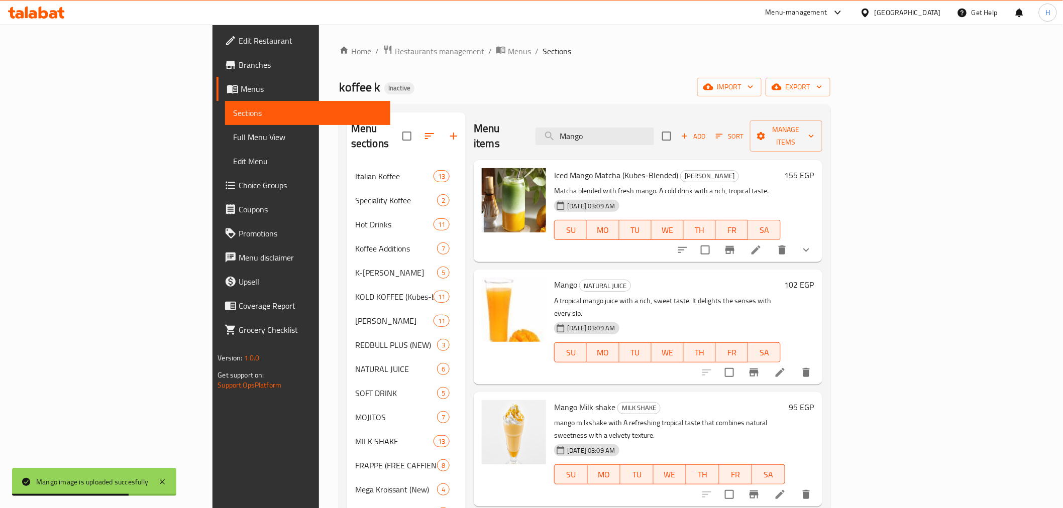
drag, startPoint x: 628, startPoint y: 136, endPoint x: 598, endPoint y: 136, distance: 29.6
click at [598, 136] on div "Menu items Mango Add Sort Manage items" at bounding box center [648, 137] width 348 height 48
paste input "OUSSY"
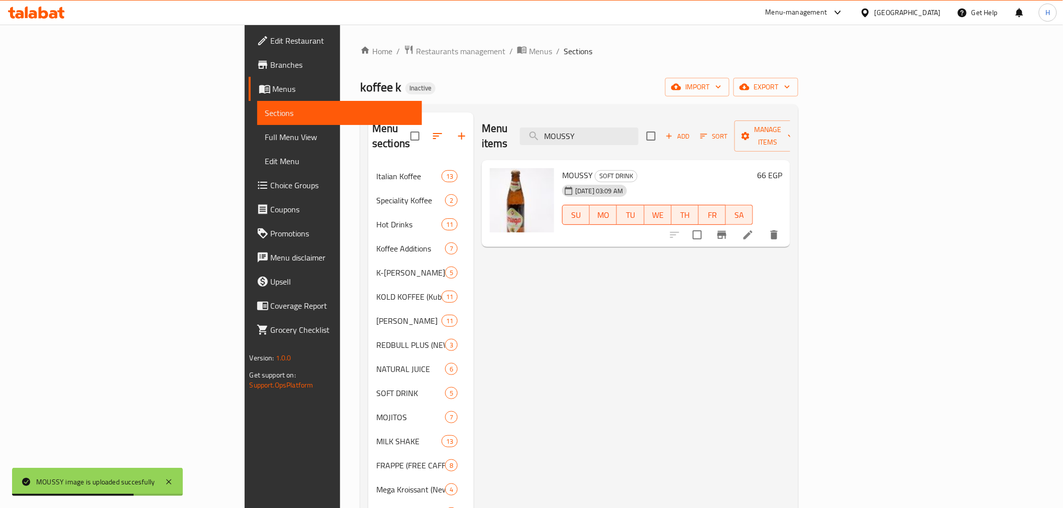
paste input "Lotus Milk shake"
drag, startPoint x: 693, startPoint y: 127, endPoint x: 573, endPoint y: 127, distance: 120.1
click at [574, 129] on div "Menu items Lotus Milk shake Add Sort Manage items" at bounding box center [636, 137] width 308 height 48
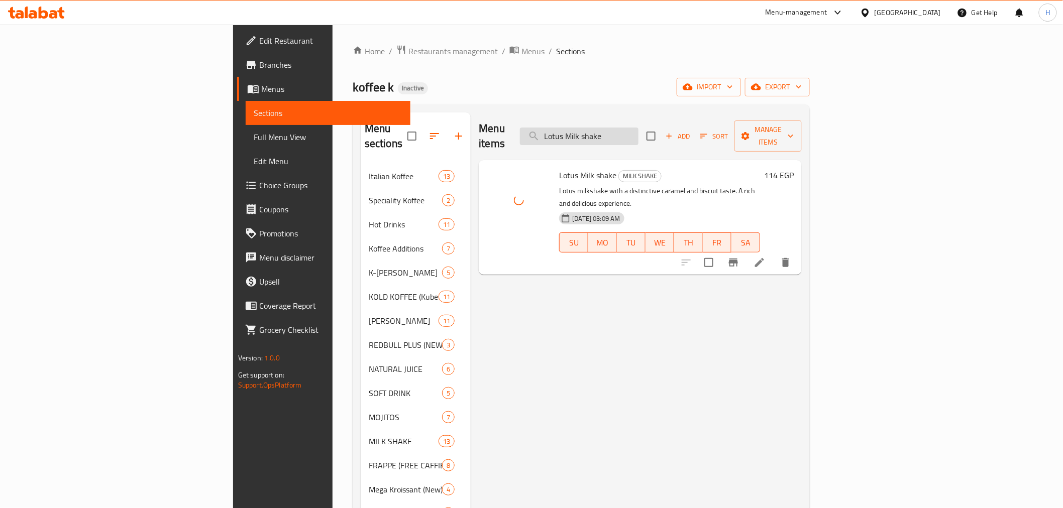
click at [639, 128] on input "Lotus Milk shake" at bounding box center [579, 137] width 119 height 18
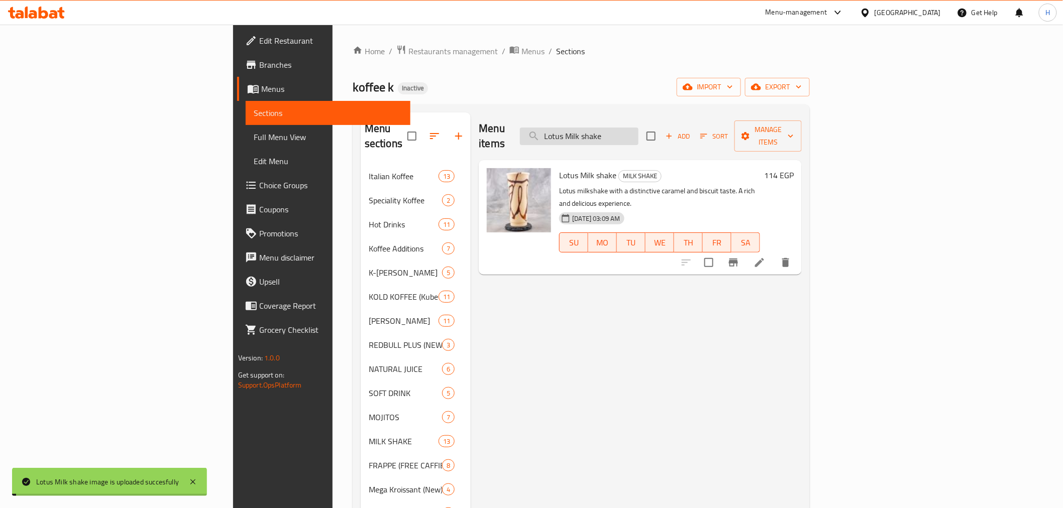
click at [639, 128] on input "Lotus Milk shake" at bounding box center [579, 137] width 119 height 18
paste input "Nutella"
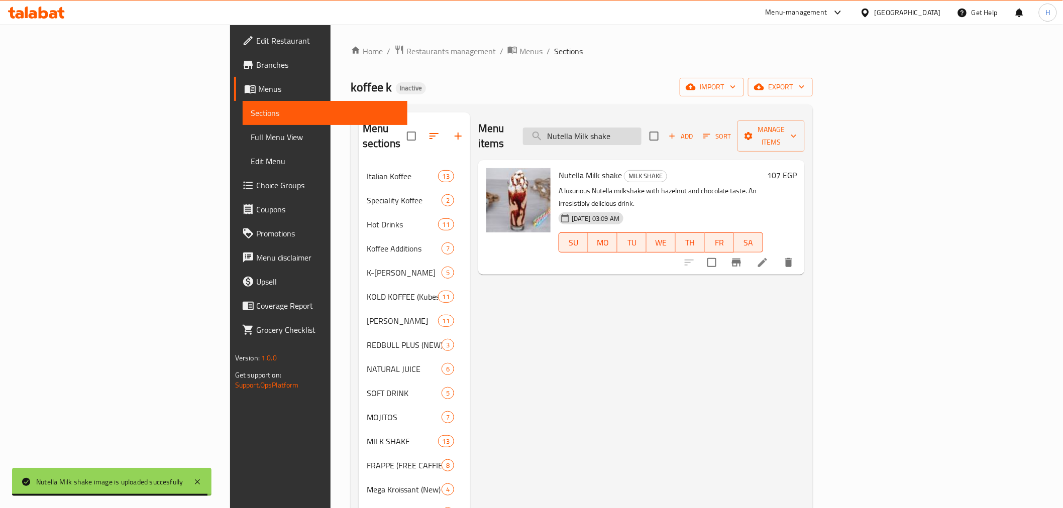
click at [642, 132] on input "Nutella Milk shake" at bounding box center [582, 137] width 119 height 18
paste input "Pistachio"
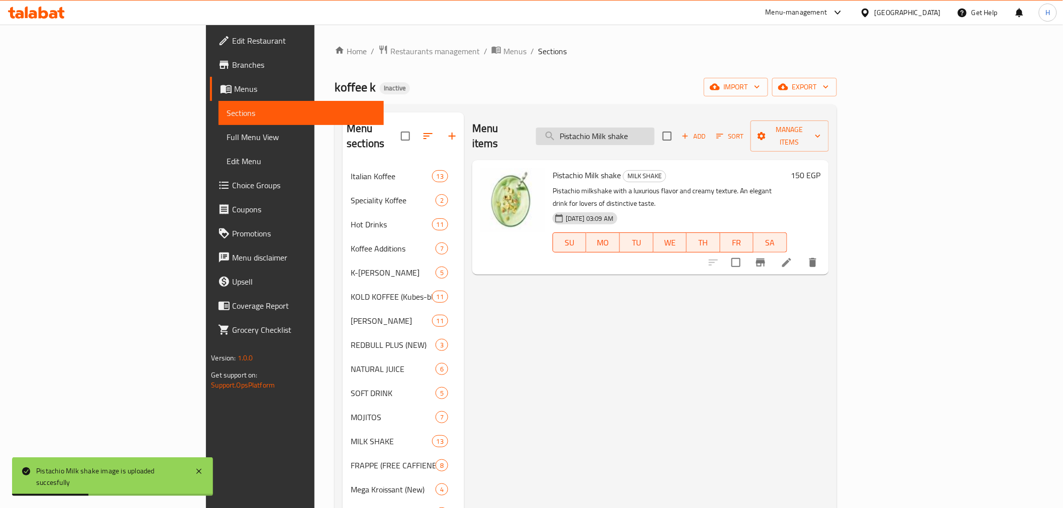
click at [647, 133] on input "Pistachio Milk shake" at bounding box center [595, 137] width 119 height 18
paste input "KARAMEL FRAPPE"
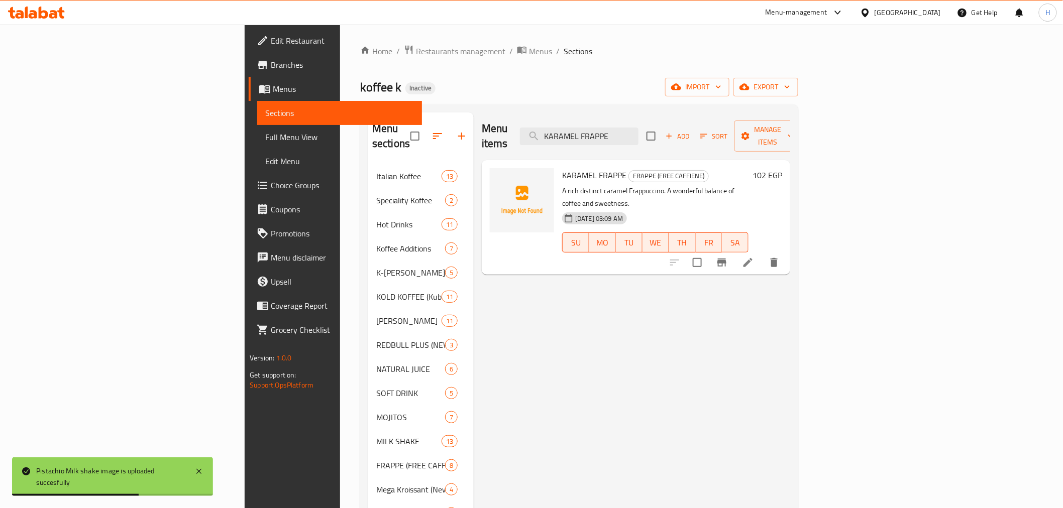
type input "KARAMEL FRAPPE"
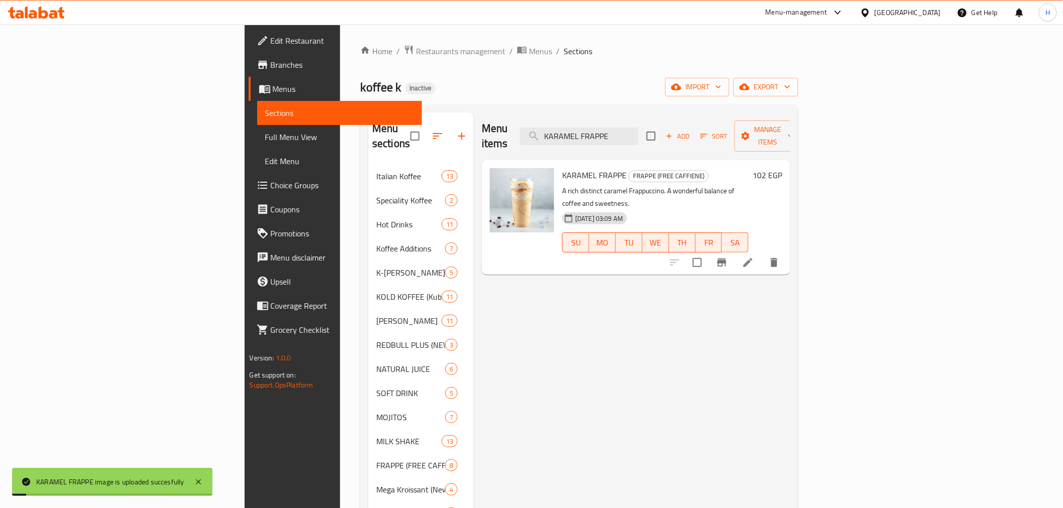
click at [535, 98] on div "Home / Restaurants management / Menus / Sections koffee k Inactive import expor…" at bounding box center [579, 352] width 438 height 614
click at [790, 82] on span "export" at bounding box center [766, 87] width 49 height 13
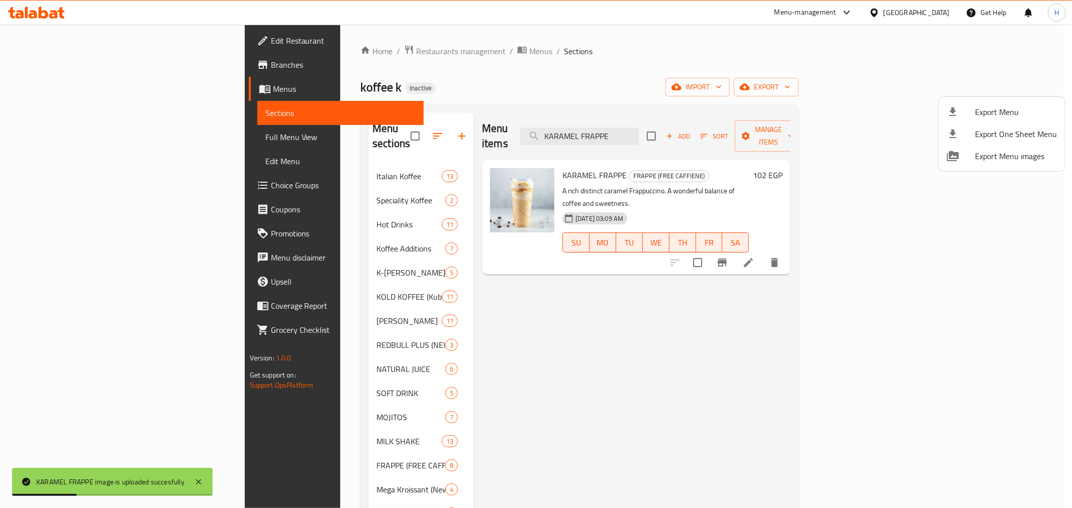
click at [960, 115] on div at bounding box center [961, 112] width 28 height 12
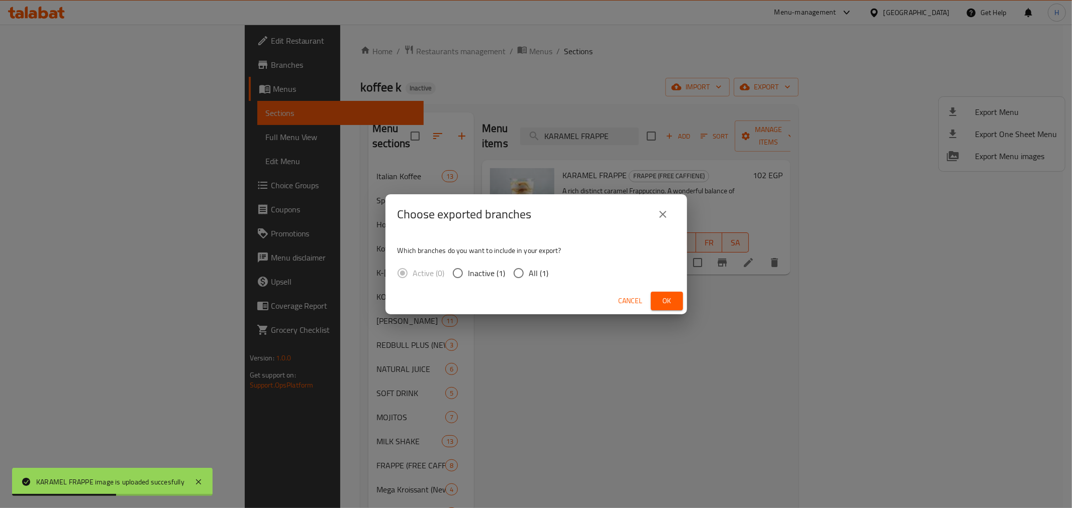
click at [549, 270] on div "Active (0) Inactive (1) All (1)" at bounding box center [476, 273] width 159 height 21
click at [540, 273] on span "All (1)" at bounding box center [539, 273] width 20 height 12
click at [529, 273] on input "All (1)" at bounding box center [518, 273] width 21 height 21
radio input "true"
drag, startPoint x: 655, startPoint y: 299, endPoint x: 614, endPoint y: 288, distance: 42.7
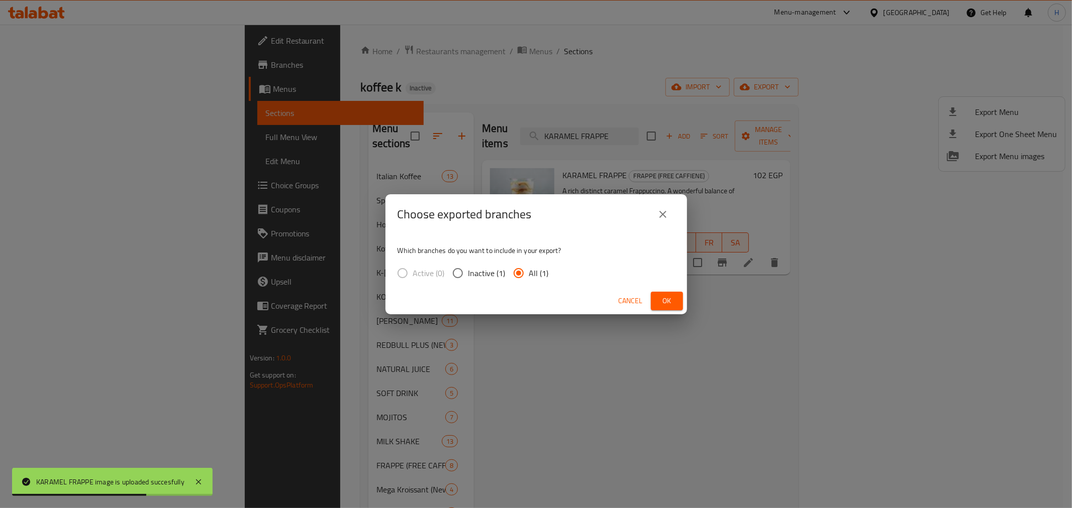
click at [655, 299] on button "Ok" at bounding box center [667, 301] width 32 height 19
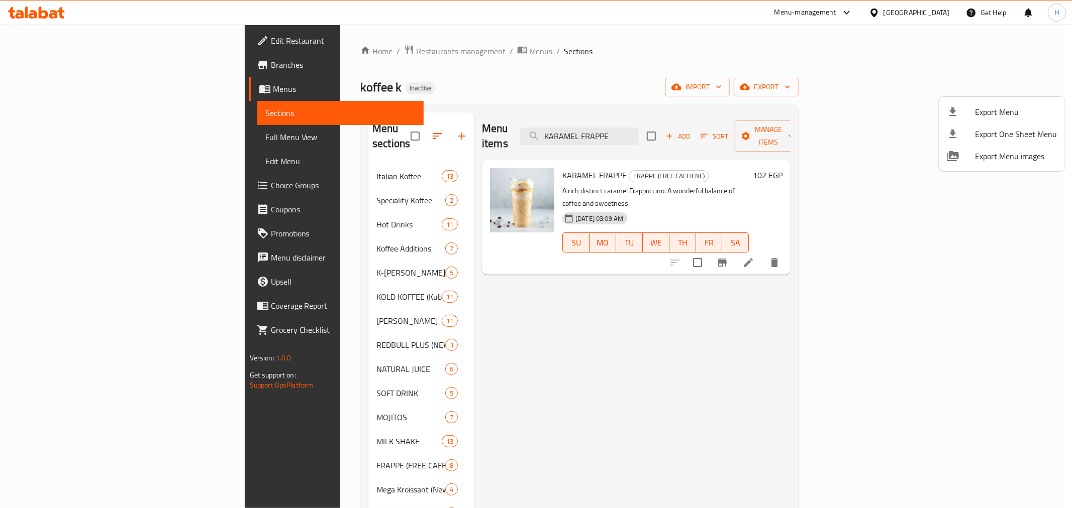
click at [108, 141] on div at bounding box center [536, 254] width 1072 height 508
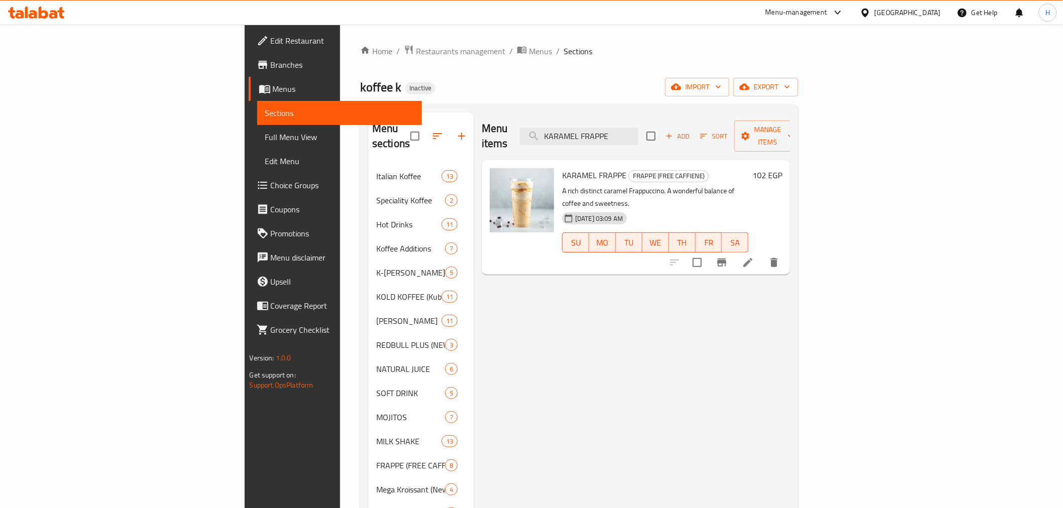
drag, startPoint x: 108, startPoint y: 141, endPoint x: 1051, endPoint y: 0, distance: 953.5
click at [265, 141] on span "Full Menu View" at bounding box center [339, 137] width 149 height 12
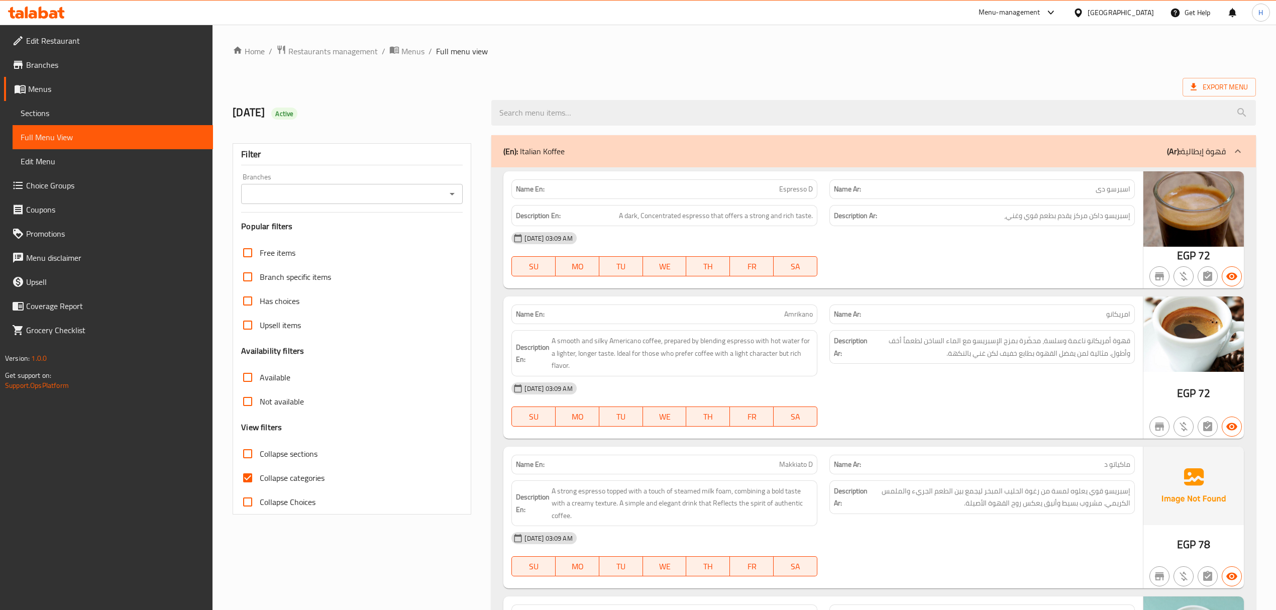
drag, startPoint x: 1051, startPoint y: 0, endPoint x: 1087, endPoint y: 255, distance: 257.3
click at [1071, 255] on div "[DATE] 03:09 AM SU MO TU WE TH FR SA" at bounding box center [822, 254] width 635 height 56
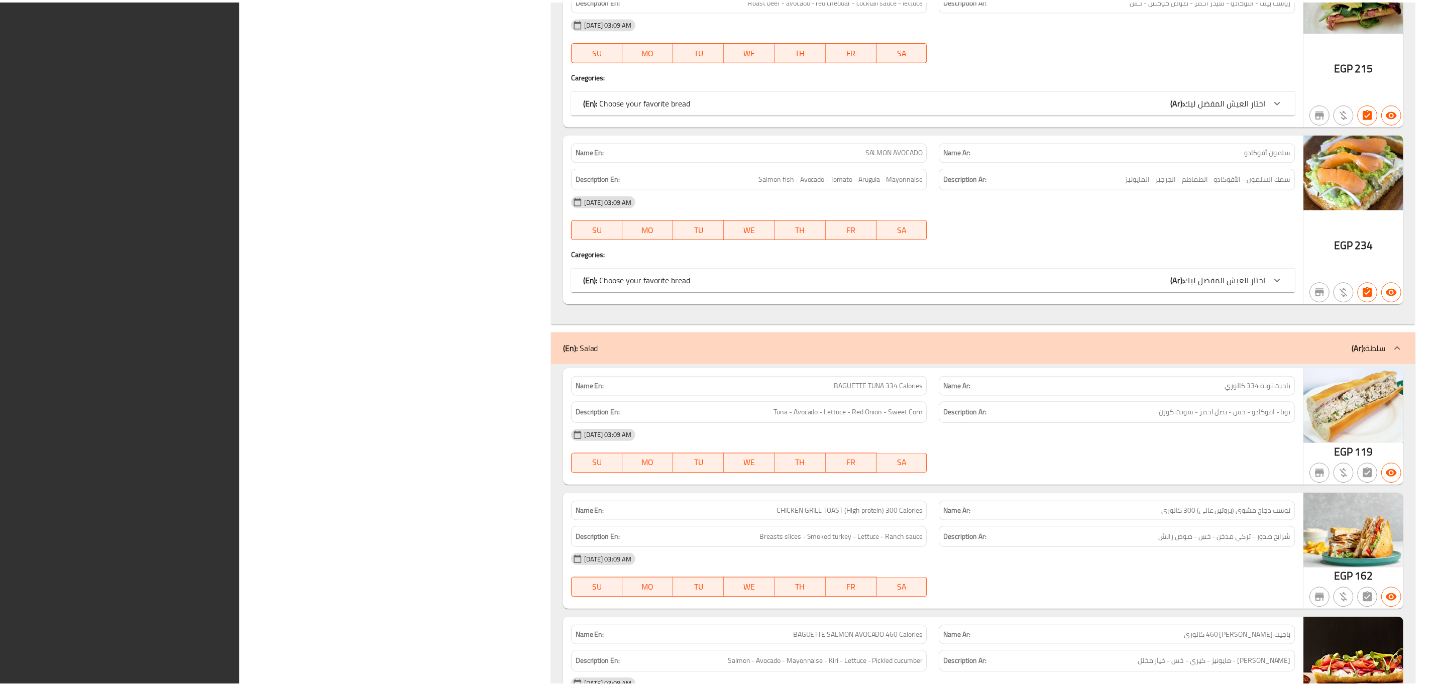
scroll to position [22790, 0]
